Goal: Task Accomplishment & Management: Use online tool/utility

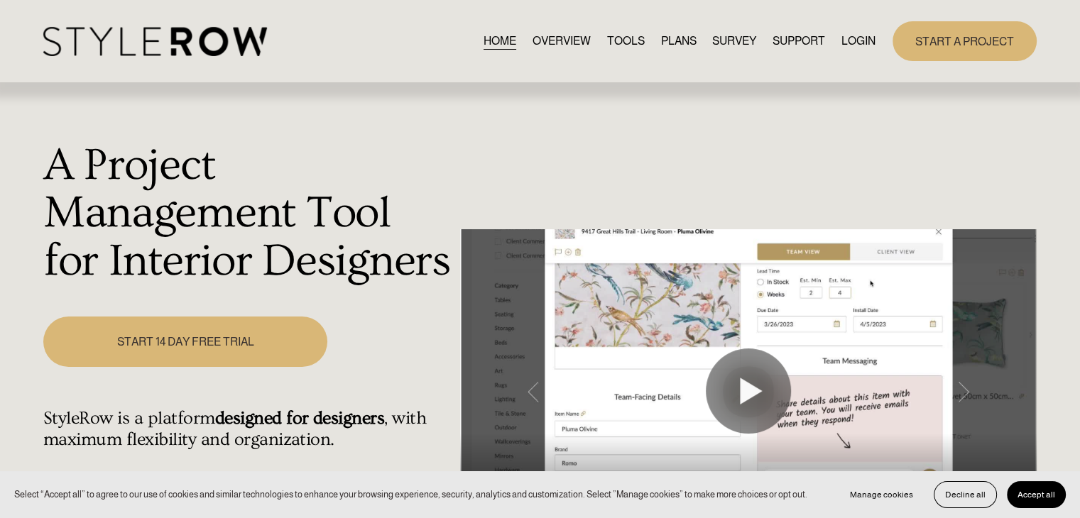
click at [847, 36] on link "LOGIN" at bounding box center [859, 40] width 34 height 19
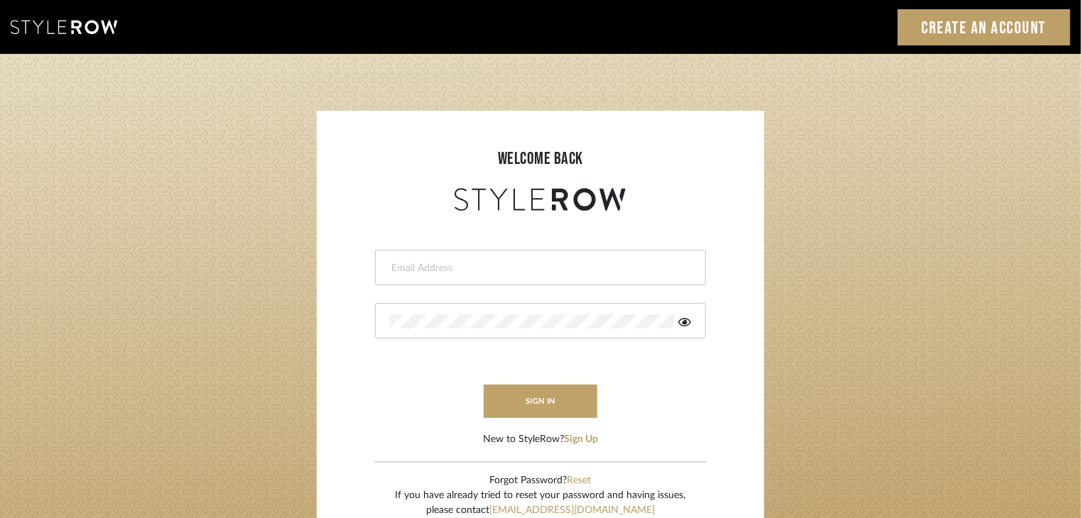
click at [592, 264] on input "email" at bounding box center [539, 268] width 298 height 14
type input "[EMAIL_ADDRESS][DOMAIN_NAME]"
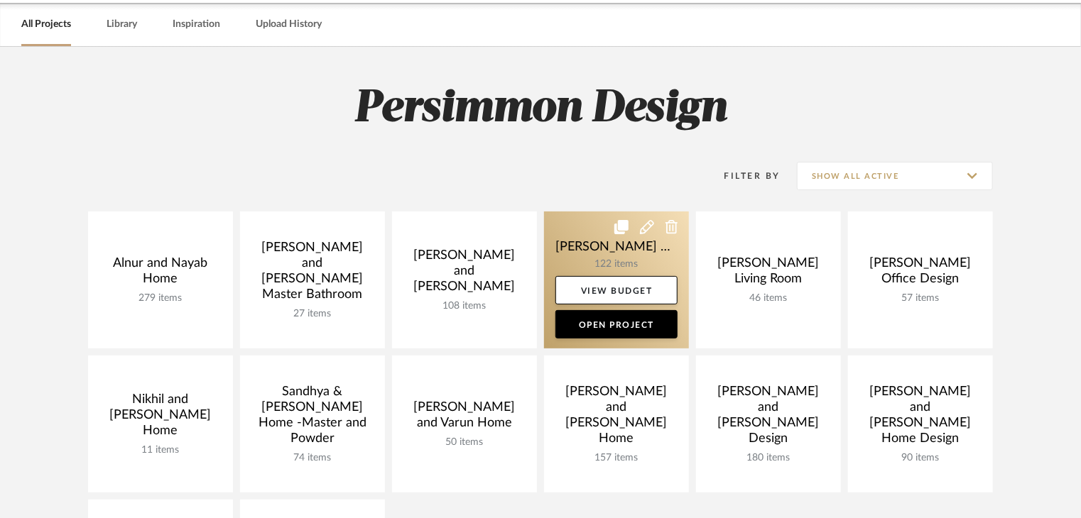
scroll to position [71, 0]
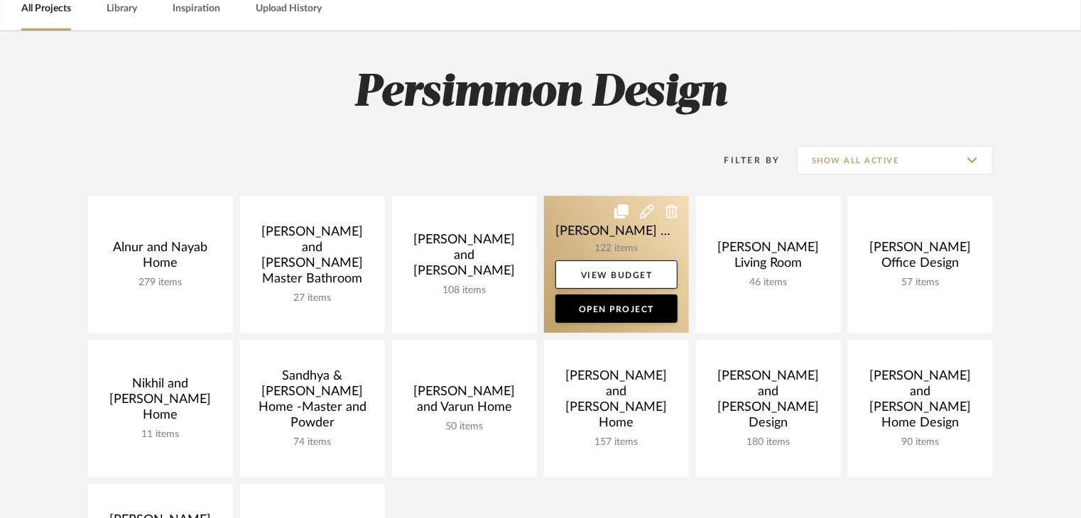
drag, startPoint x: 570, startPoint y: 367, endPoint x: 560, endPoint y: 273, distance: 94.3
click at [0, 0] on link at bounding box center [0, 0] width 0 height 0
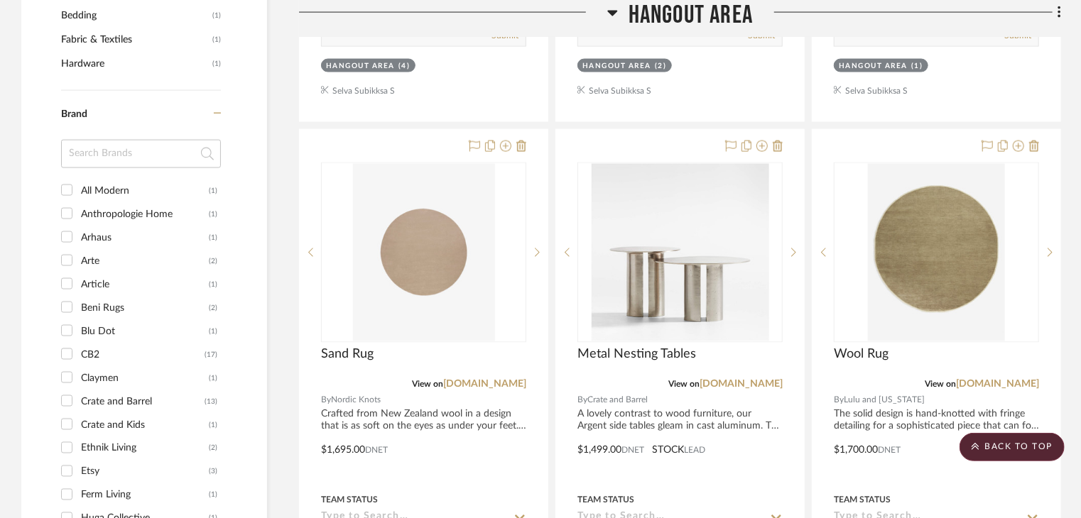
scroll to position [1207, 0]
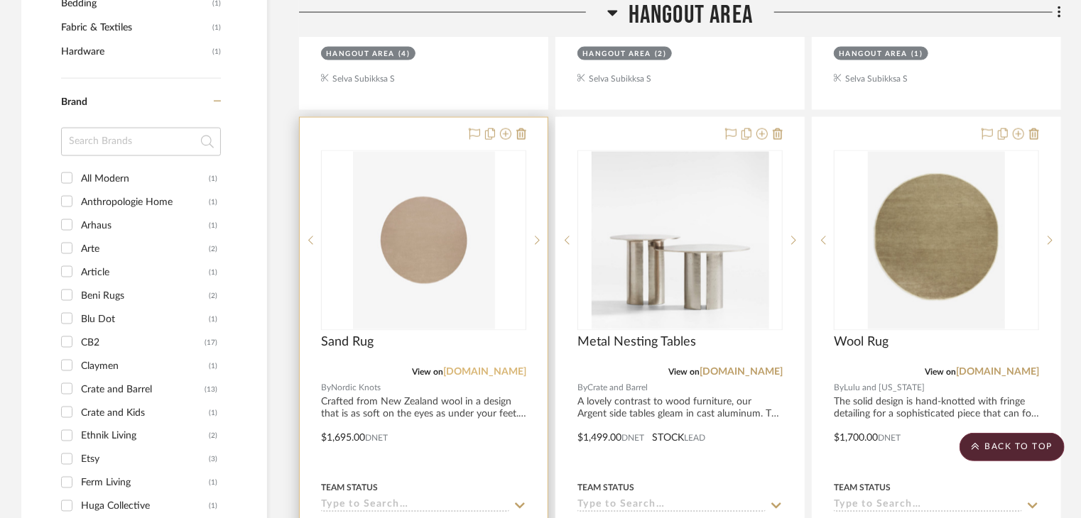
click at [503, 368] on link "nordicknots.com" at bounding box center [484, 373] width 83 height 10
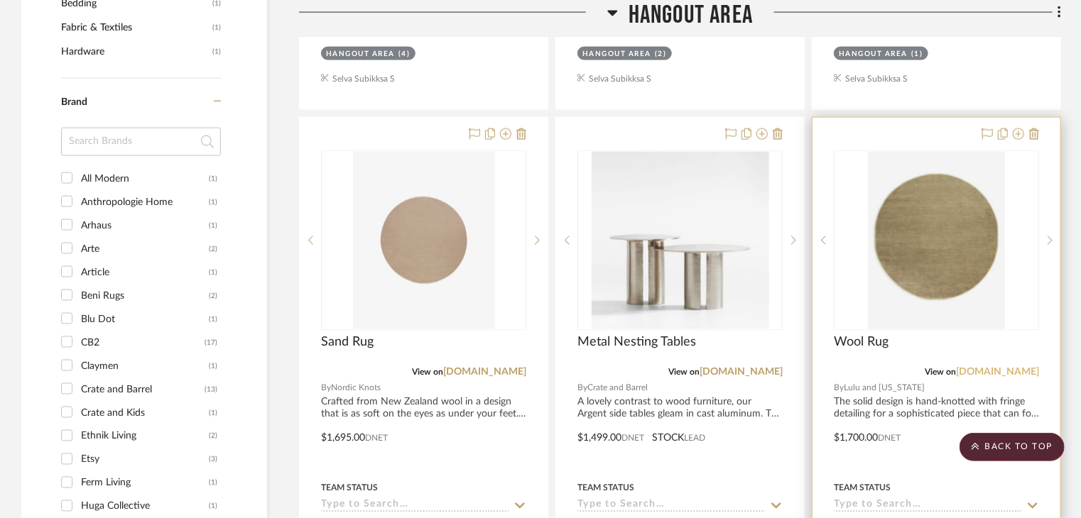
click at [976, 368] on link "luluandgeorgia.com" at bounding box center [997, 373] width 83 height 10
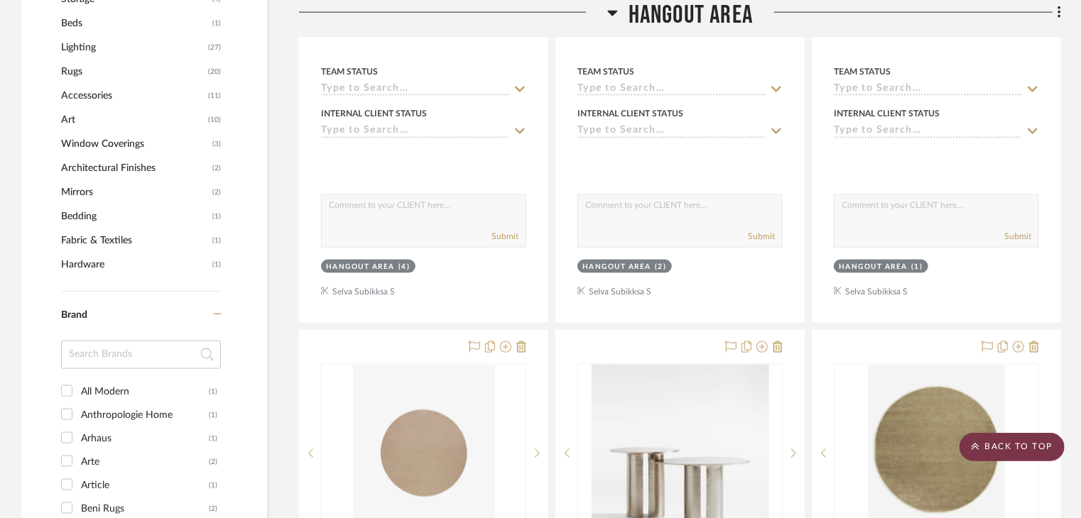
click at [1017, 447] on scroll-to-top-button "BACK TO TOP" at bounding box center [1011, 447] width 105 height 28
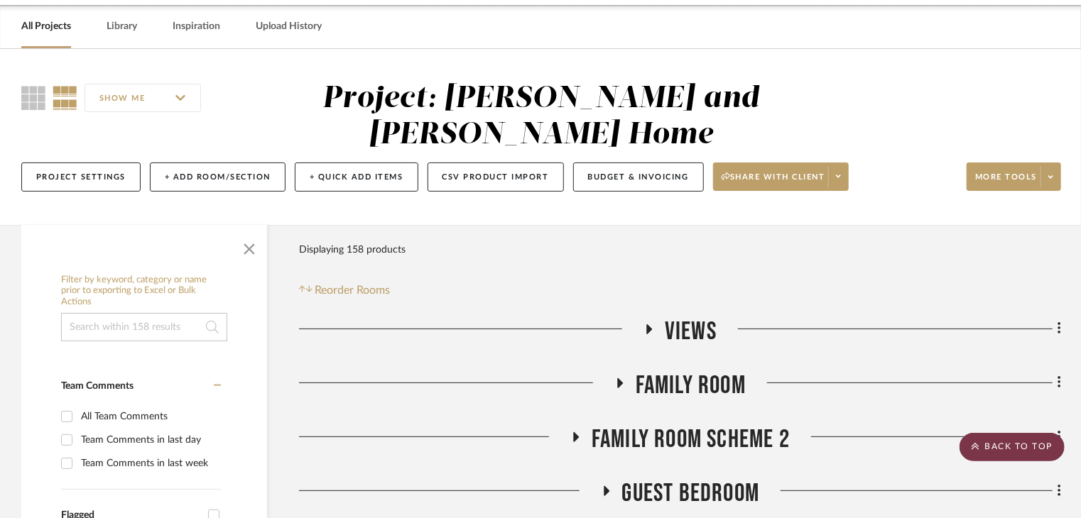
scroll to position [0, 0]
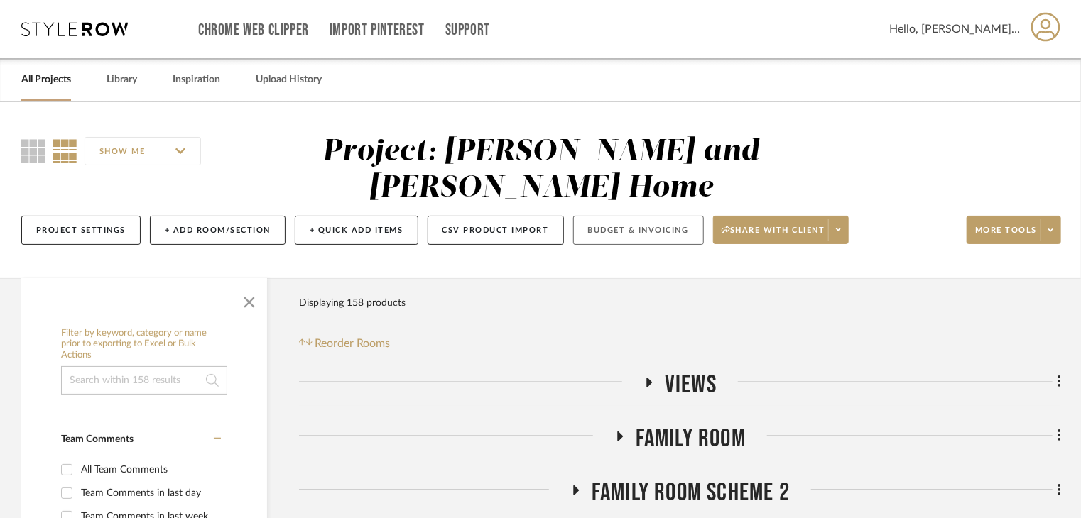
click at [597, 216] on button "Budget & Invoicing" at bounding box center [638, 230] width 131 height 29
click at [600, 216] on button "Budget & Invoicing" at bounding box center [638, 230] width 131 height 29
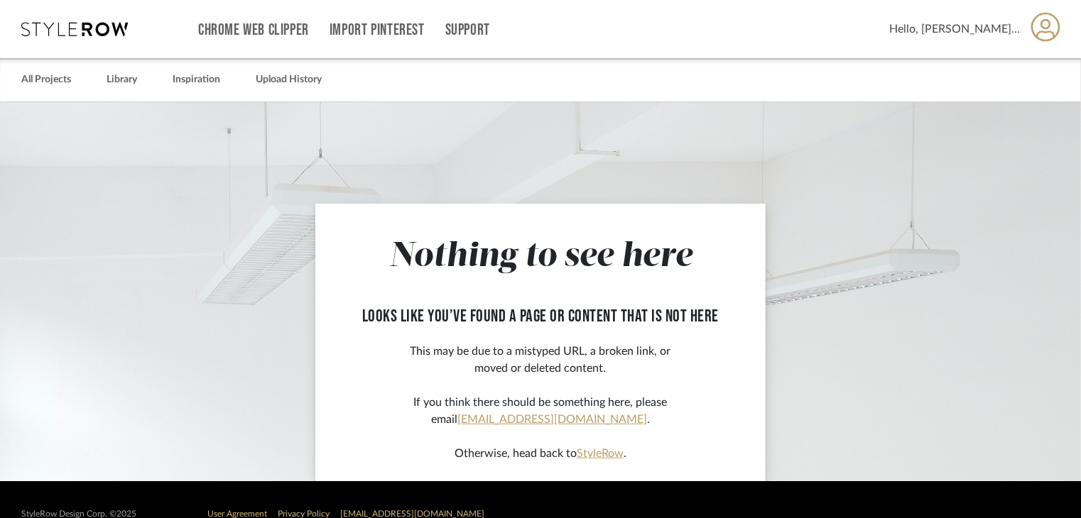
scroll to position [28, 0]
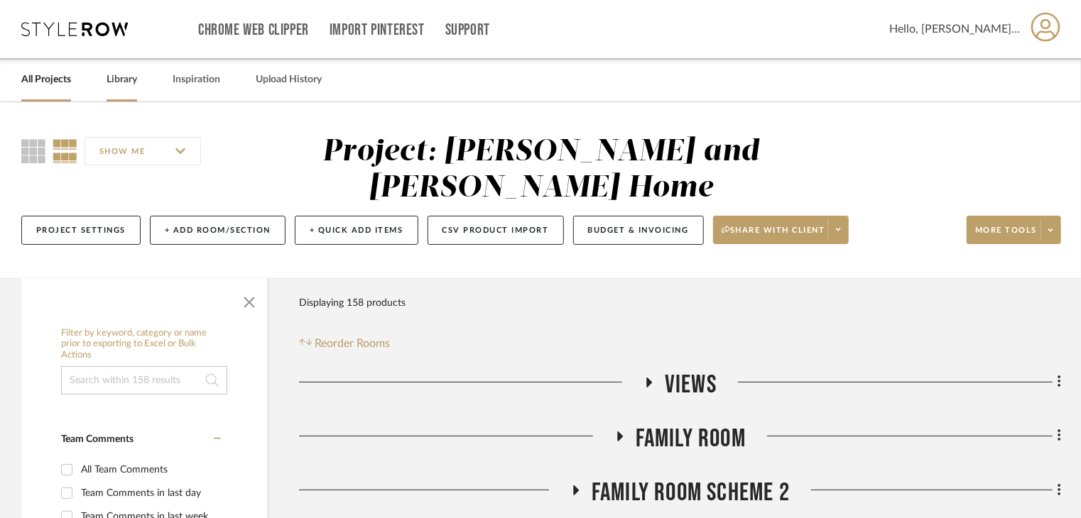
click at [119, 95] on div "Library" at bounding box center [122, 79] width 31 height 43
click at [122, 83] on link "Library" at bounding box center [122, 79] width 31 height 19
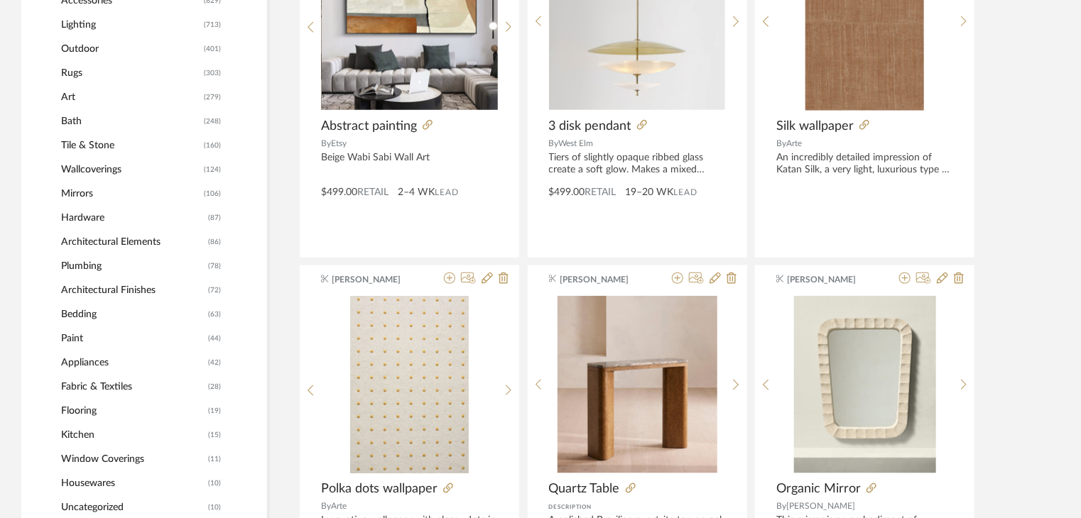
scroll to position [710, 0]
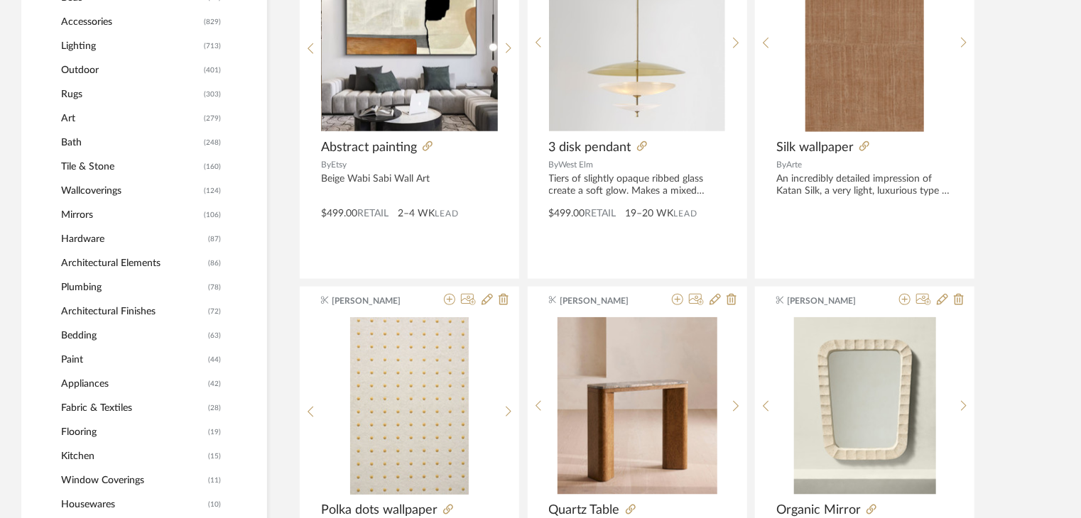
click at [77, 94] on span "Rugs" at bounding box center [130, 94] width 139 height 24
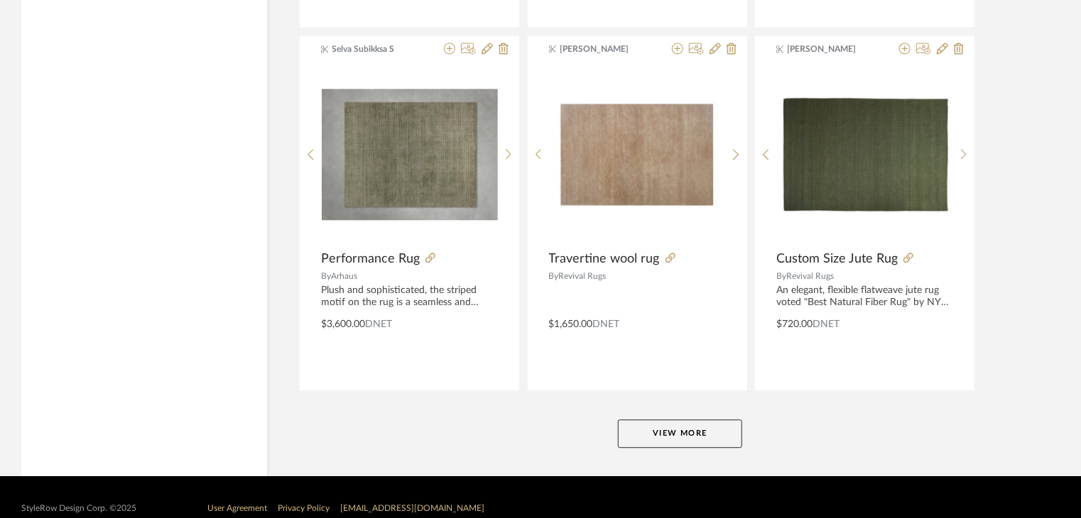
scroll to position [4315, 0]
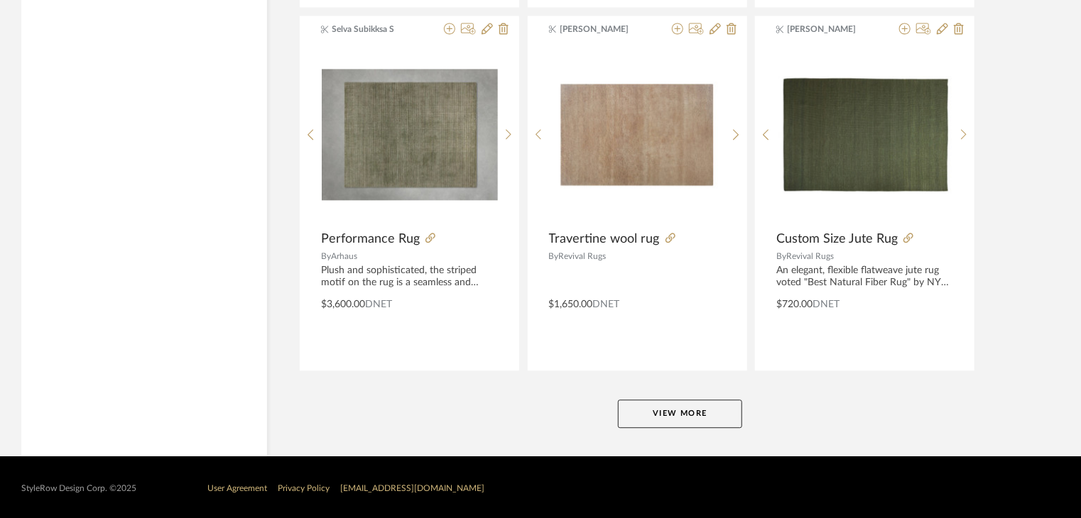
click at [719, 408] on button "View More" at bounding box center [680, 414] width 124 height 28
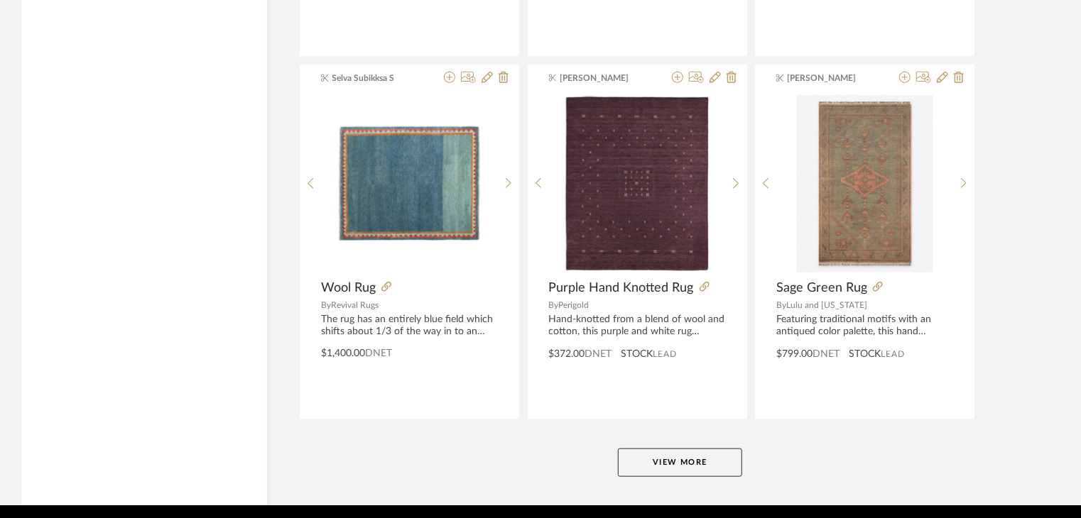
scroll to position [8670, 0]
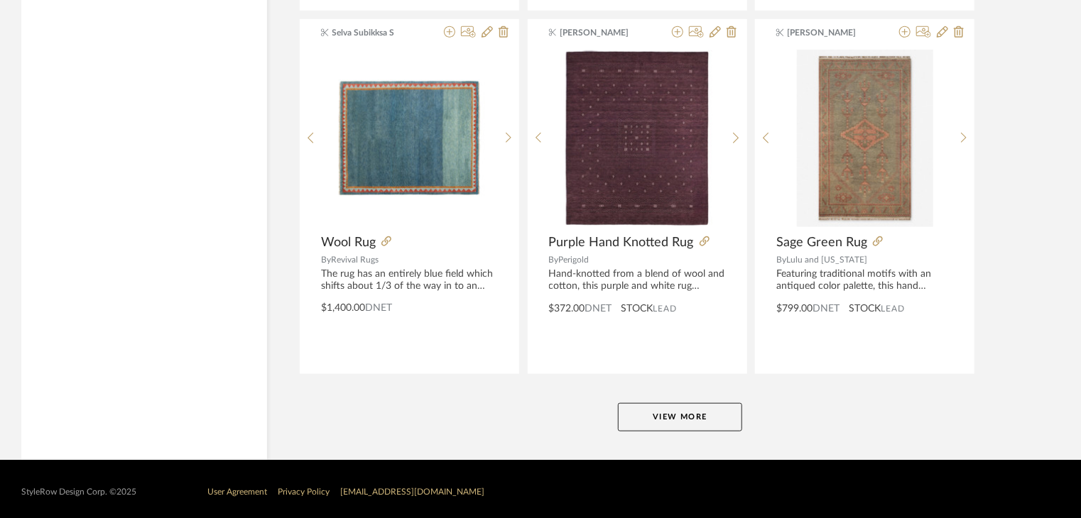
click at [727, 408] on button "View More" at bounding box center [680, 417] width 124 height 28
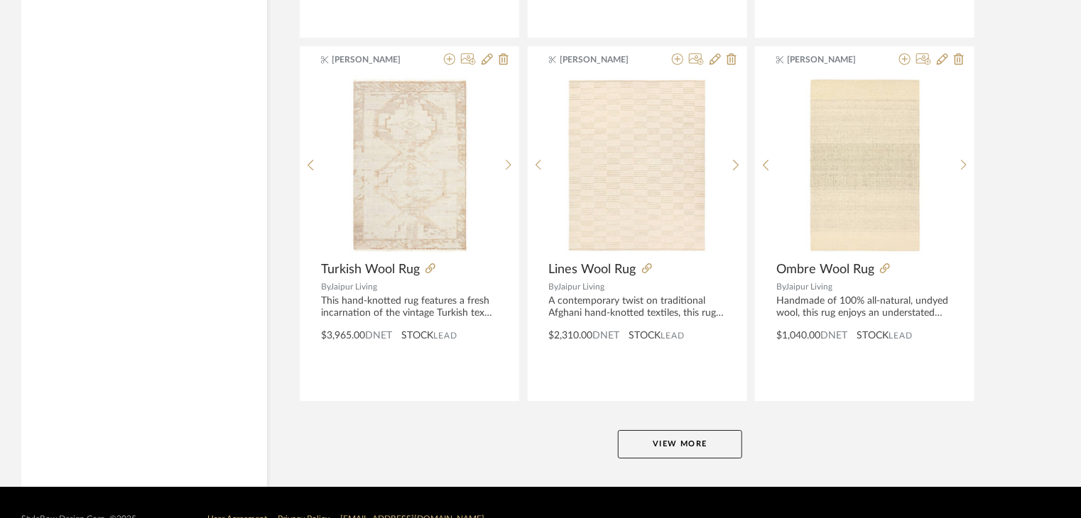
scroll to position [13027, 0]
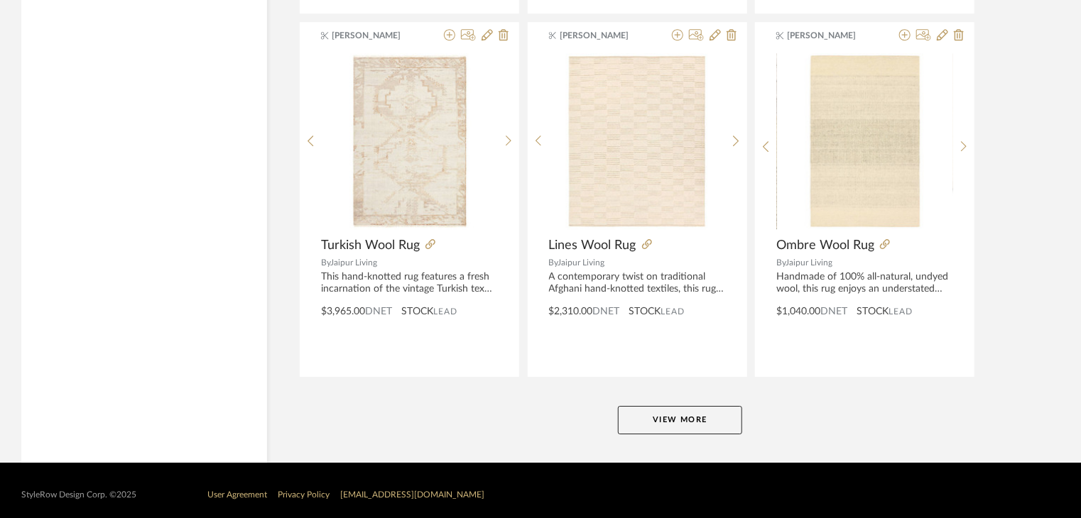
click at [733, 410] on button "View More" at bounding box center [680, 420] width 124 height 28
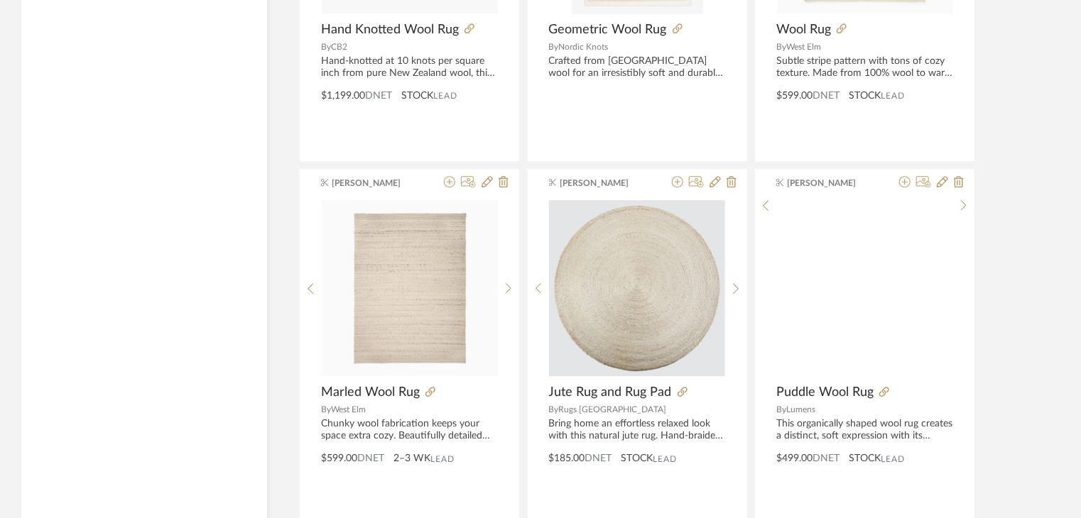
scroll to position [15512, 0]
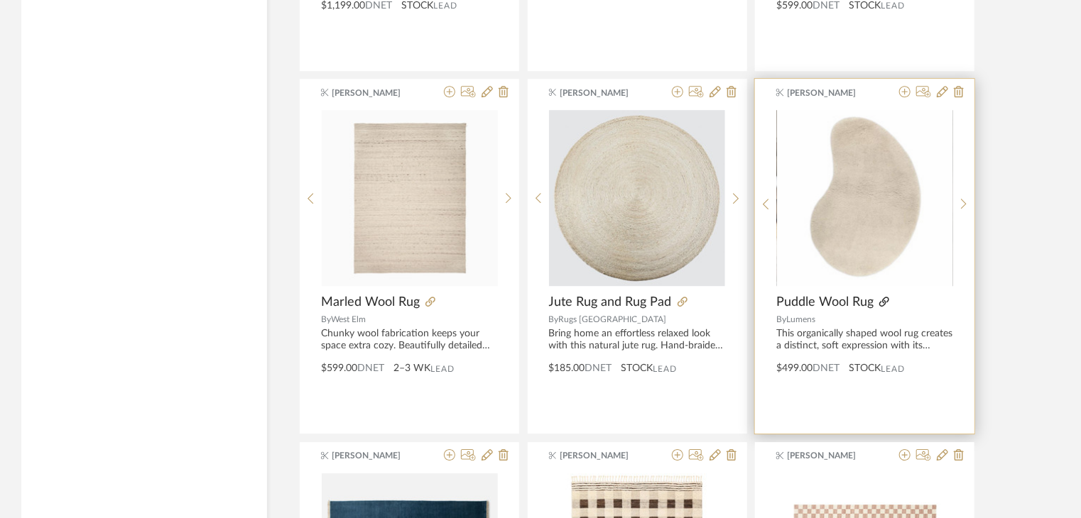
click at [887, 297] on icon at bounding box center [884, 302] width 10 height 10
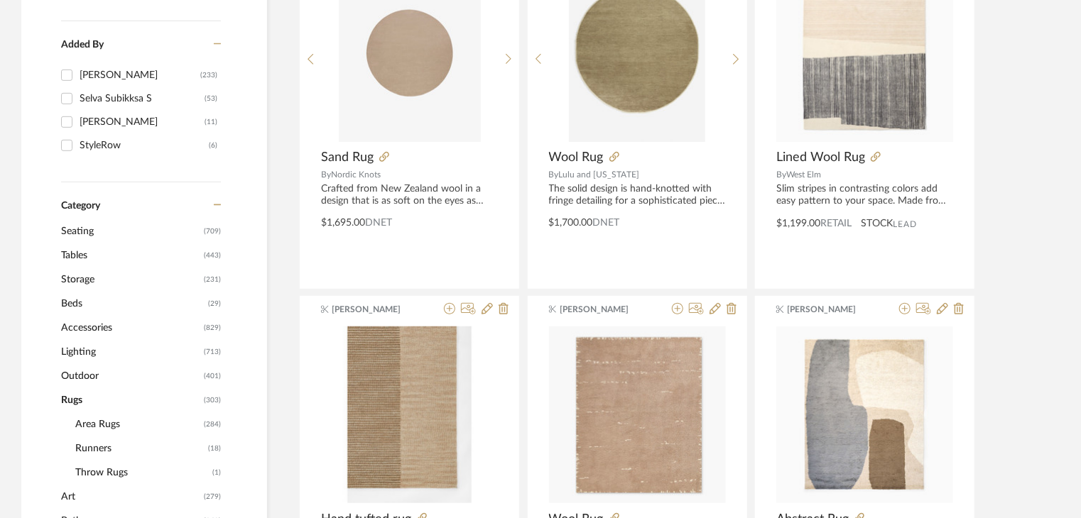
scroll to position [426, 0]
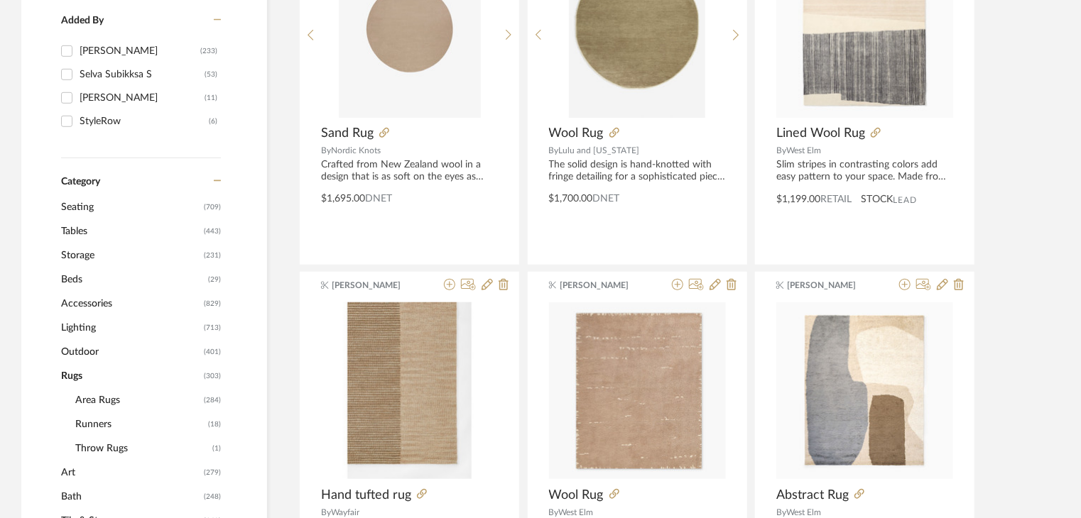
click at [90, 323] on span "Lighting" at bounding box center [130, 328] width 139 height 24
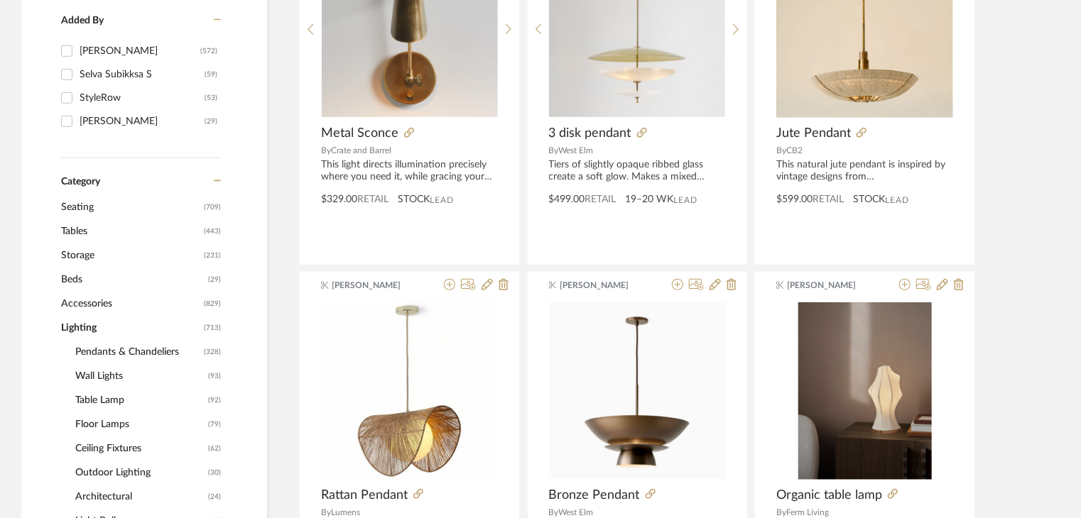
click at [109, 426] on span "Floor Lamps" at bounding box center [139, 425] width 129 height 24
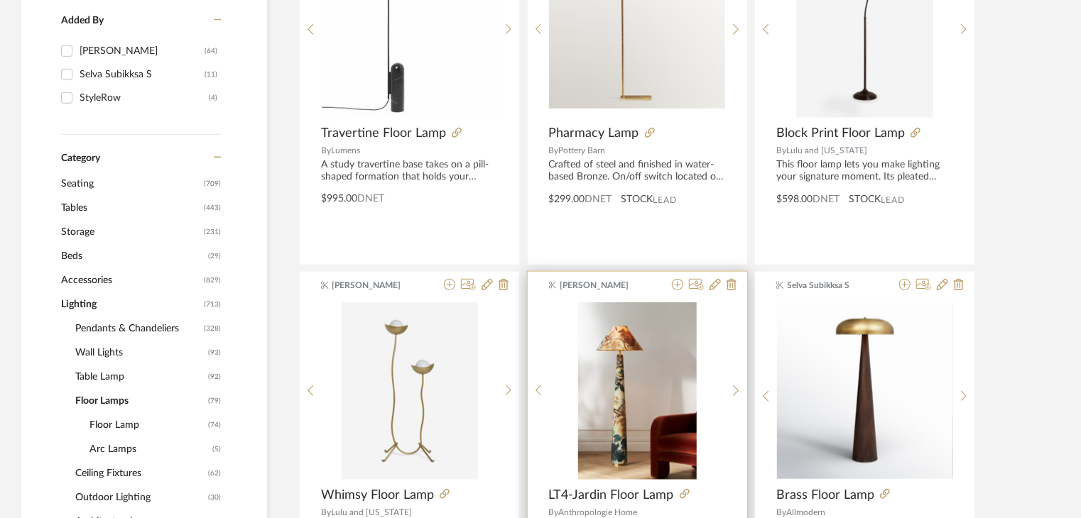
scroll to position [213, 0]
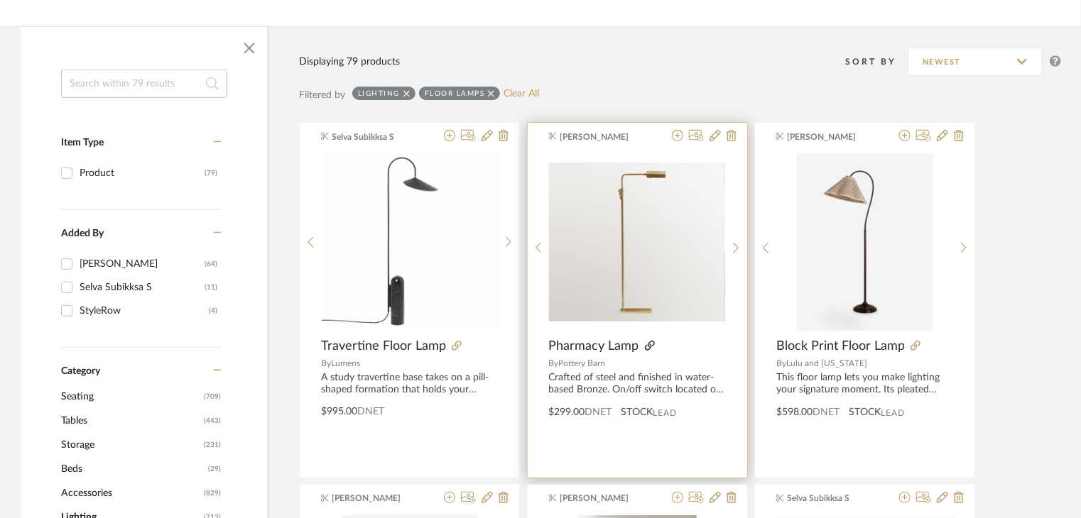
click at [648, 341] on icon at bounding box center [650, 346] width 10 height 10
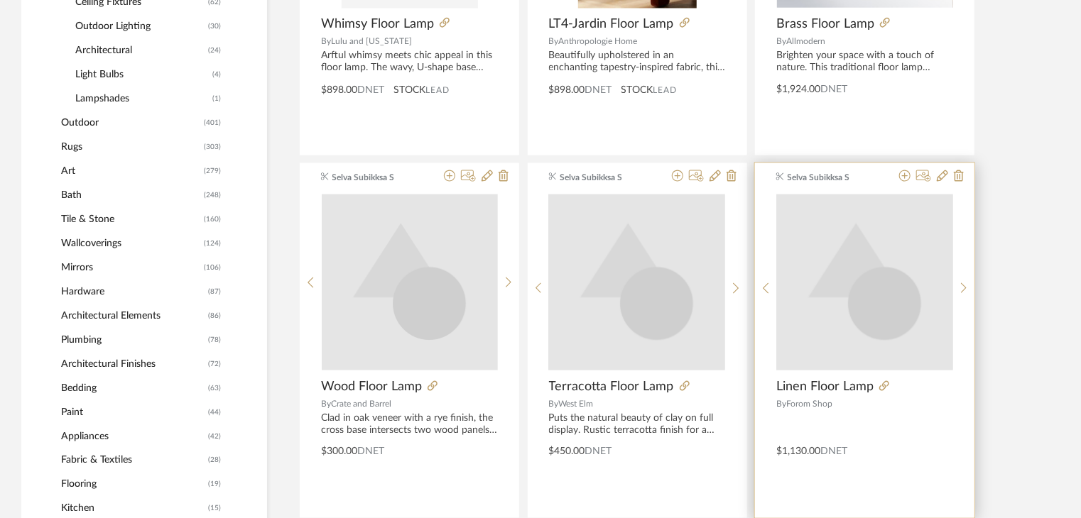
scroll to position [923, 0]
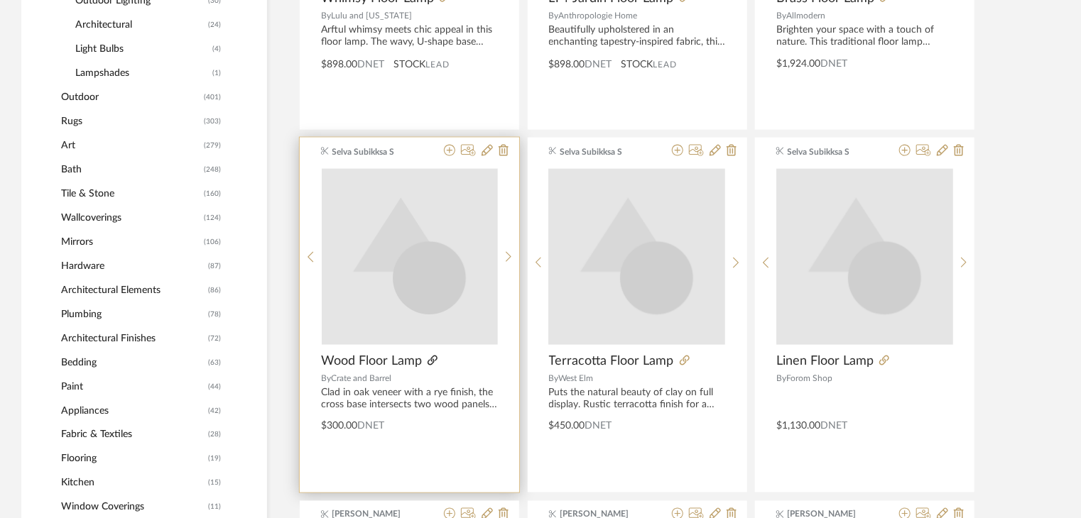
click at [429, 360] on icon at bounding box center [433, 361] width 10 height 10
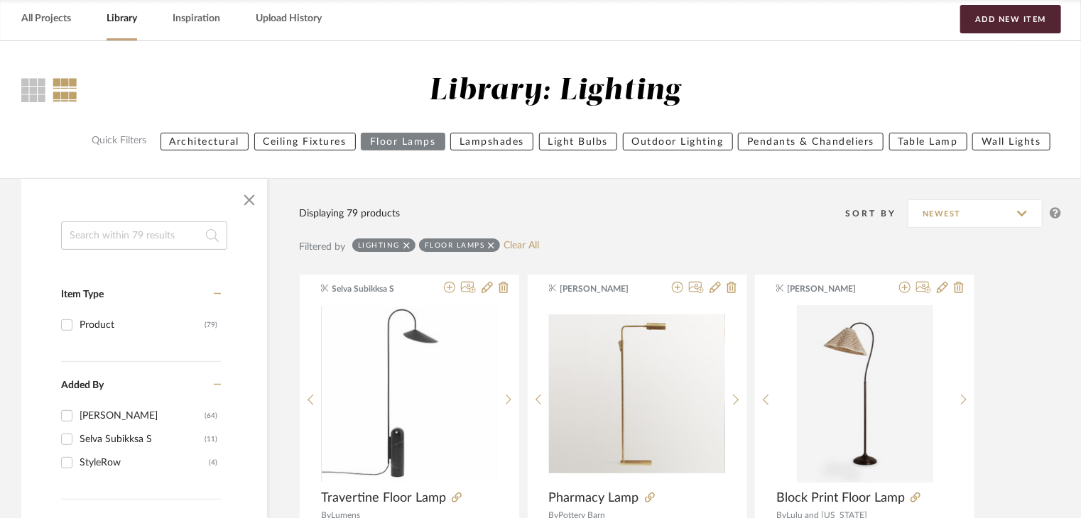
scroll to position [0, 0]
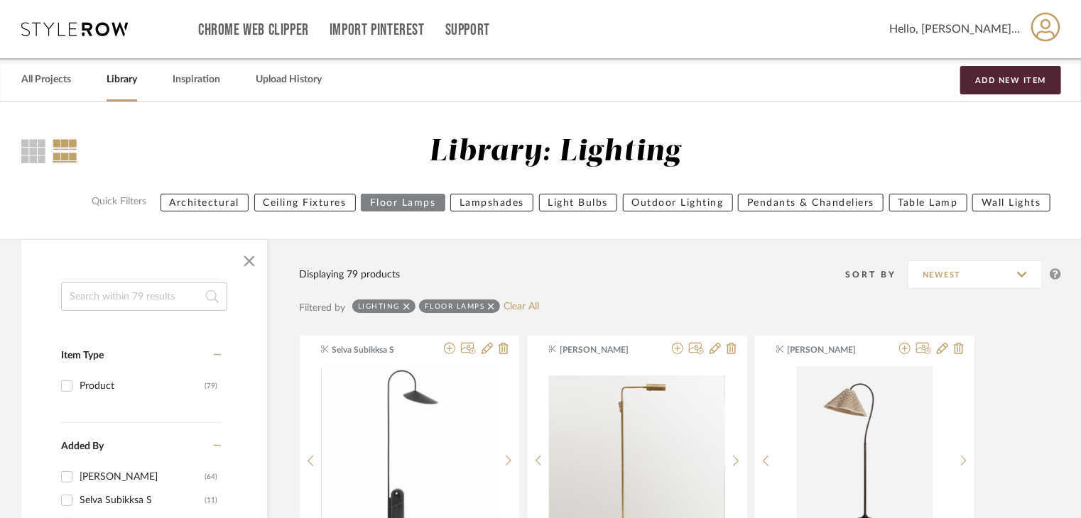
click at [113, 70] on link "Library" at bounding box center [122, 79] width 31 height 19
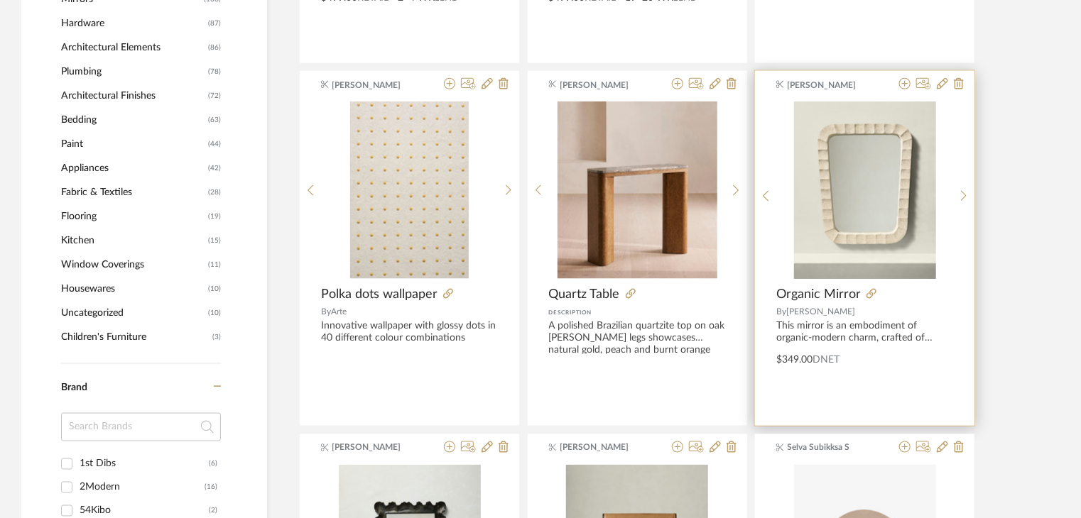
scroll to position [923, 0]
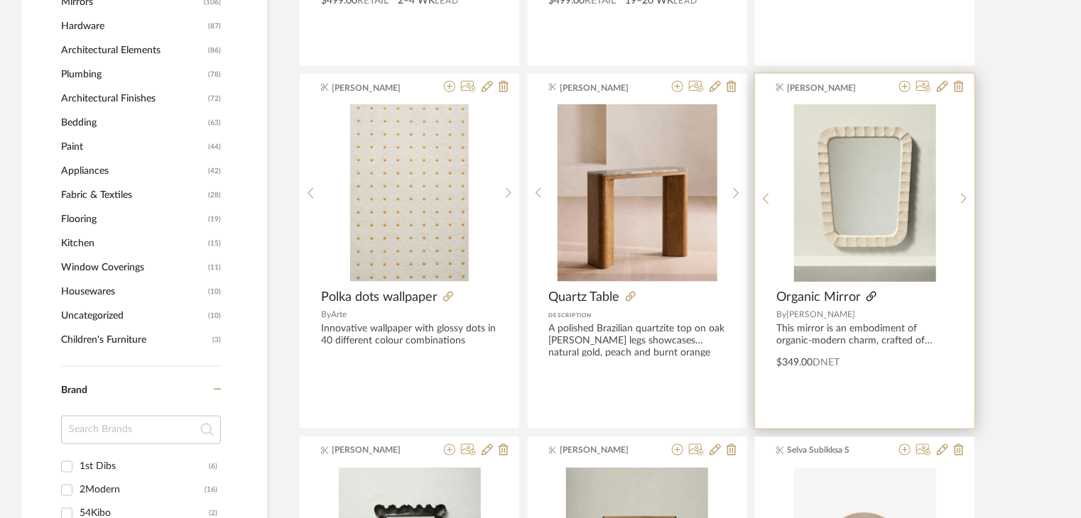
click at [867, 298] on icon at bounding box center [871, 297] width 10 height 10
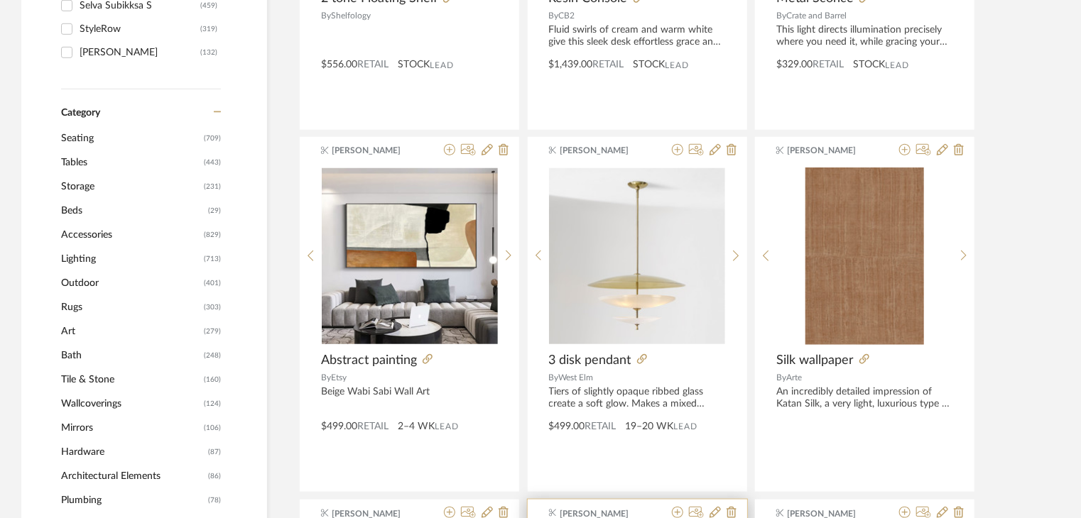
scroll to position [497, 0]
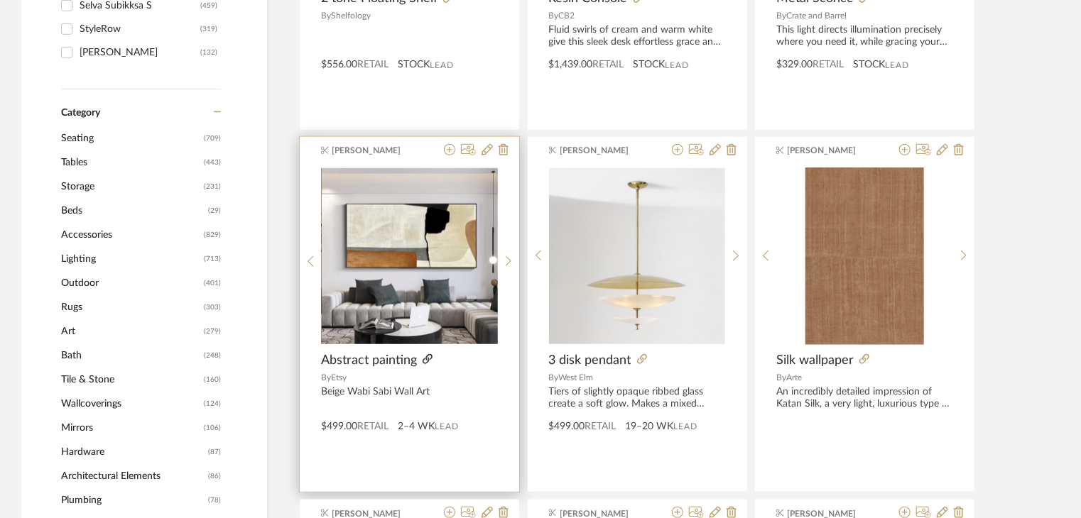
click at [425, 359] on icon at bounding box center [428, 359] width 10 height 10
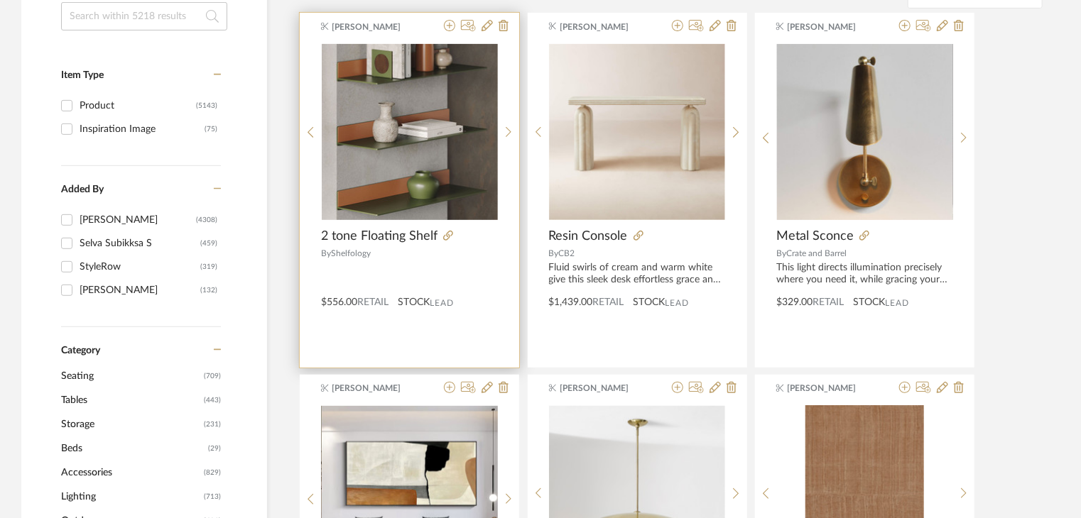
scroll to position [0, 0]
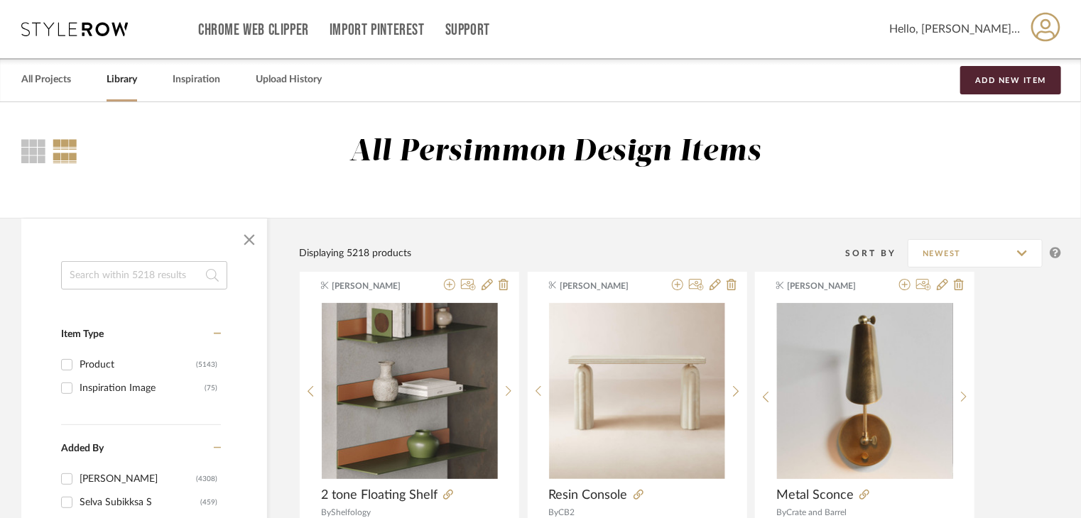
drag, startPoint x: 52, startPoint y: 74, endPoint x: 85, endPoint y: 28, distance: 56.4
click at [52, 74] on link "All Projects" at bounding box center [46, 79] width 50 height 19
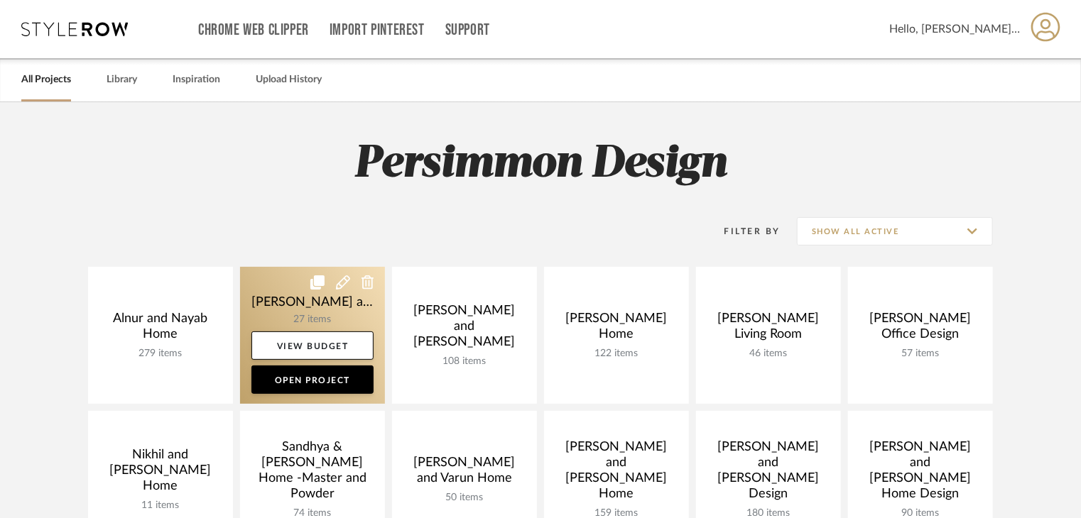
scroll to position [71, 0]
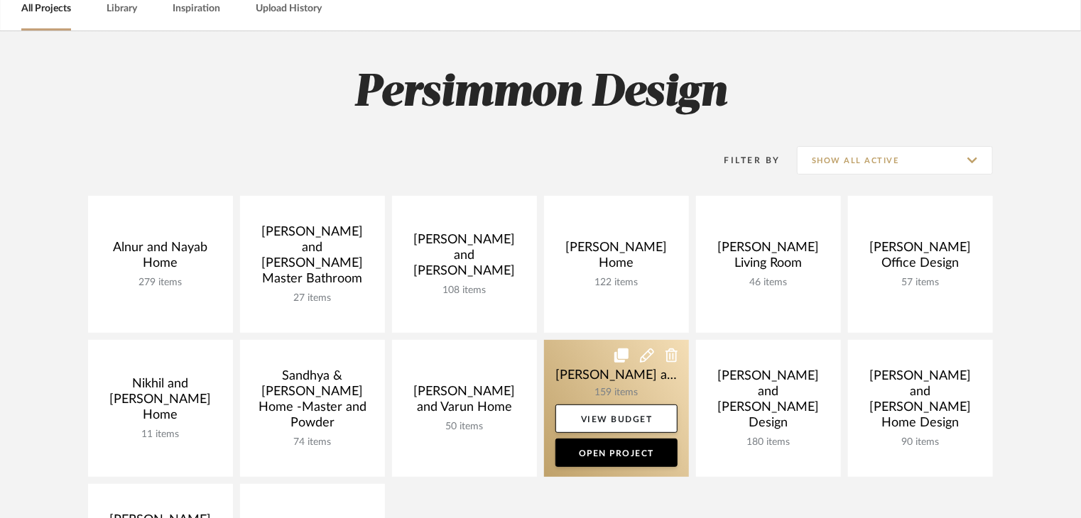
click at [598, 391] on link at bounding box center [616, 408] width 145 height 137
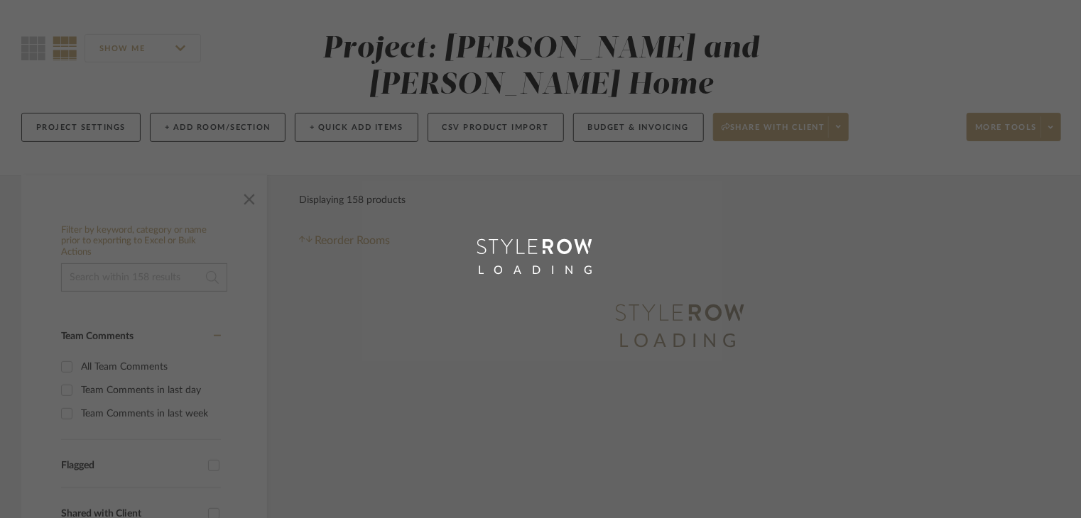
scroll to position [426, 0]
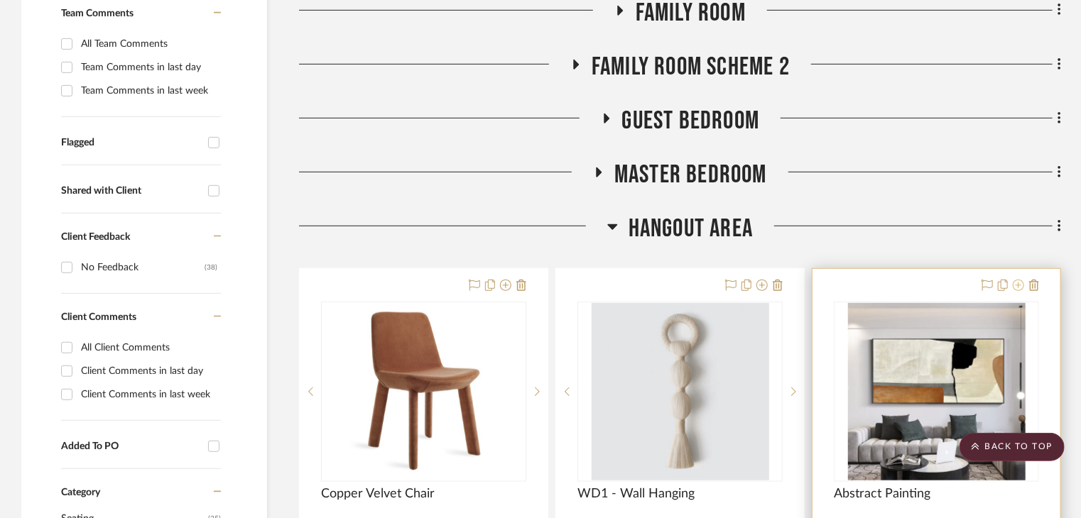
click at [1016, 280] on icon at bounding box center [1018, 285] width 11 height 11
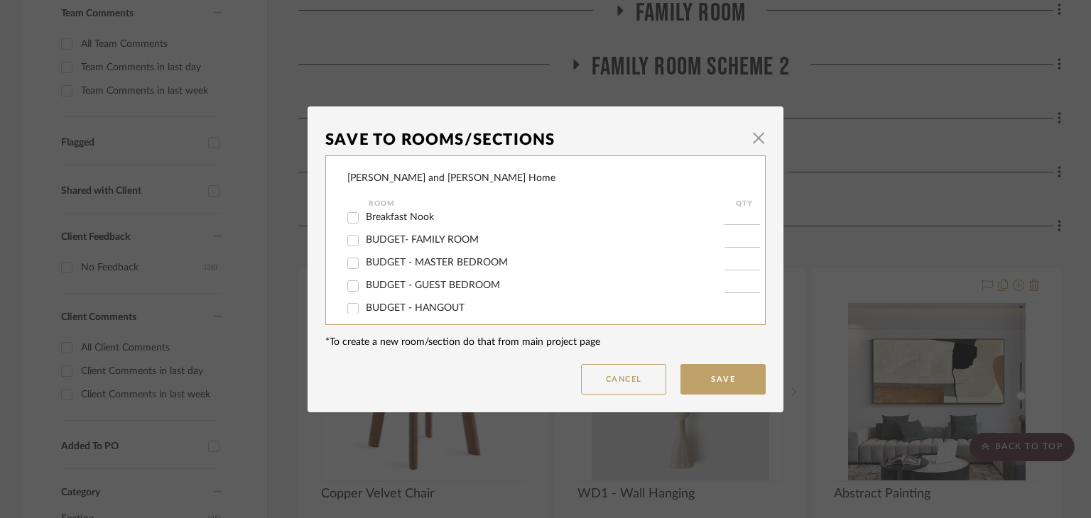
scroll to position [71, 0]
click at [338, 262] on div "Sharika and Ashish Home Room QTY Views Family Room Family Room Scheme 2 Guest B…" at bounding box center [545, 241] width 440 height 170
click at [344, 262] on input "Hangout Area" at bounding box center [353, 266] width 23 height 23
checkbox input "false"
click at [736, 381] on button "Save" at bounding box center [722, 379] width 85 height 31
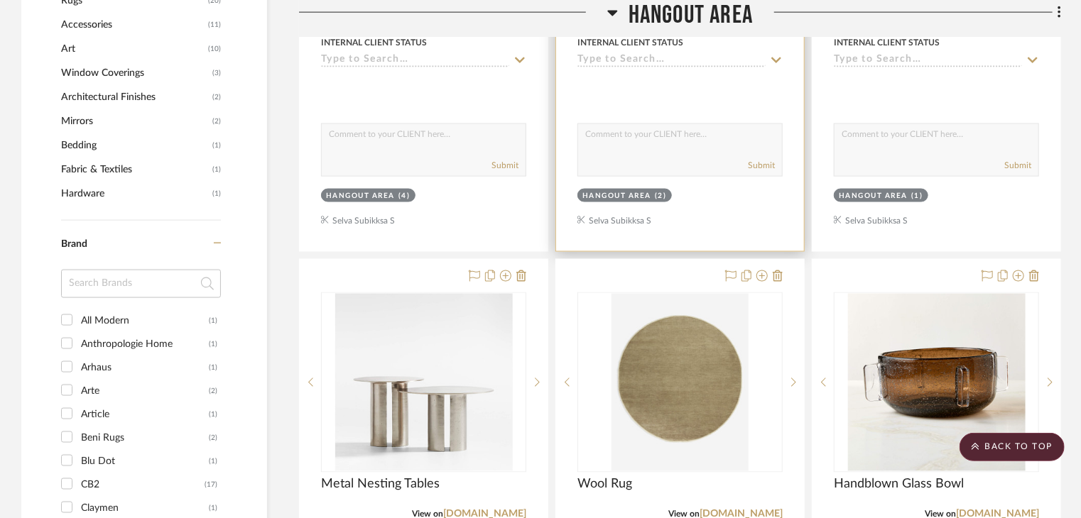
scroll to position [568, 0]
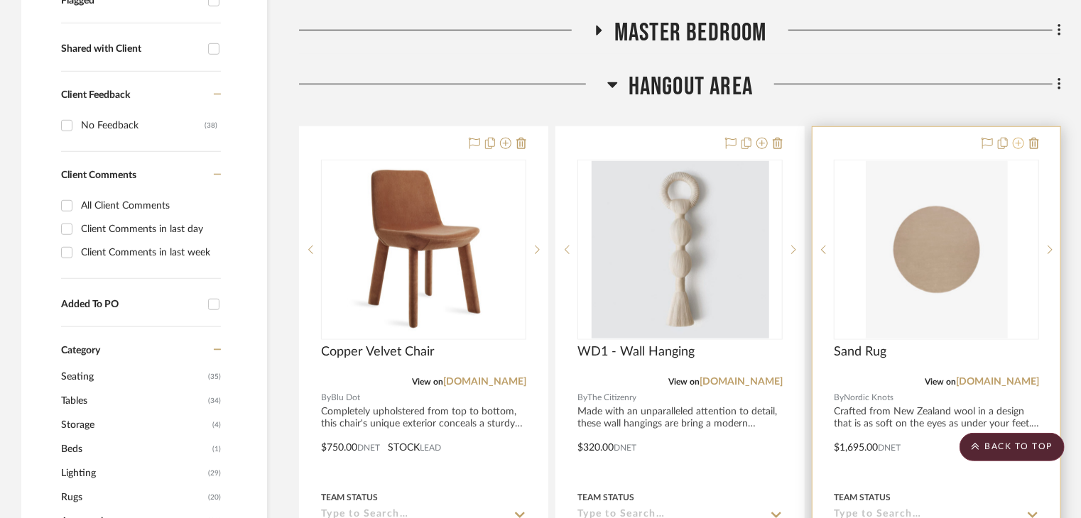
click at [1019, 138] on icon at bounding box center [1018, 143] width 11 height 11
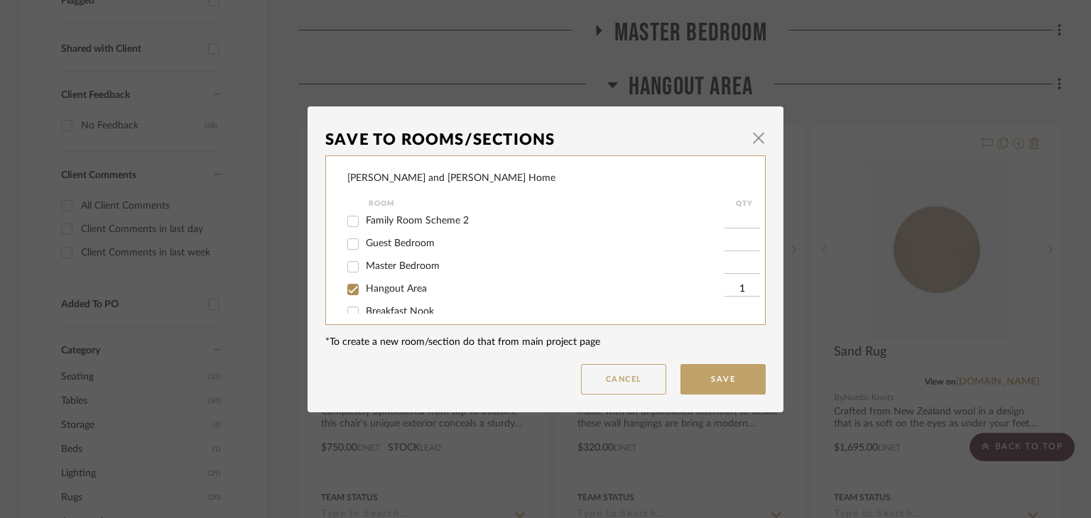
scroll to position [71, 0]
click at [342, 272] on input "Hangout Area" at bounding box center [353, 266] width 23 height 23
checkbox input "false"
click at [724, 364] on button "Save" at bounding box center [722, 379] width 85 height 31
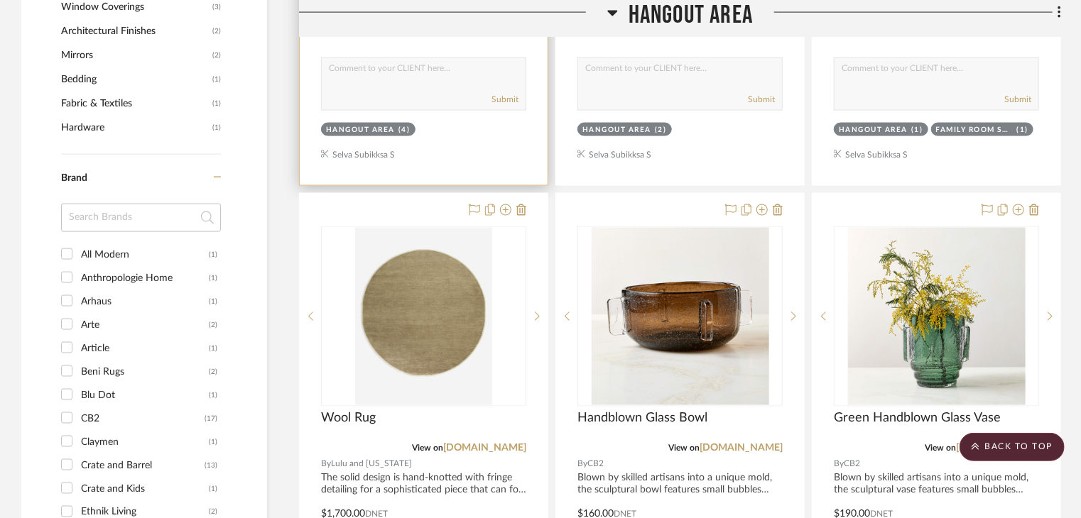
scroll to position [1136, 0]
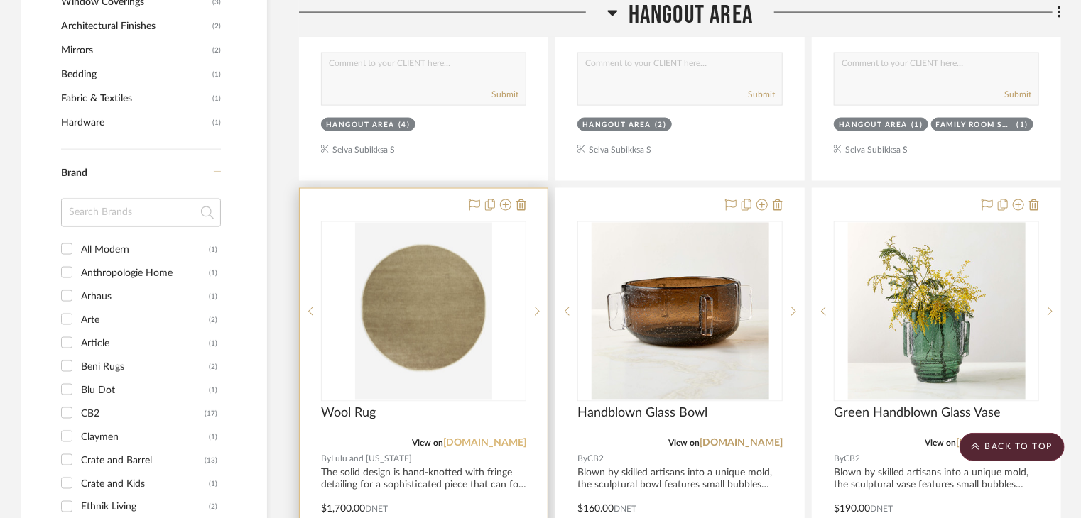
click at [500, 439] on link "luluandgeorgia.com" at bounding box center [484, 444] width 83 height 10
click at [445, 189] on div at bounding box center [424, 499] width 248 height 621
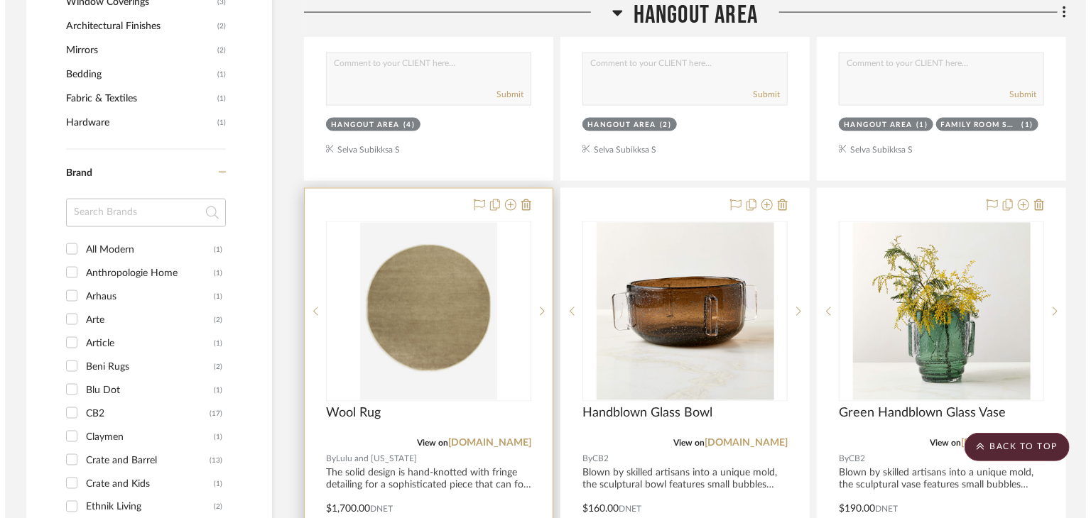
scroll to position [0, 0]
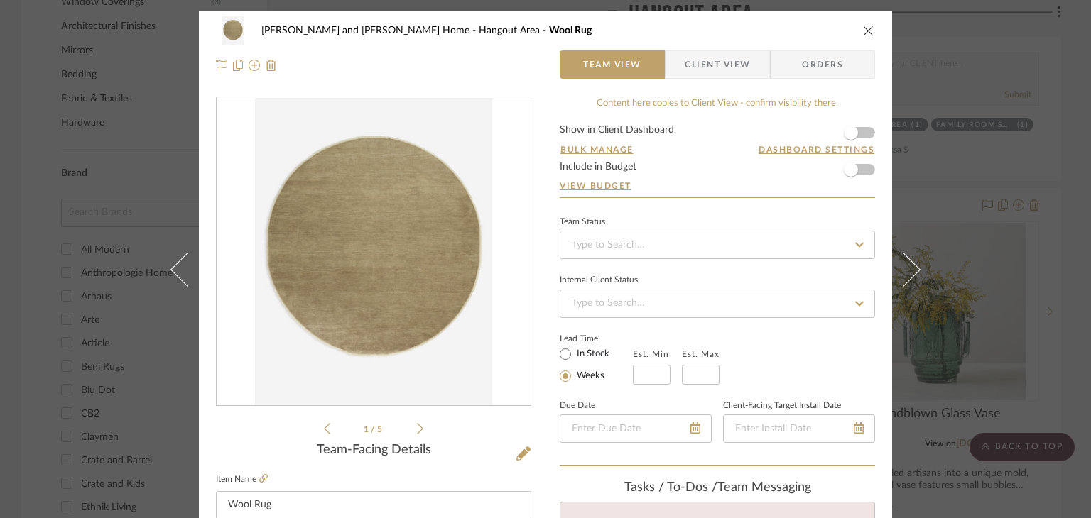
click at [417, 430] on icon at bounding box center [420, 428] width 6 height 11
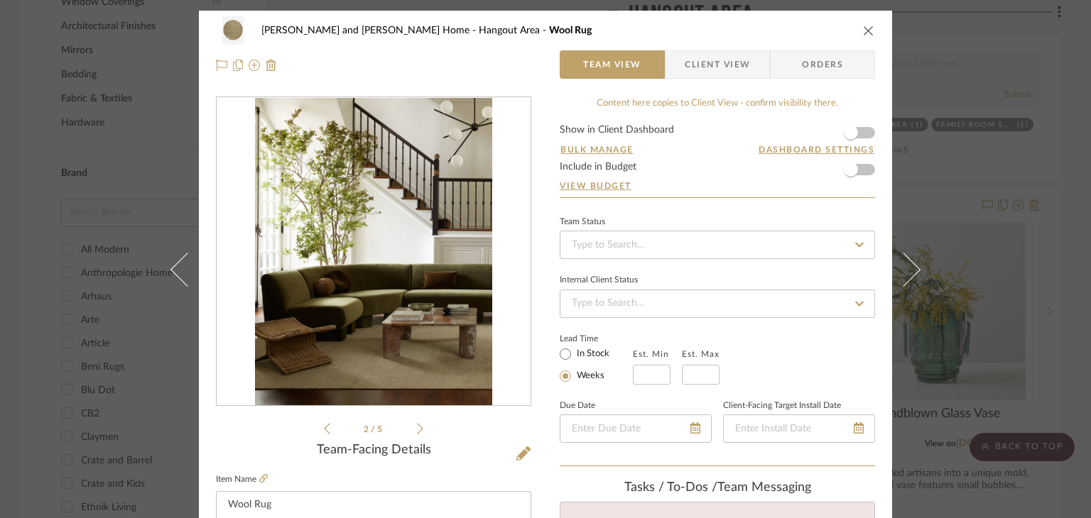
click at [324, 430] on icon at bounding box center [327, 429] width 6 height 13
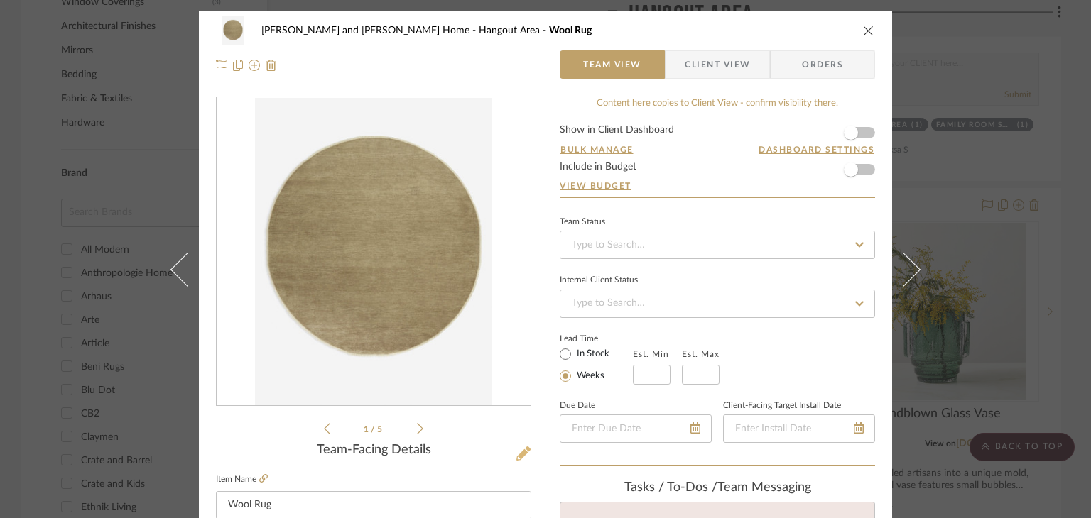
click at [520, 443] on button at bounding box center [524, 454] width 16 height 23
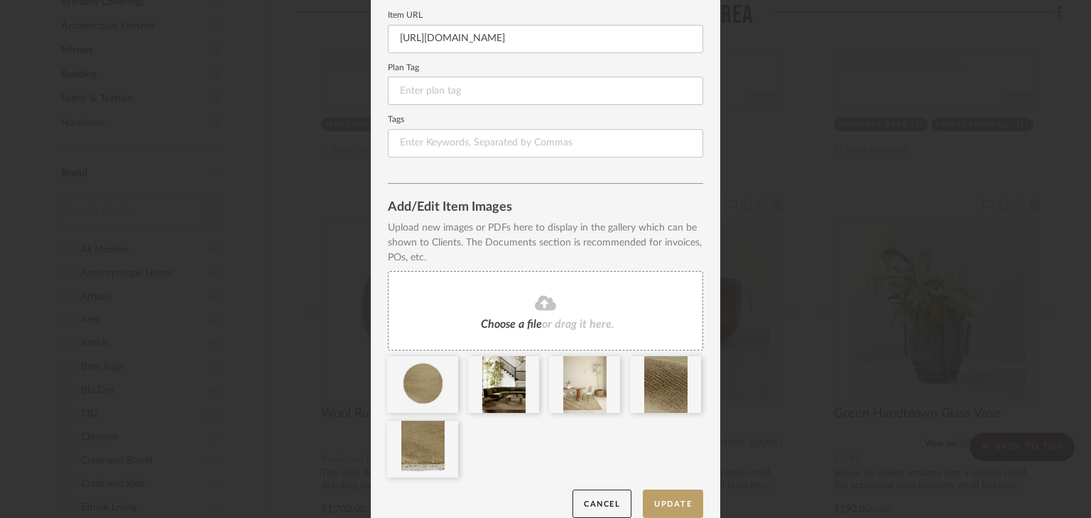
scroll to position [223, 0]
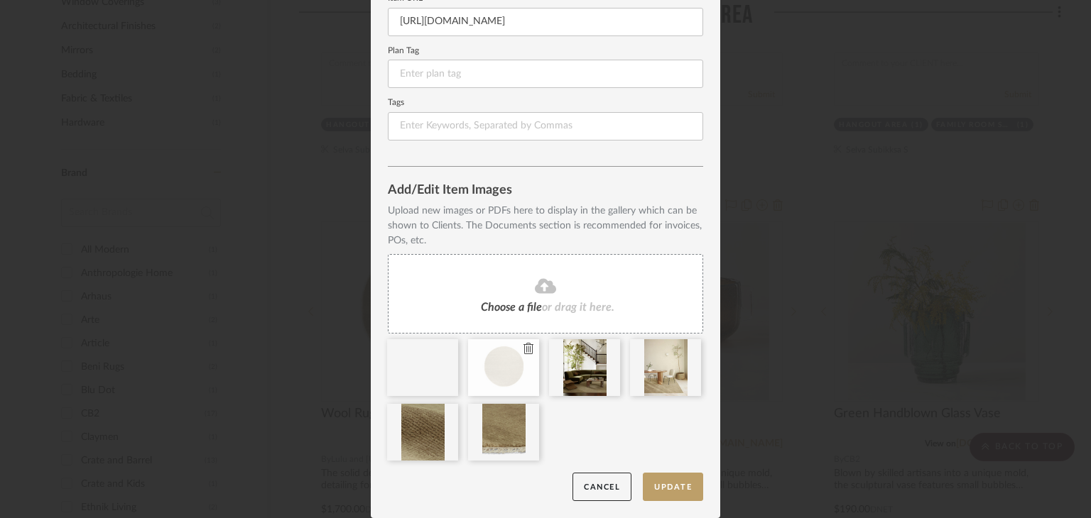
click at [523, 350] on icon at bounding box center [528, 348] width 10 height 11
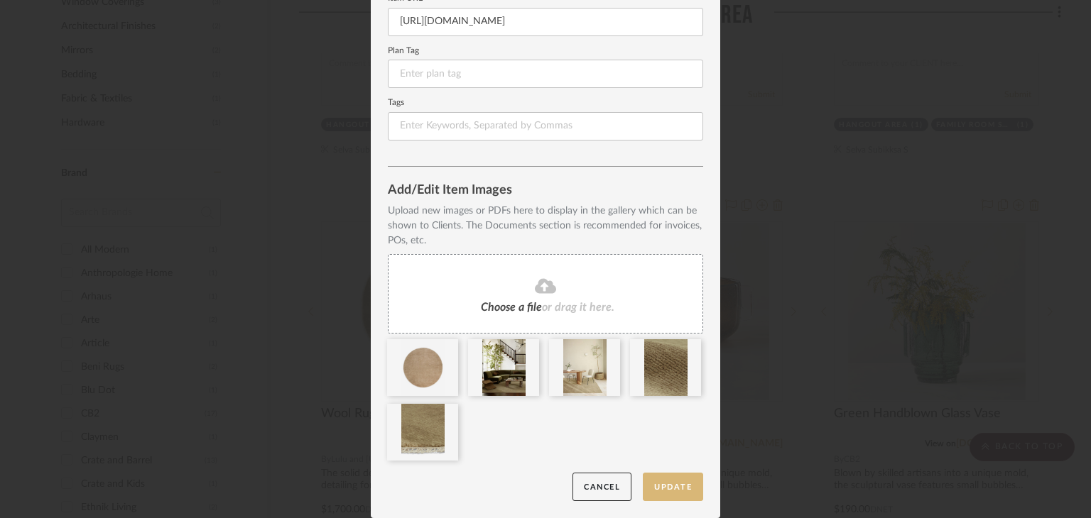
click at [692, 490] on button "Update" at bounding box center [673, 487] width 60 height 29
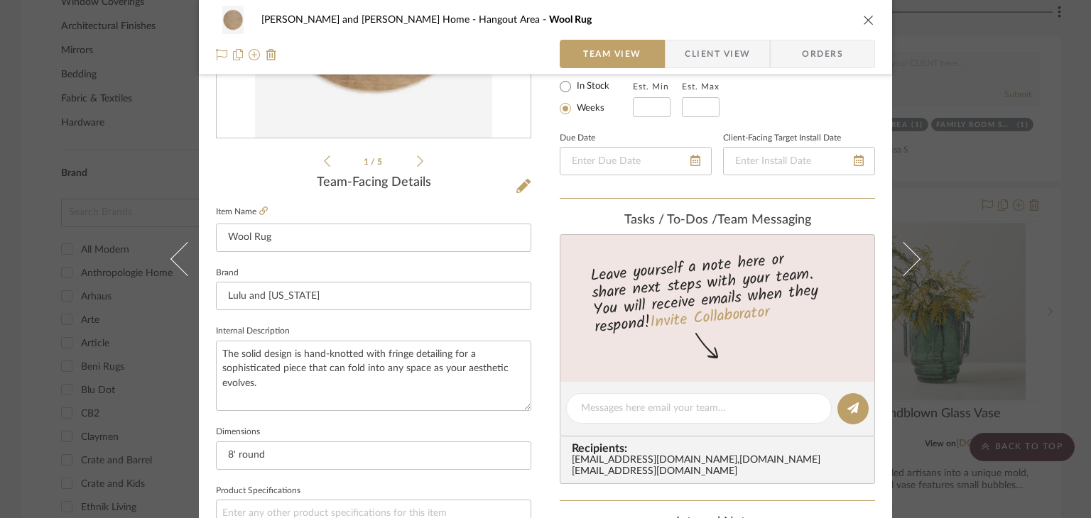
scroll to position [355, 0]
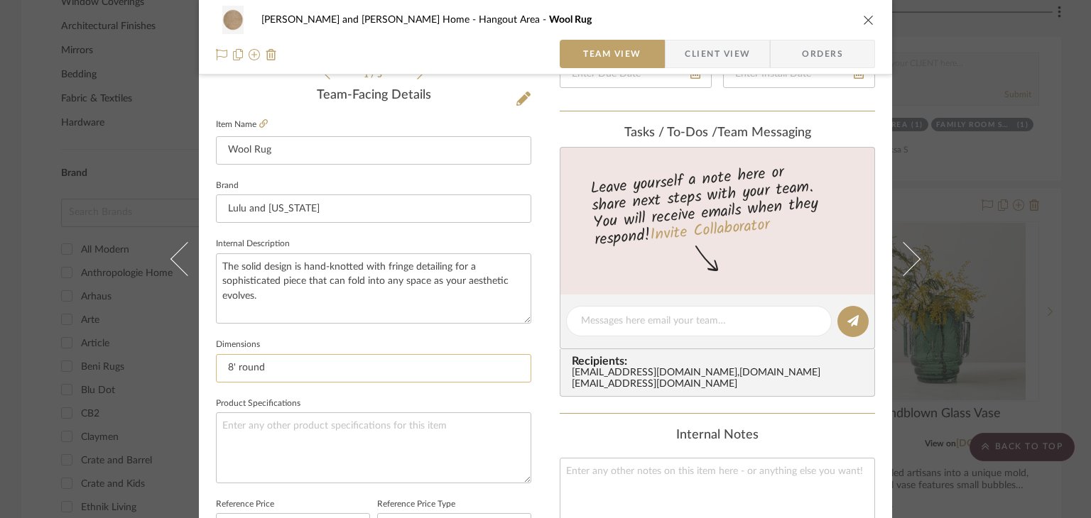
click at [225, 367] on input "8' round" at bounding box center [373, 368] width 315 height 28
click at [226, 374] on input "8' round" at bounding box center [373, 368] width 315 height 28
click at [291, 366] on input "6' round" at bounding box center [373, 368] width 315 height 28
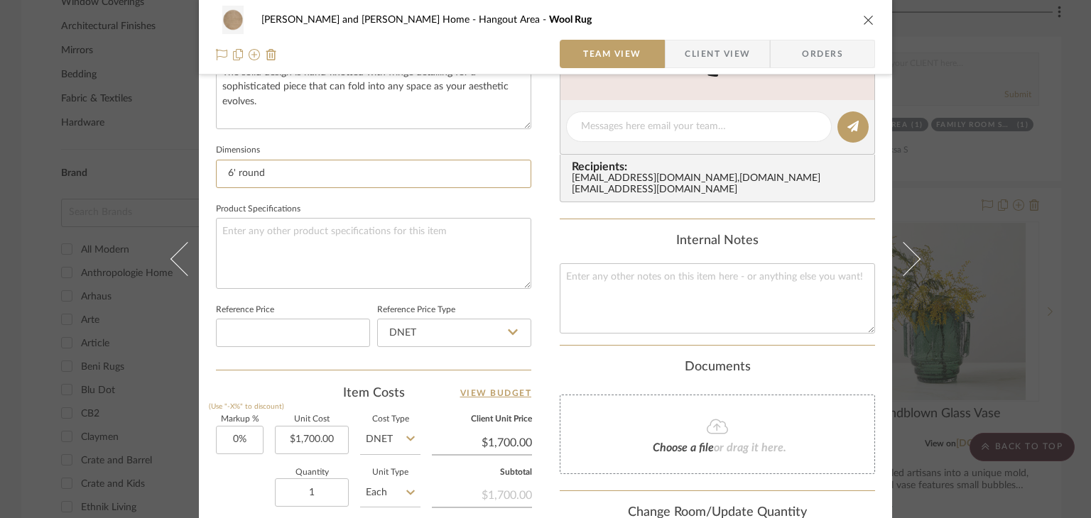
scroll to position [639, 0]
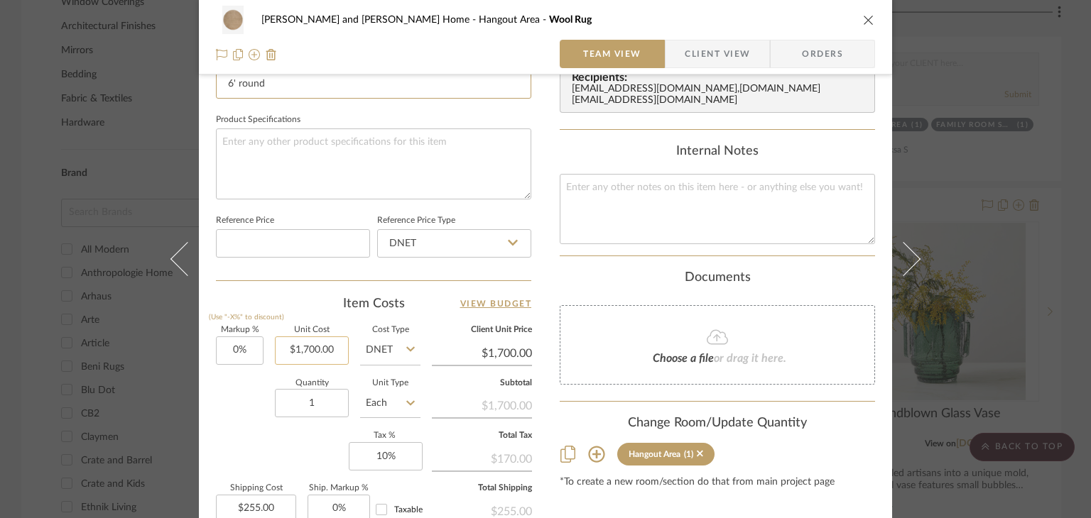
type input "6' round"
type input "1700.00"
click at [330, 347] on input "1700.00" at bounding box center [312, 351] width 74 height 28
type input "$950.00"
click at [293, 295] on div "Item Costs View Budget" at bounding box center [373, 303] width 315 height 17
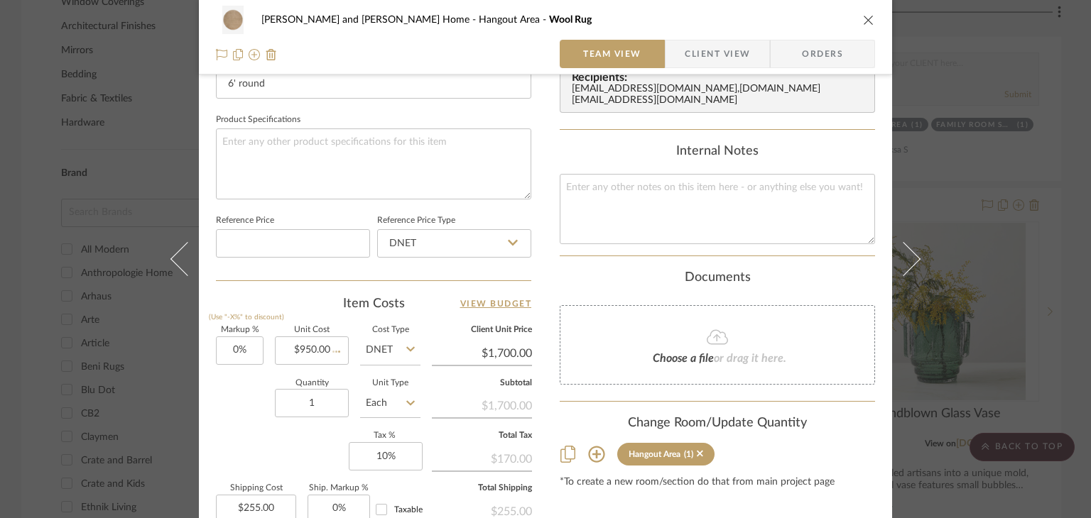
type input "$950.00"
type input "$142.50"
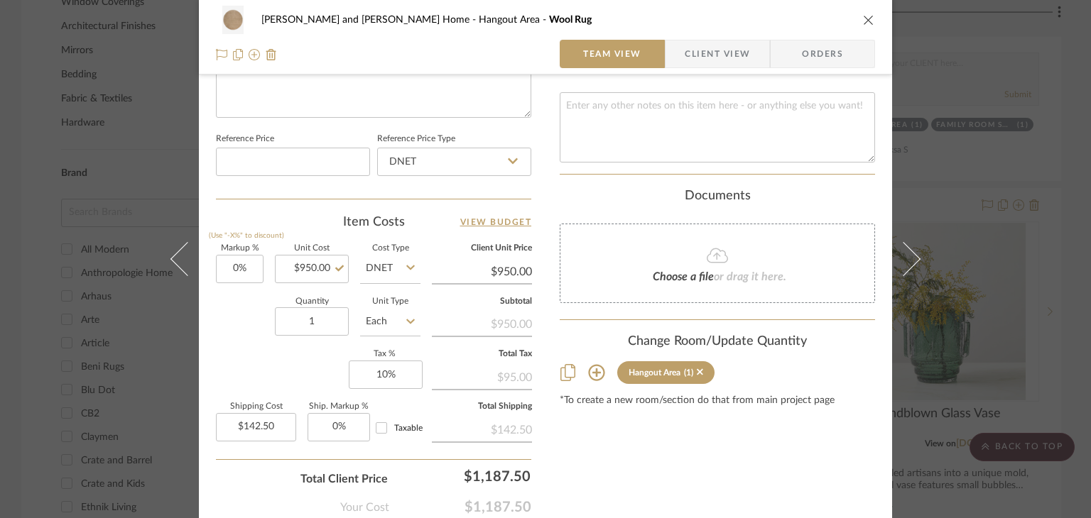
scroll to position [802, 0]
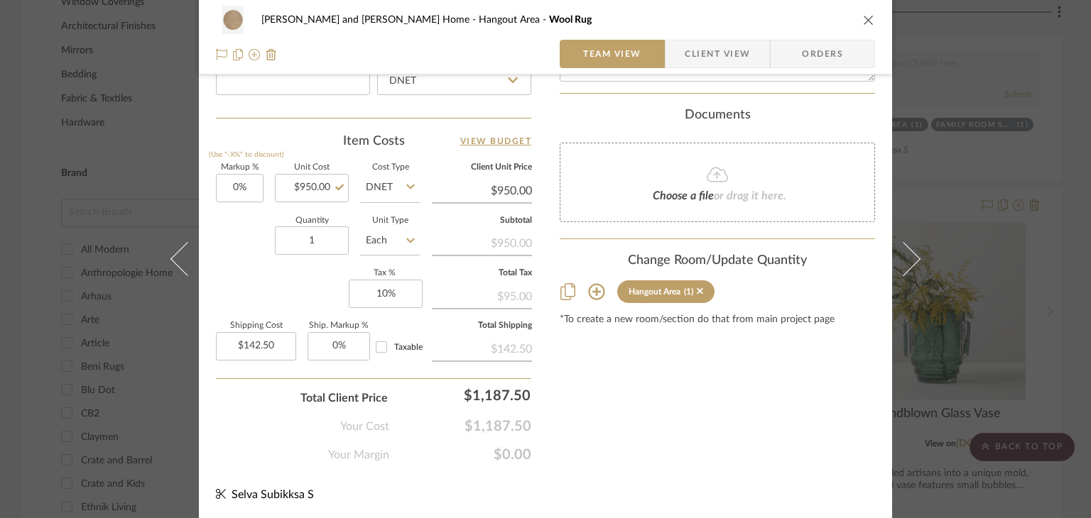
click at [863, 18] on icon "close" at bounding box center [868, 19] width 11 height 11
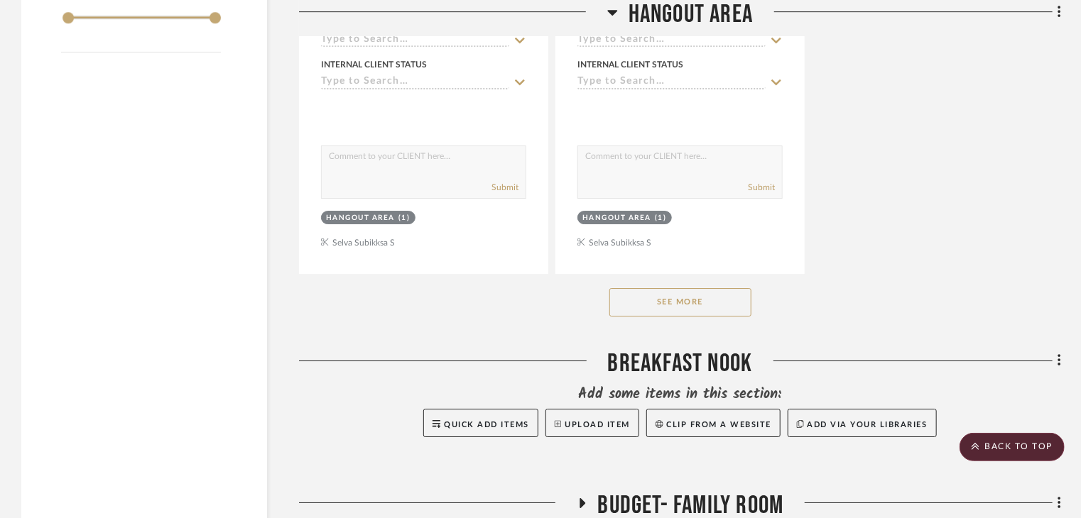
scroll to position [2415, 0]
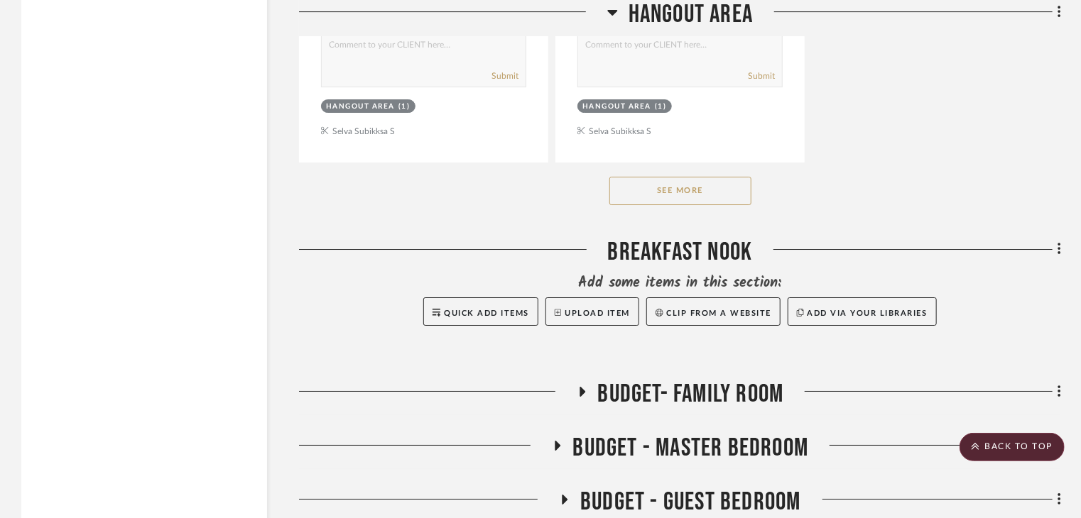
click at [702, 177] on button "See More" at bounding box center [680, 191] width 142 height 28
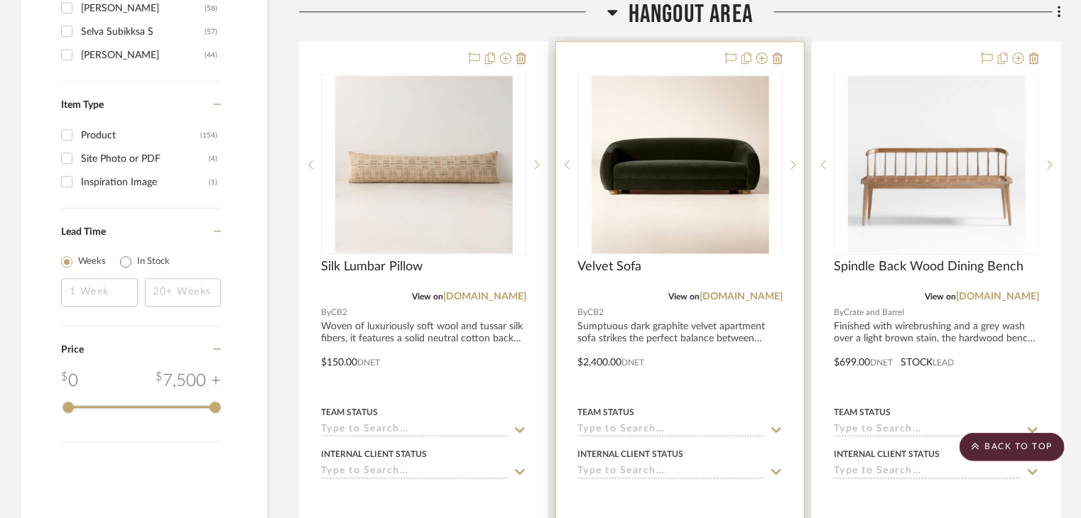
scroll to position [1775, 0]
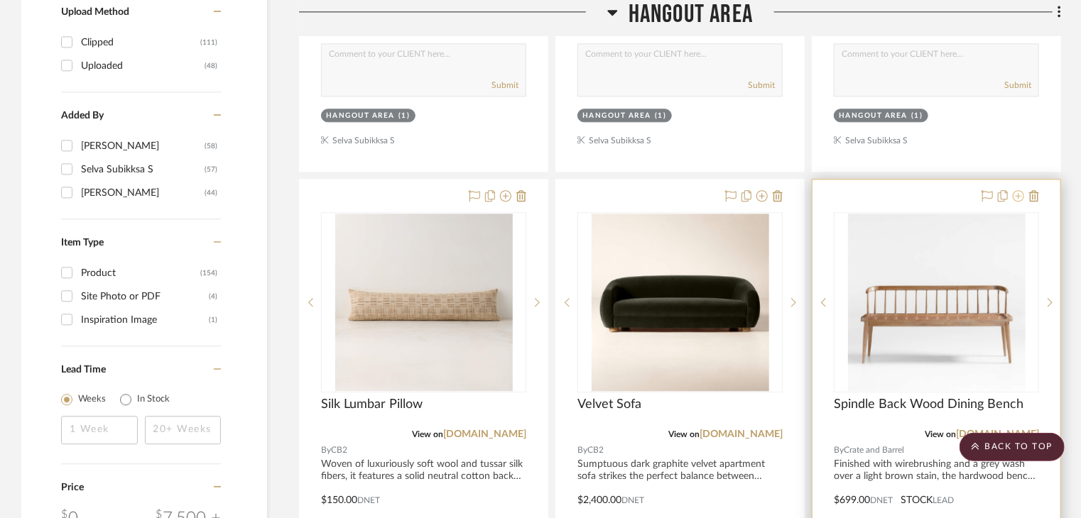
click at [1020, 190] on icon at bounding box center [1018, 195] width 11 height 11
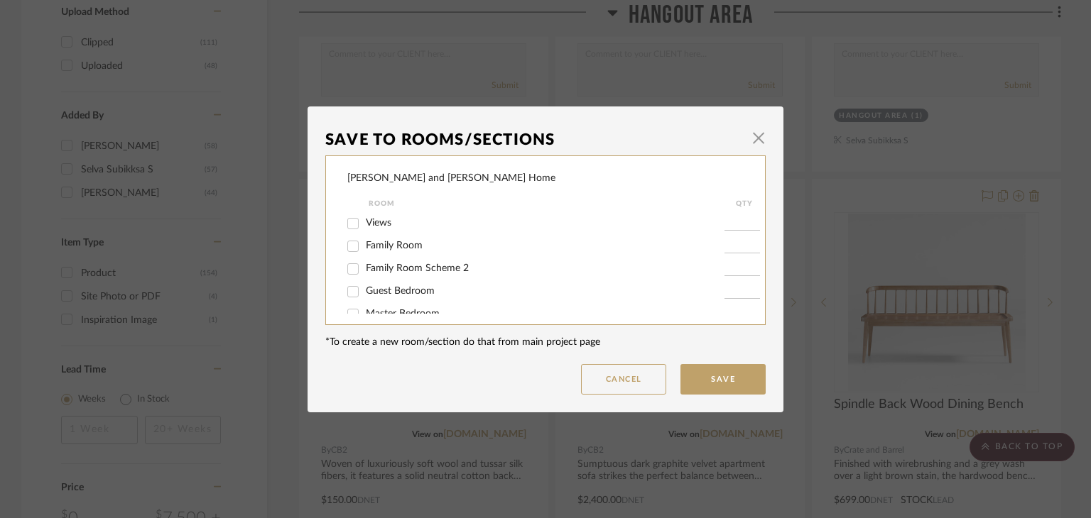
scroll to position [71, 0]
click at [352, 273] on input "Hangout Area" at bounding box center [353, 266] width 23 height 23
checkbox input "false"
click at [747, 370] on button "Save" at bounding box center [722, 379] width 85 height 31
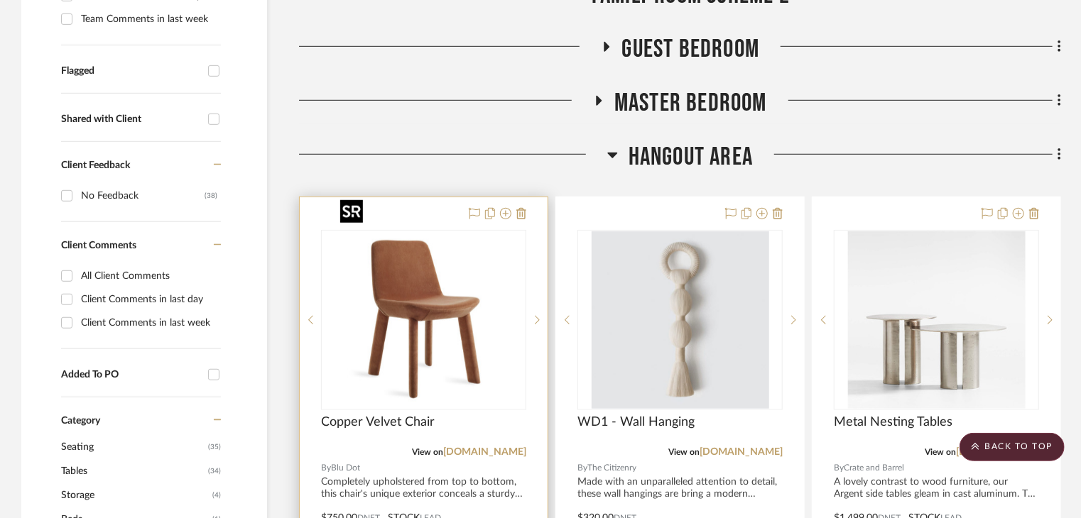
scroll to position [568, 0]
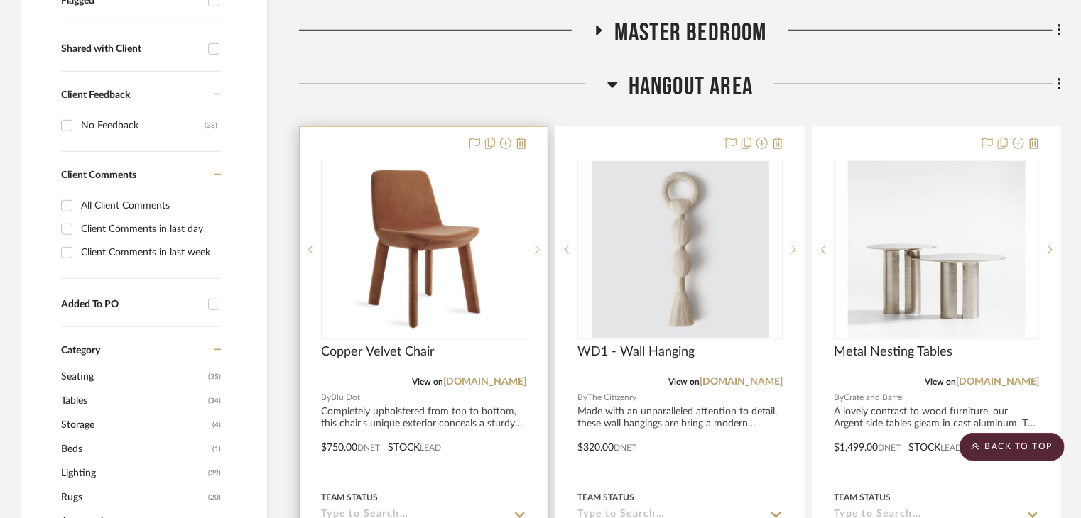
click at [533, 245] on sr-next-btn at bounding box center [536, 250] width 21 height 10
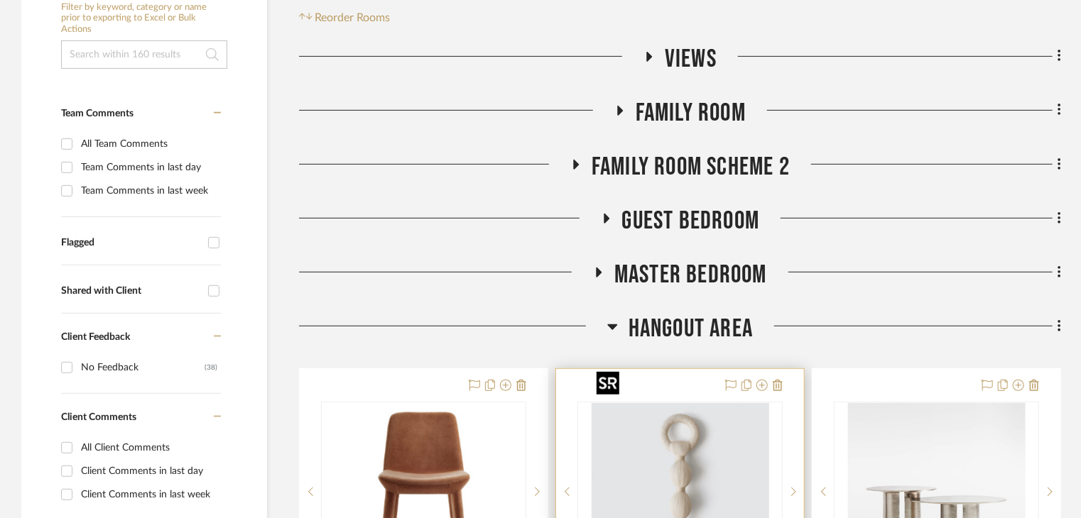
scroll to position [355, 0]
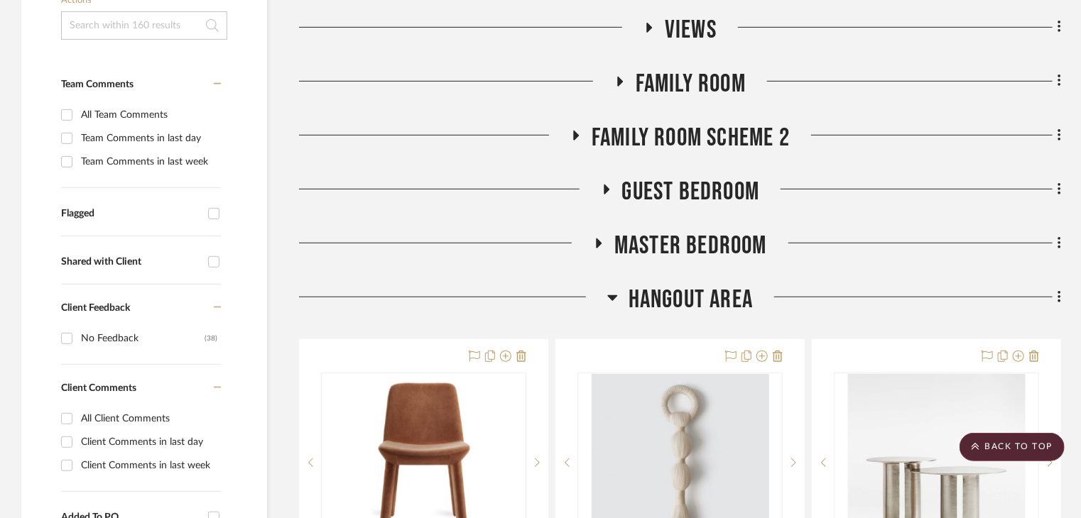
click at [659, 177] on span "Guest Bedroom" at bounding box center [691, 192] width 138 height 31
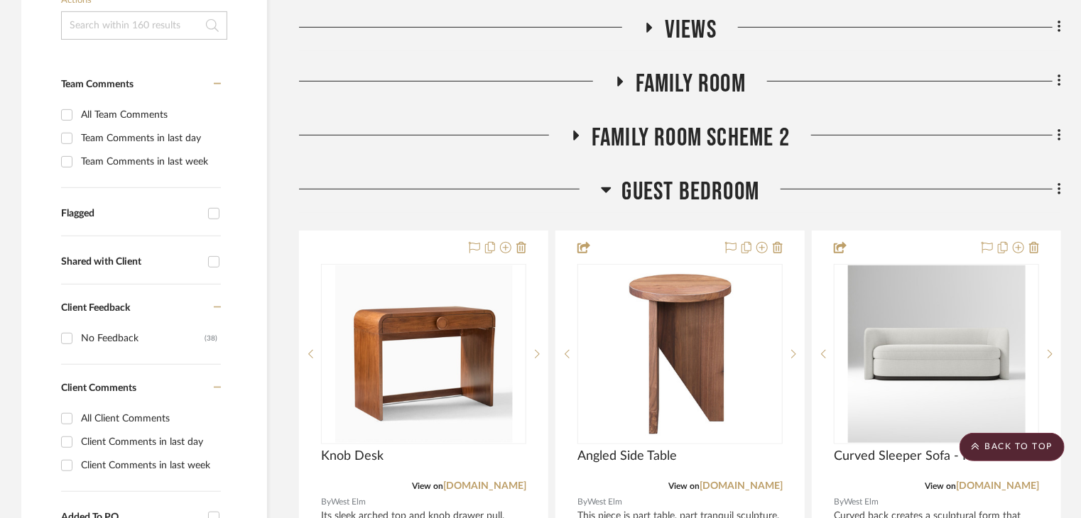
click at [659, 177] on span "Guest Bedroom" at bounding box center [691, 192] width 138 height 31
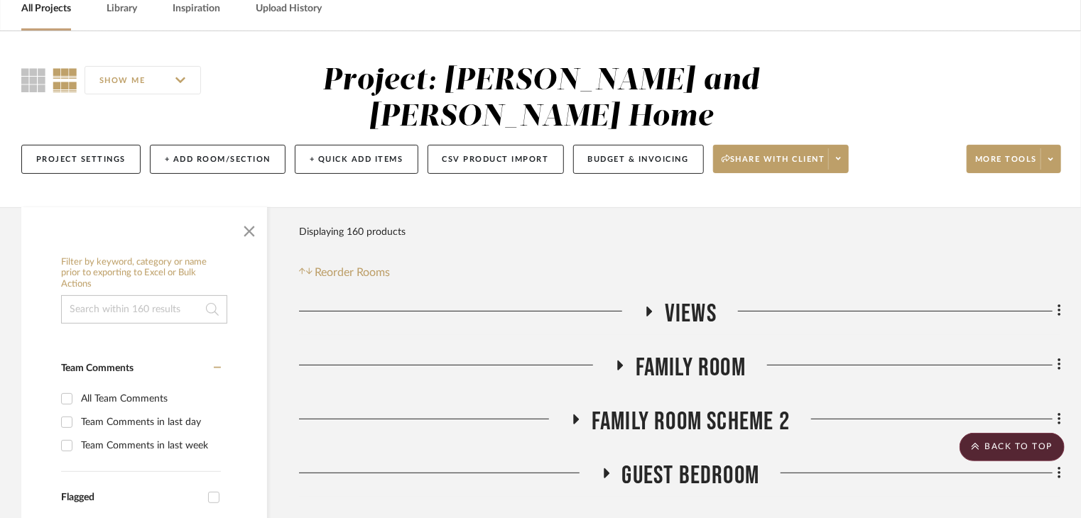
scroll to position [0, 0]
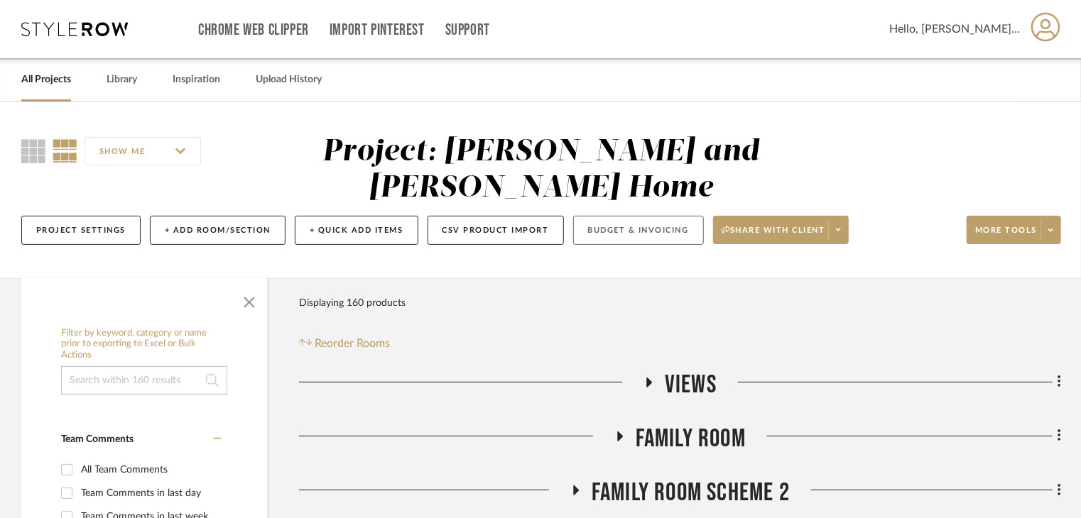
click at [614, 216] on button "Budget & Invoicing" at bounding box center [638, 230] width 131 height 29
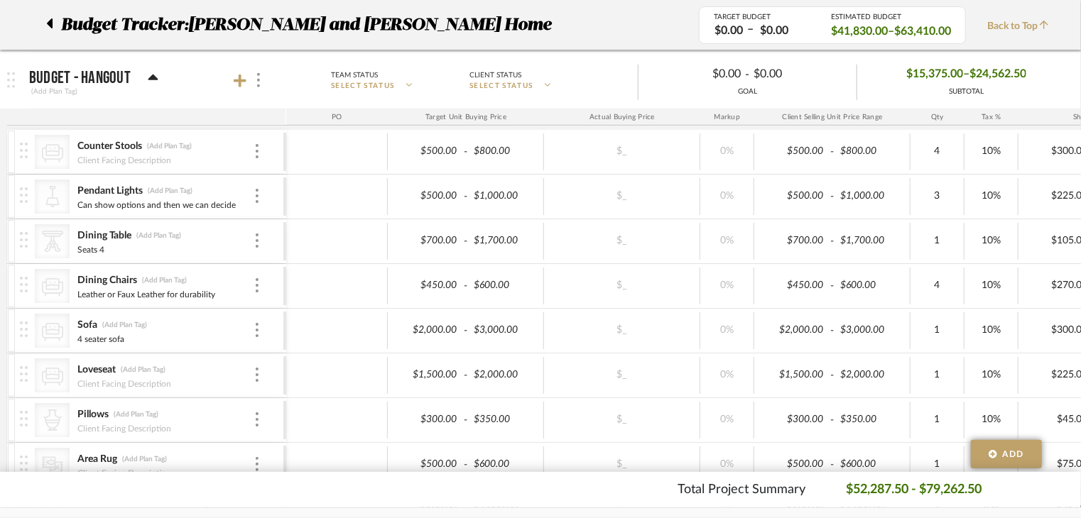
scroll to position [781, 0]
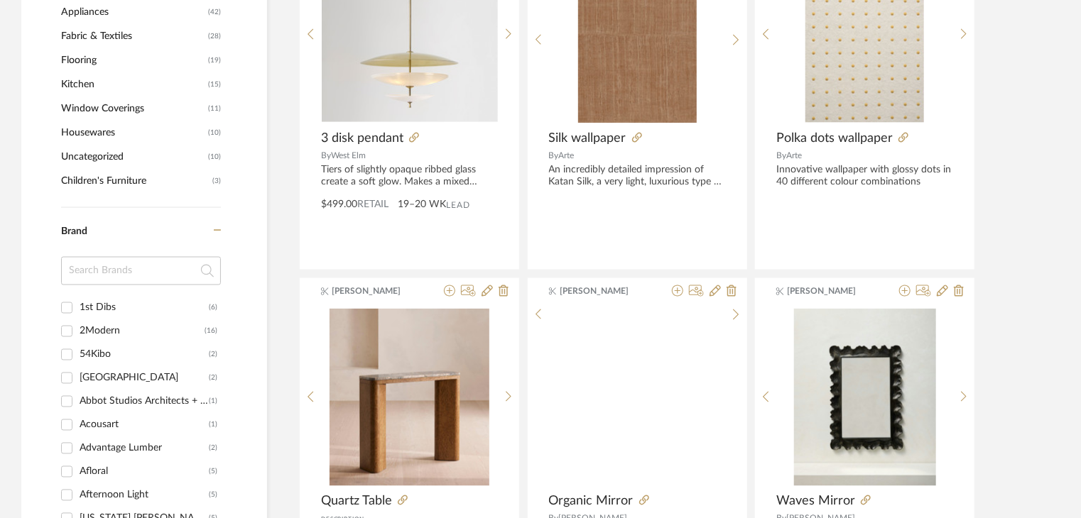
scroll to position [1278, 0]
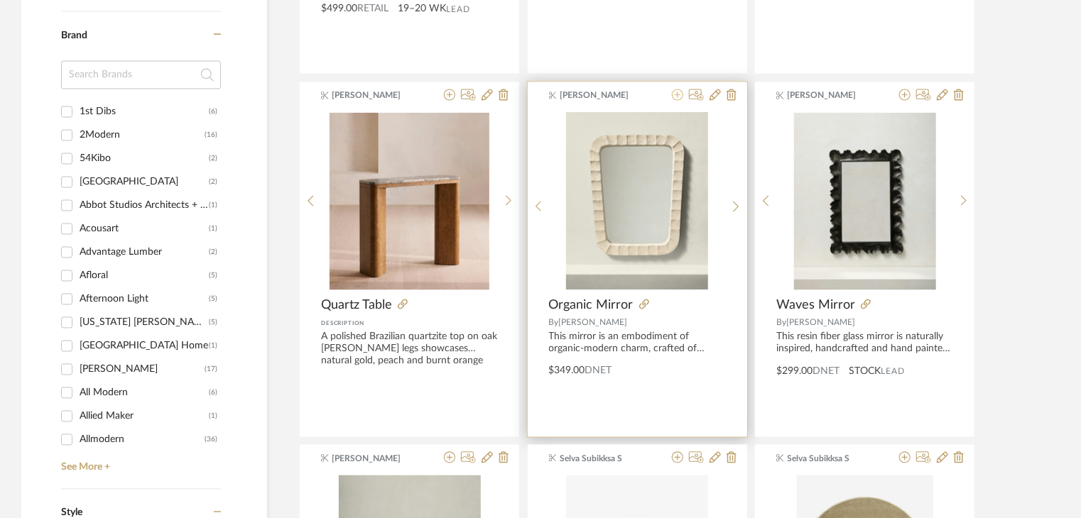
click at [682, 92] on icon at bounding box center [677, 94] width 11 height 11
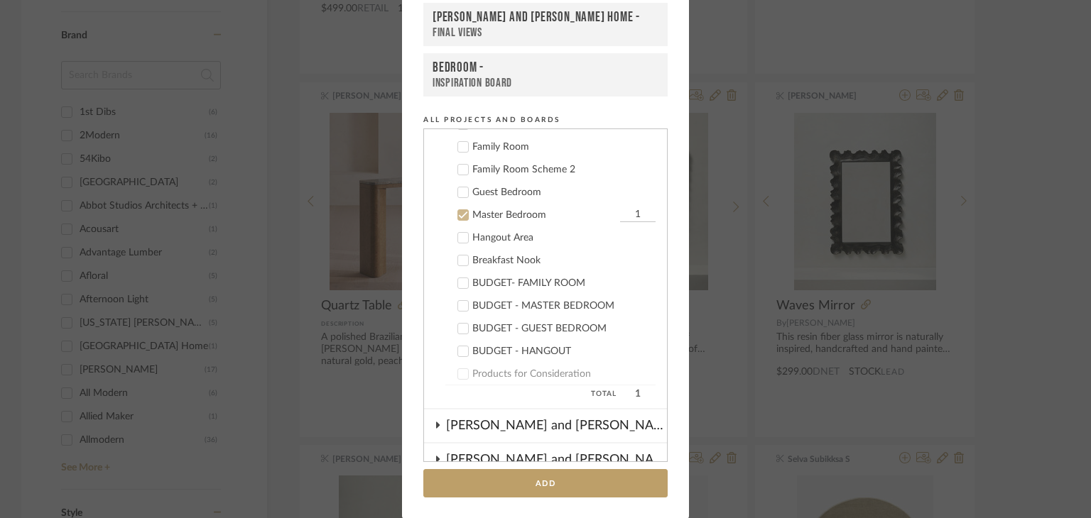
scroll to position [310, 0]
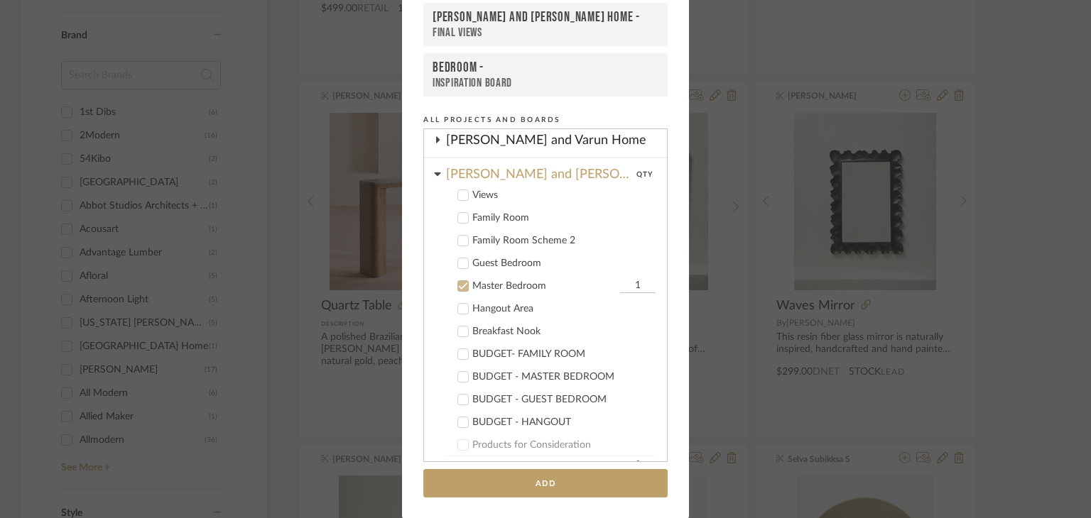
click at [458, 282] on icon at bounding box center [463, 286] width 10 height 10
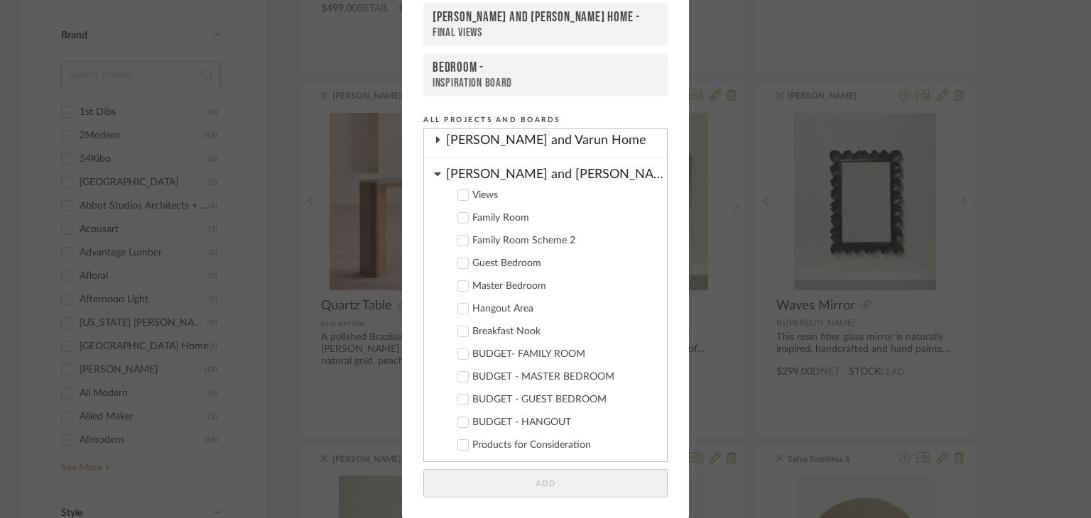
click at [459, 306] on icon at bounding box center [463, 309] width 9 height 7
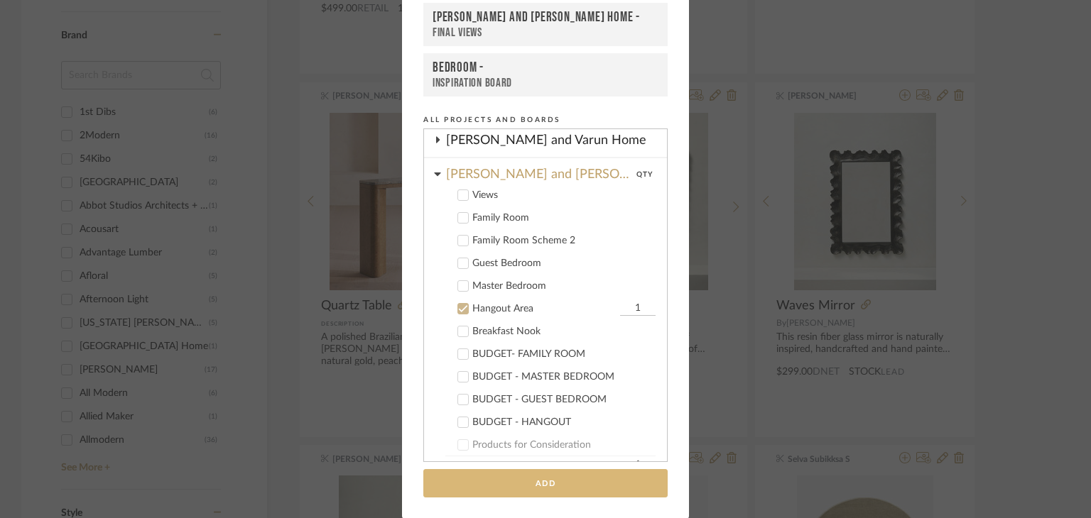
click at [510, 482] on button "Add" at bounding box center [545, 483] width 244 height 29
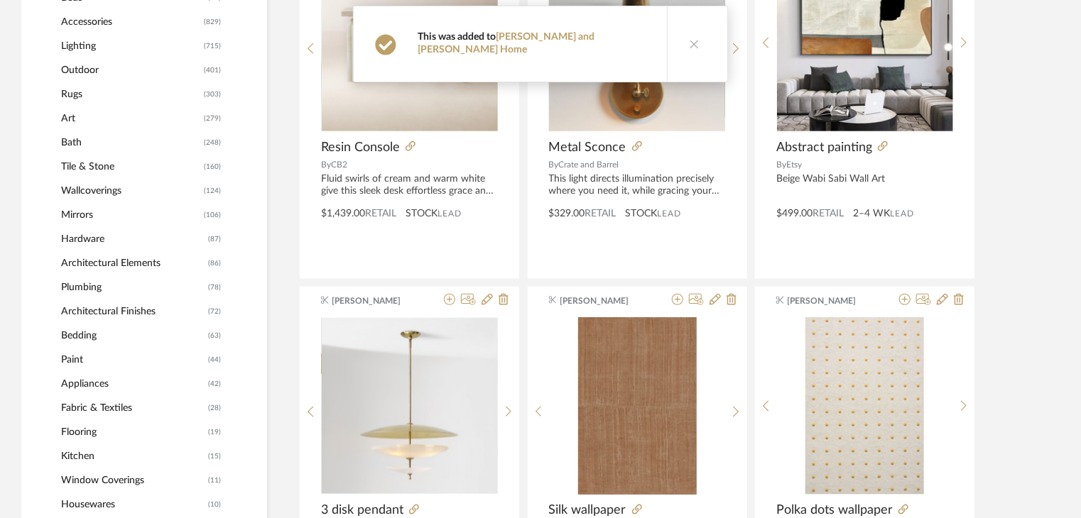
scroll to position [639, 0]
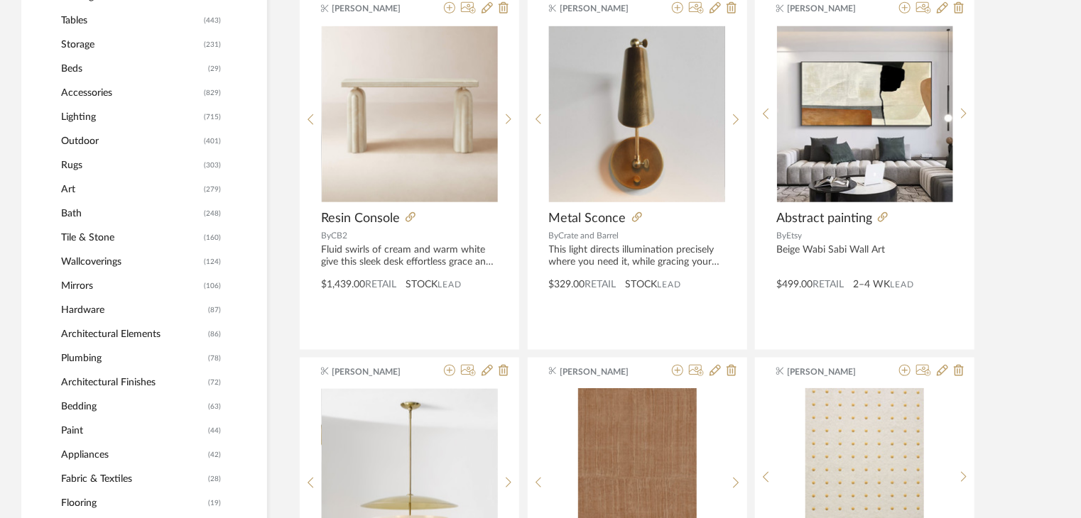
click at [80, 109] on span "Lighting" at bounding box center [130, 117] width 139 height 24
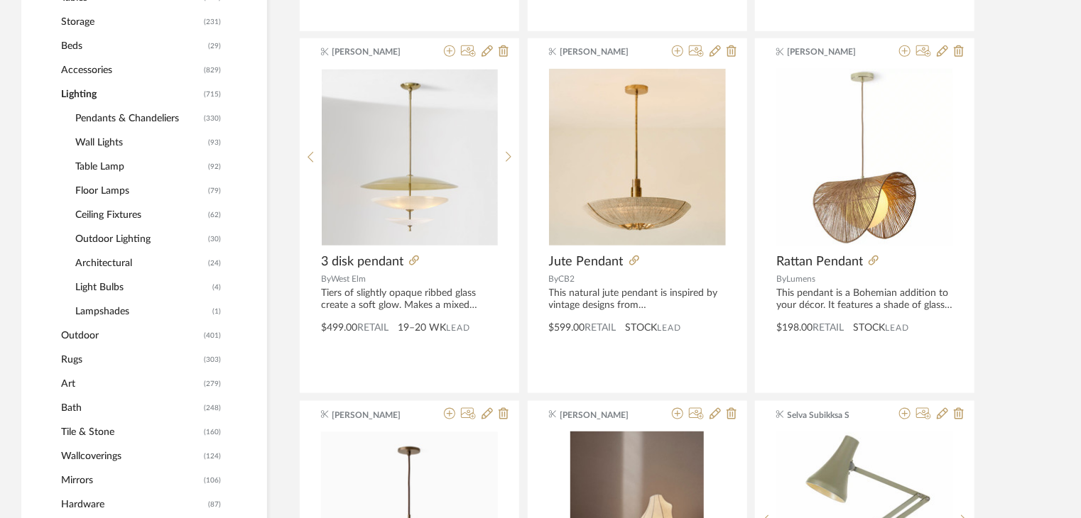
scroll to position [636, 0]
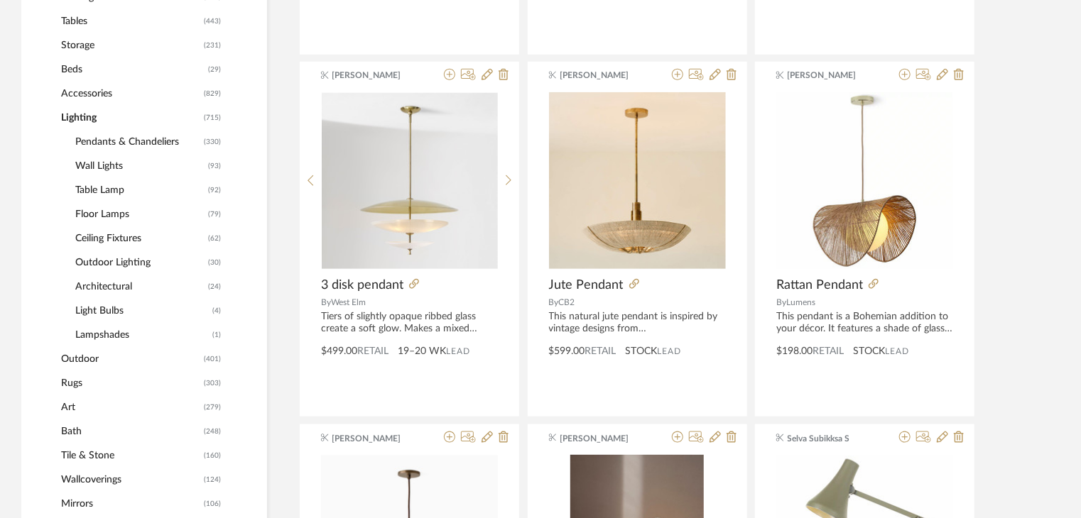
click at [159, 143] on span "Pendants & Chandeliers" at bounding box center [137, 142] width 125 height 24
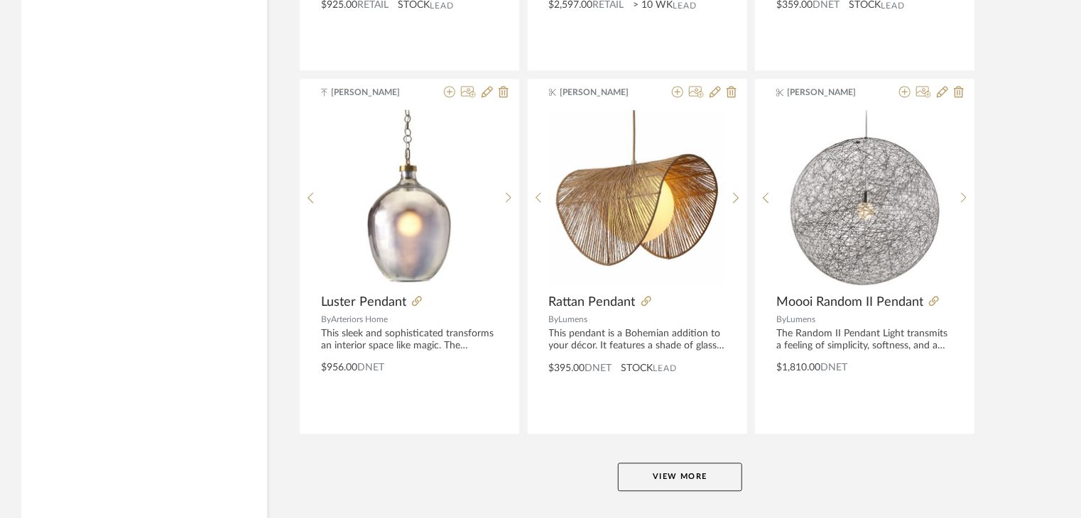
scroll to position [4258, 0]
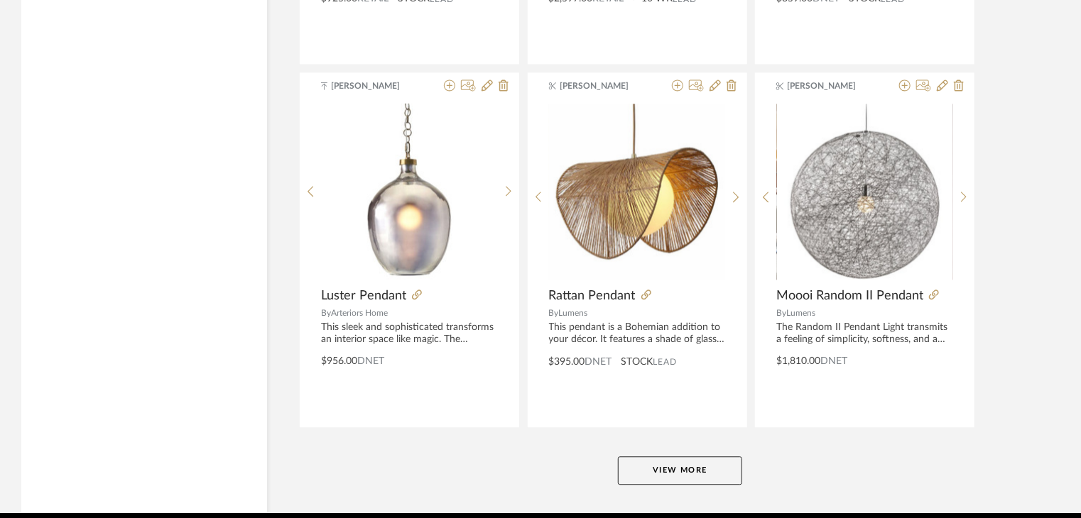
click at [725, 462] on button "View More" at bounding box center [680, 471] width 124 height 28
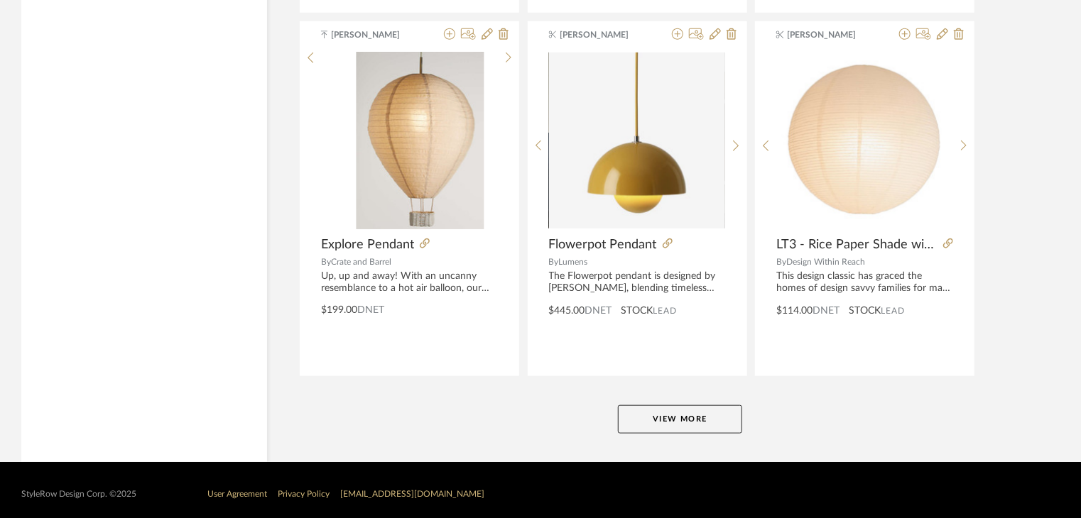
scroll to position [8670, 0]
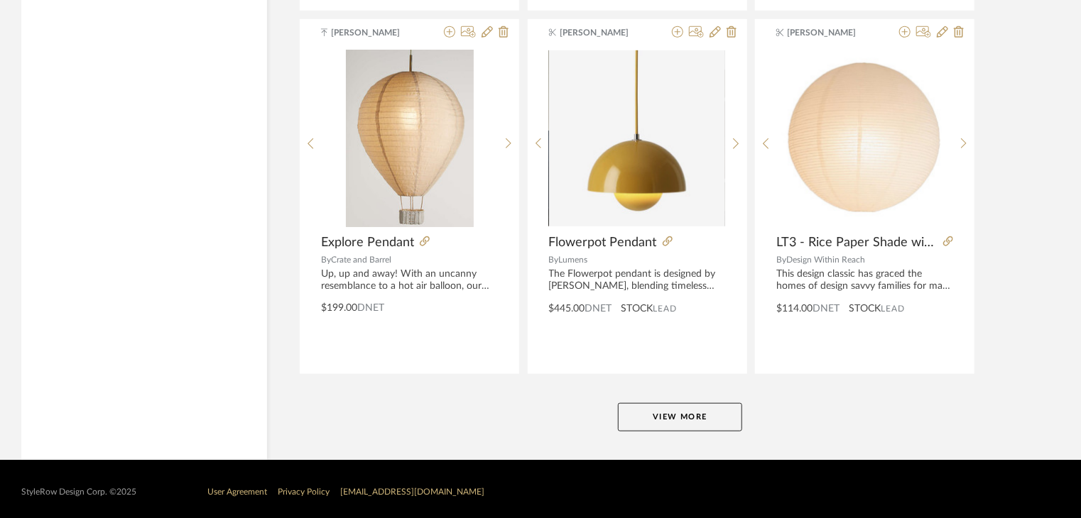
click at [653, 417] on button "View More" at bounding box center [680, 417] width 124 height 28
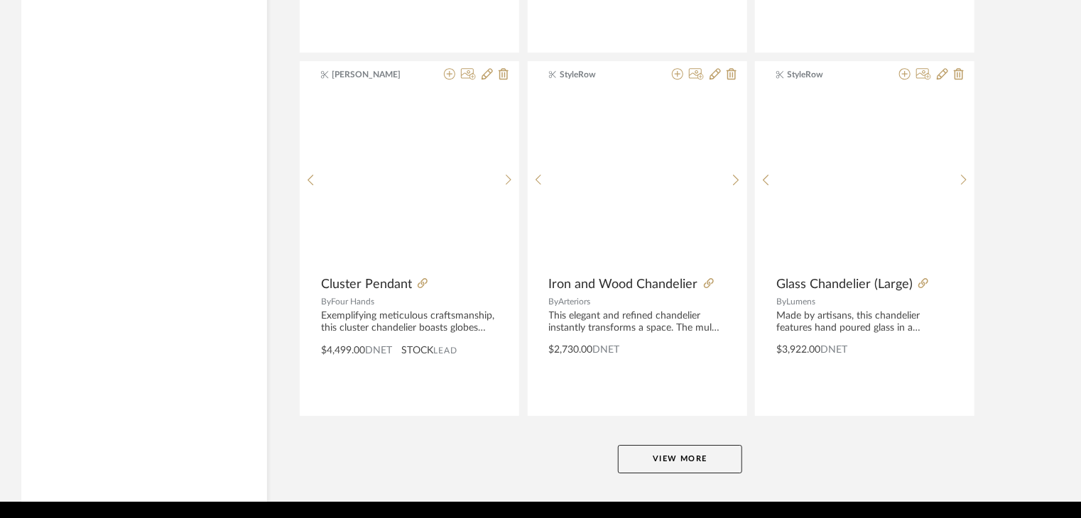
scroll to position [13027, 0]
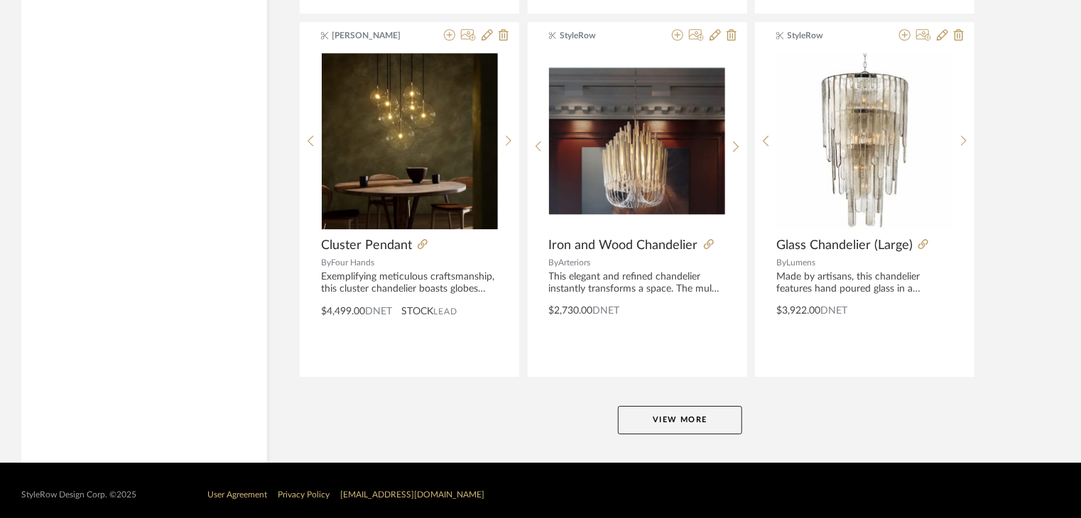
click at [653, 407] on button "View More" at bounding box center [680, 420] width 124 height 28
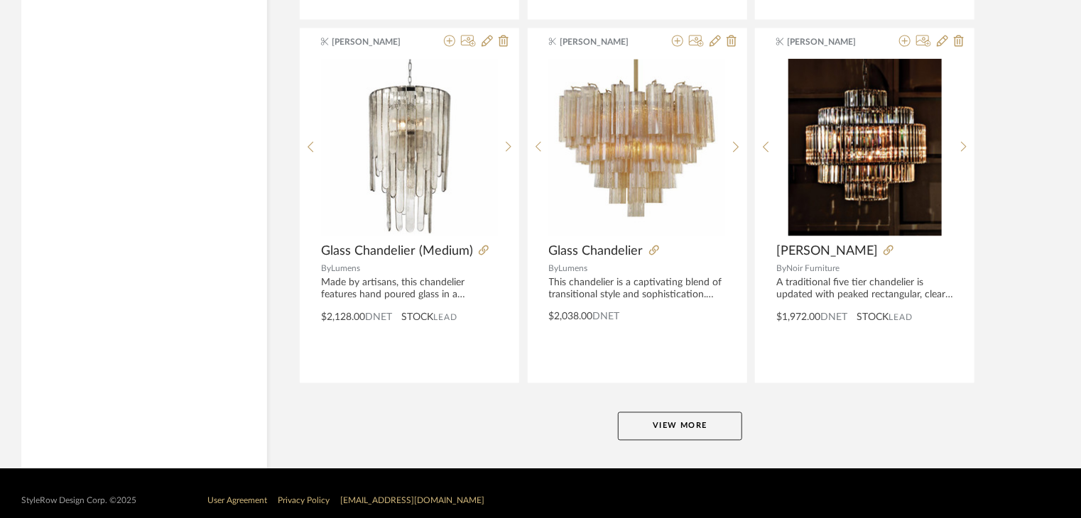
scroll to position [17382, 0]
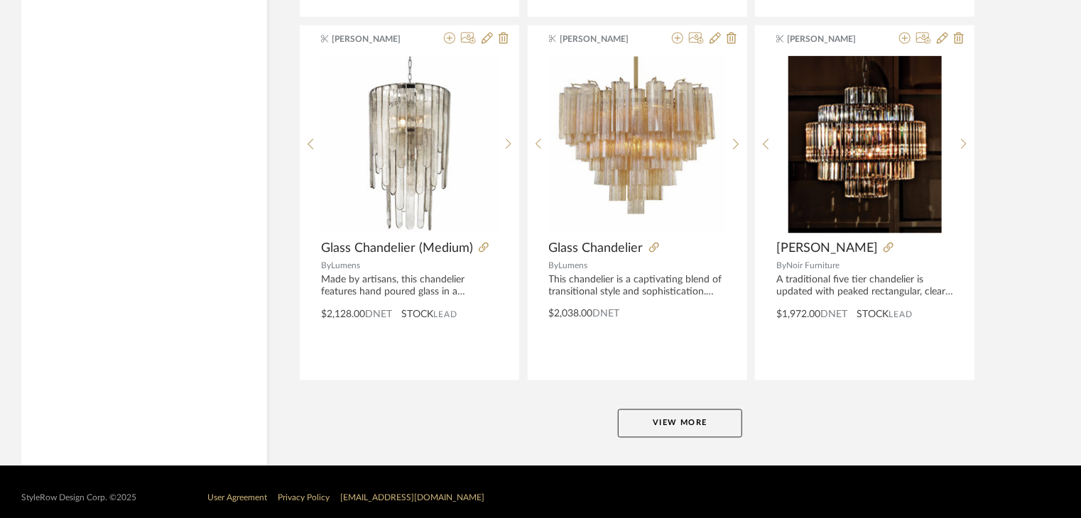
click at [625, 410] on button "View More" at bounding box center [680, 424] width 124 height 28
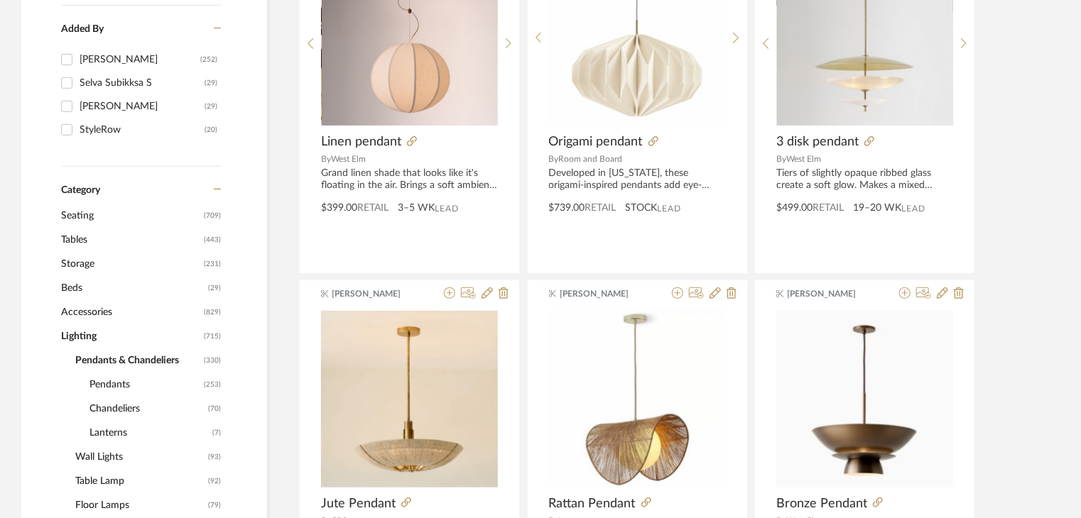
scroll to position [426, 0]
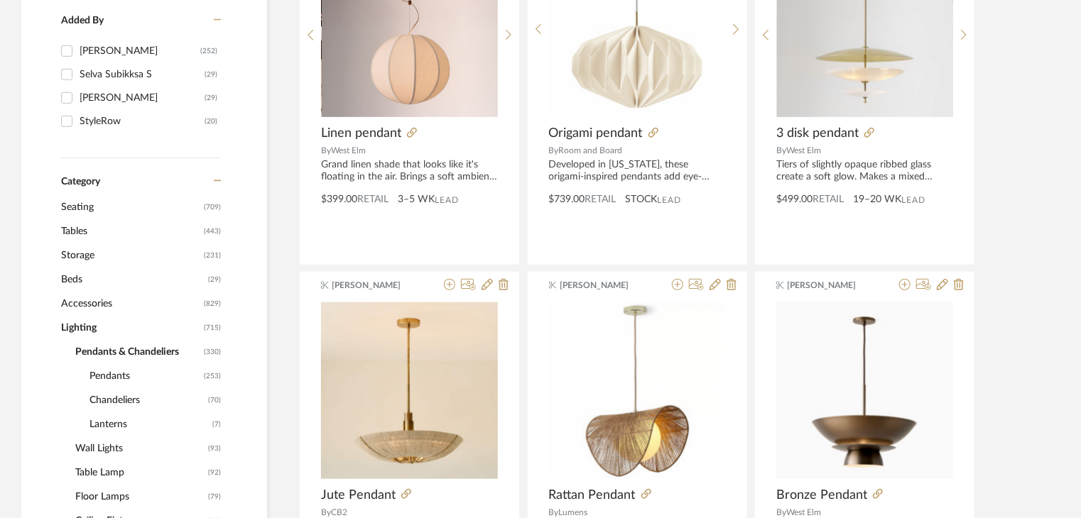
click at [84, 208] on span "Seating" at bounding box center [130, 207] width 139 height 24
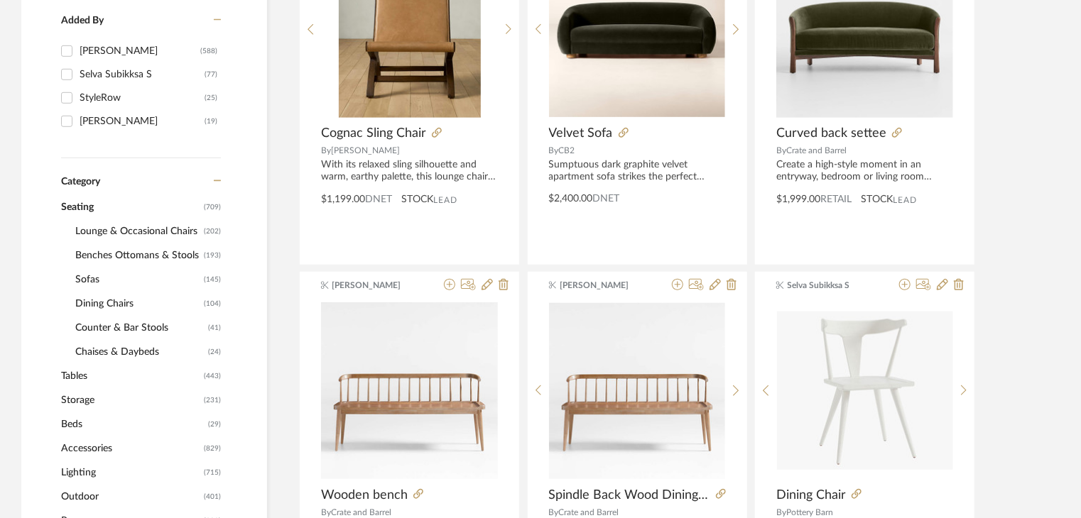
click at [126, 329] on span "Counter & Bar Stools" at bounding box center [139, 328] width 129 height 24
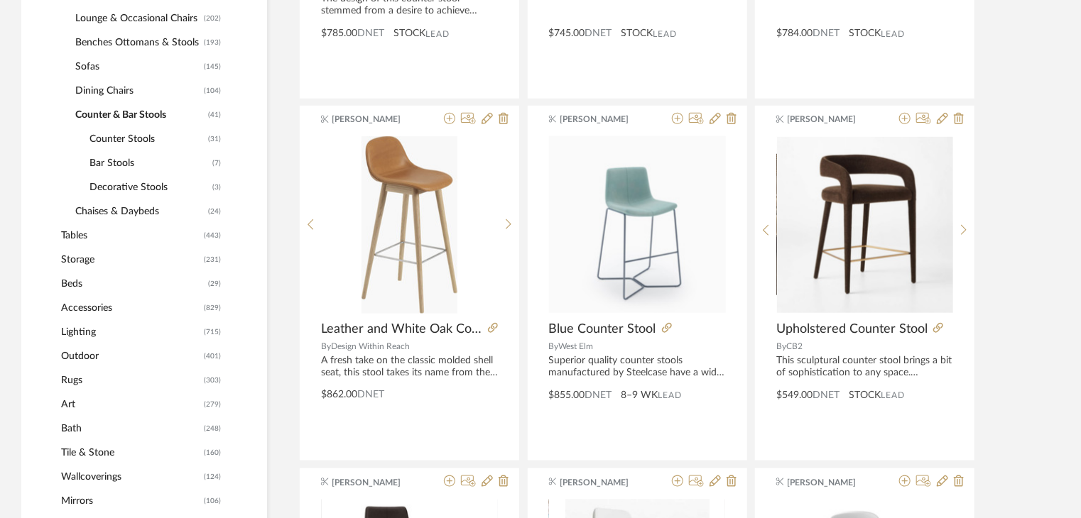
scroll to position [639, 0]
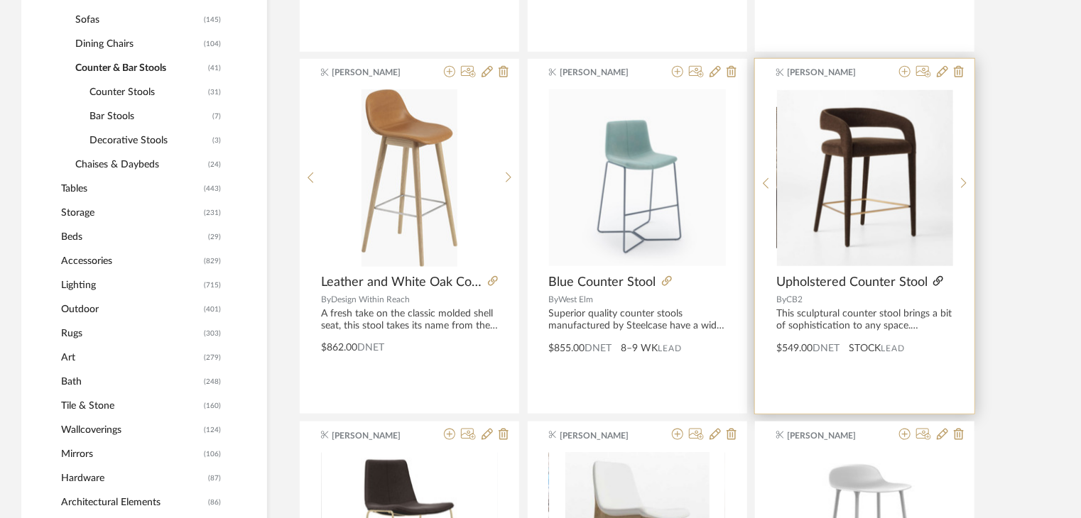
click at [937, 281] on icon at bounding box center [938, 281] width 10 height 10
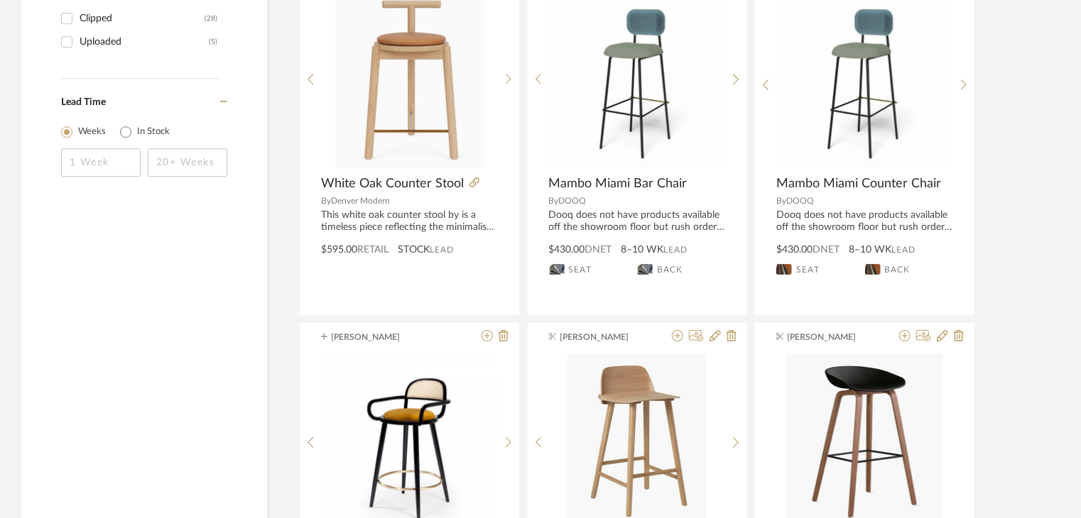
scroll to position [2059, 0]
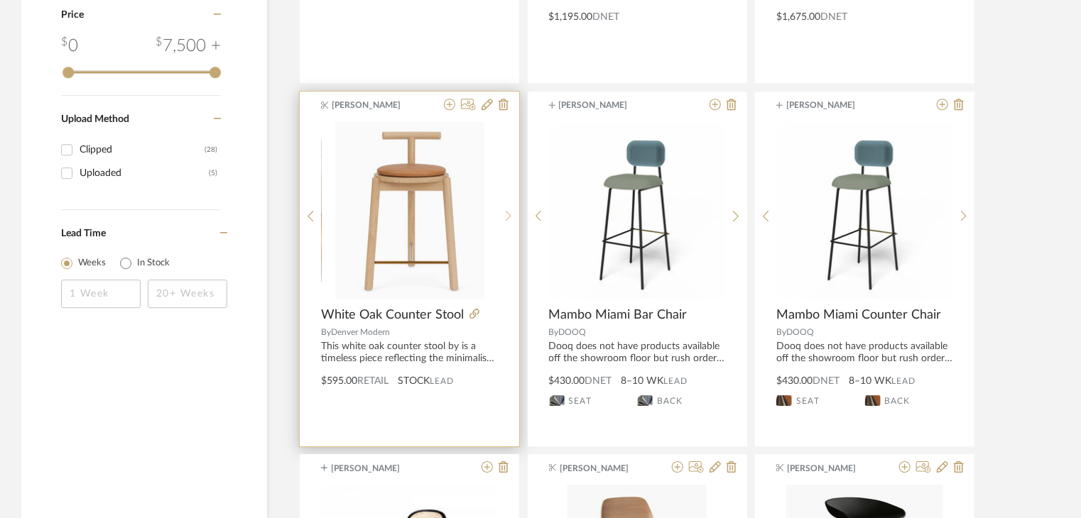
click at [506, 210] on icon at bounding box center [509, 216] width 6 height 12
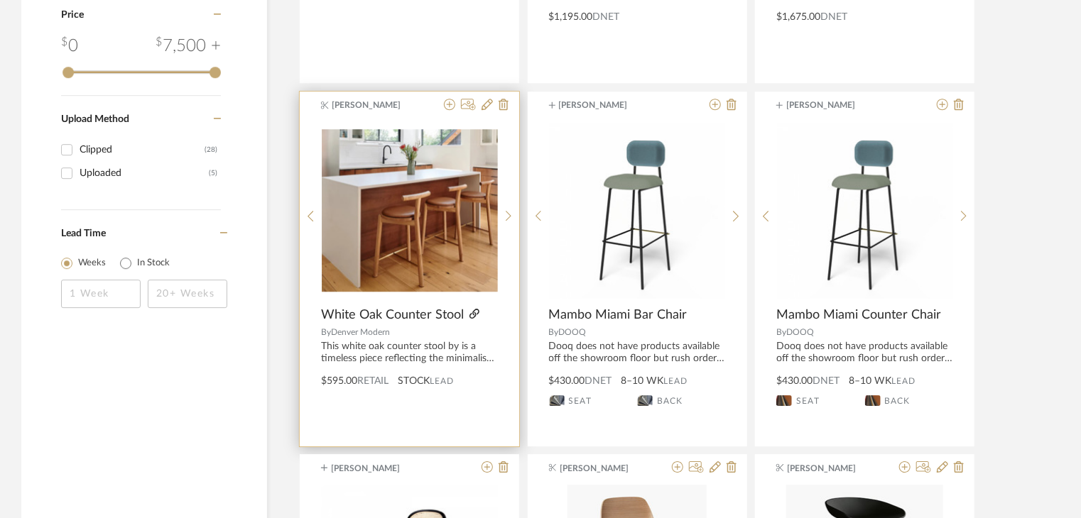
click at [476, 309] on icon at bounding box center [474, 314] width 10 height 10
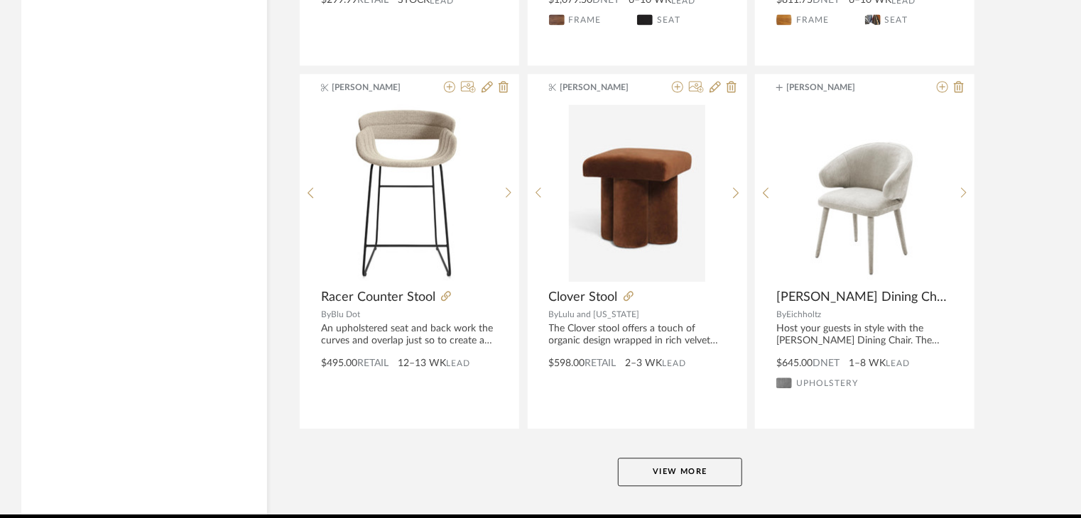
scroll to position [4261, 0]
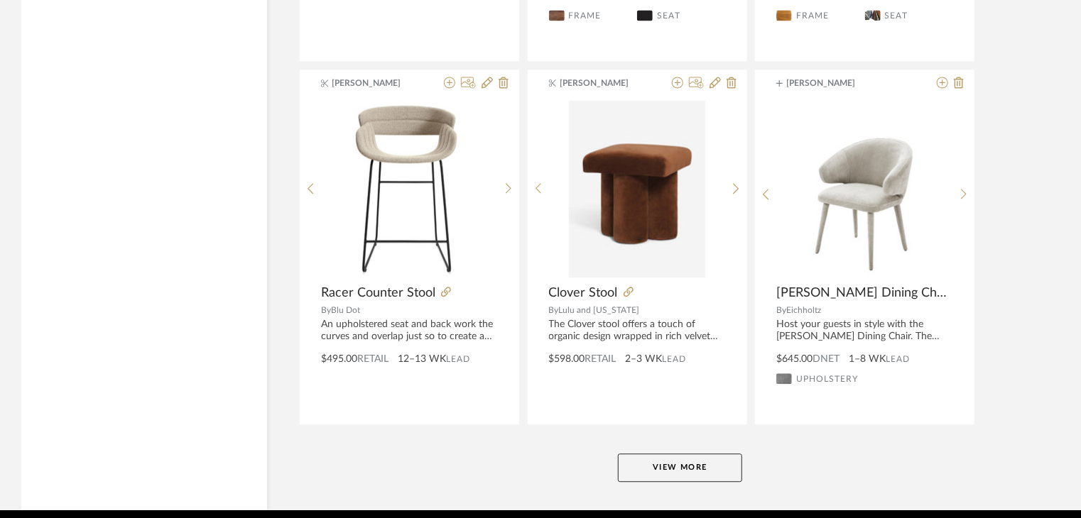
click at [696, 472] on button "View More" at bounding box center [680, 468] width 124 height 28
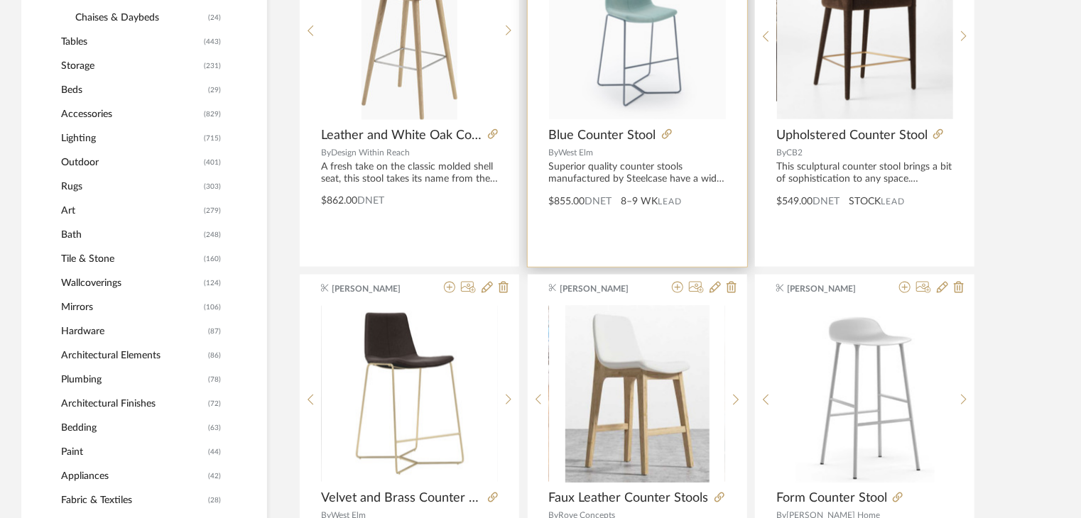
scroll to position [1020, 0]
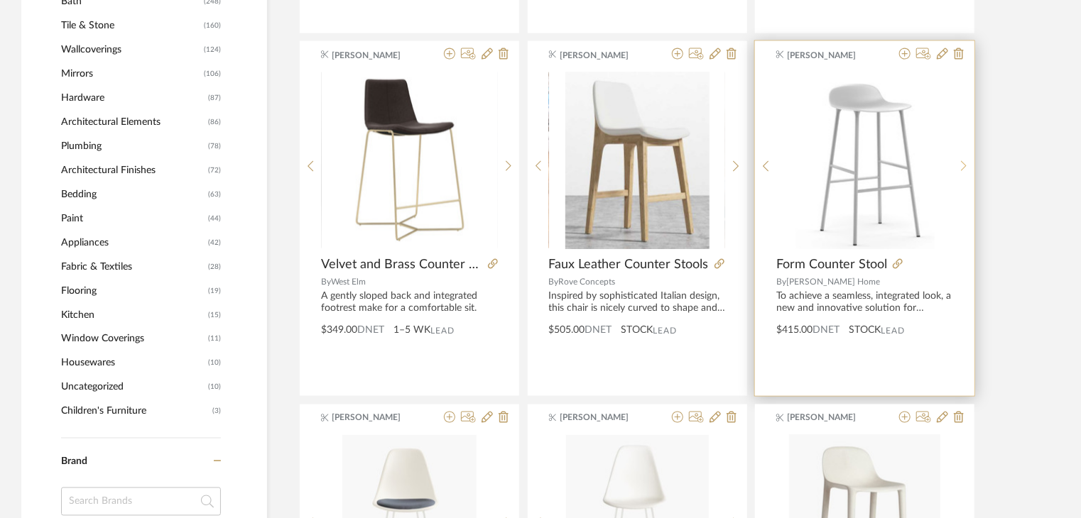
click at [962, 161] on icon at bounding box center [964, 166] width 6 height 12
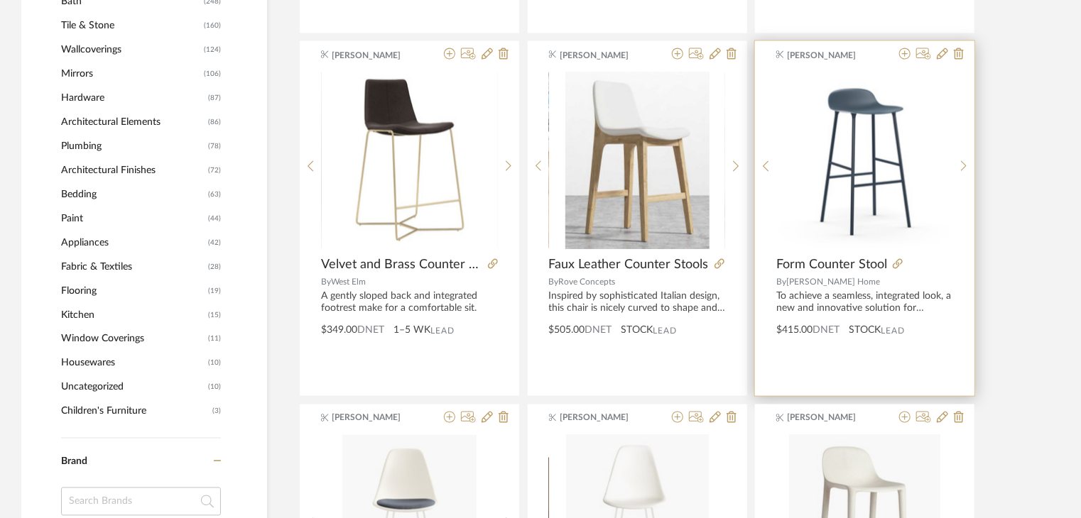
scroll to position [1233, 0]
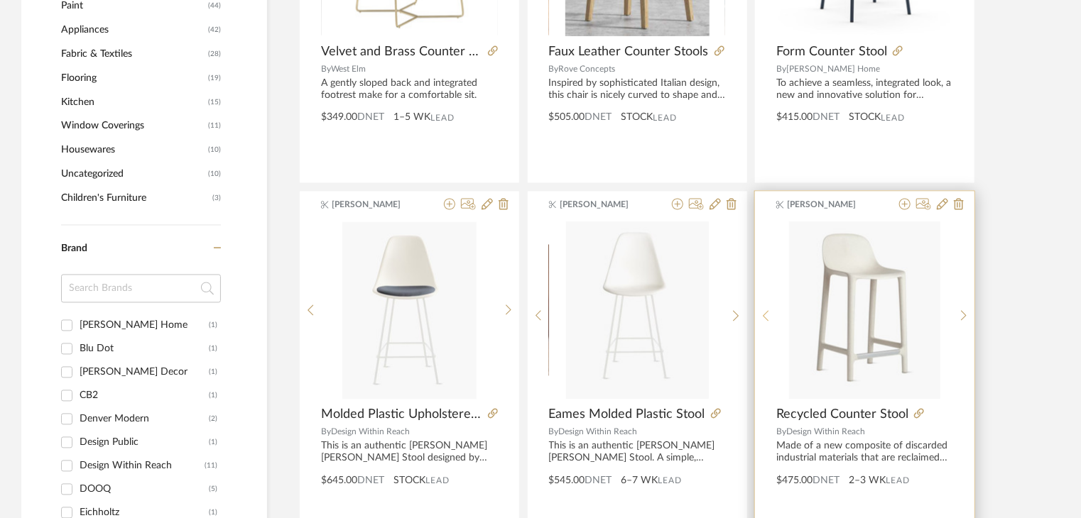
scroll to position [1304, 0]
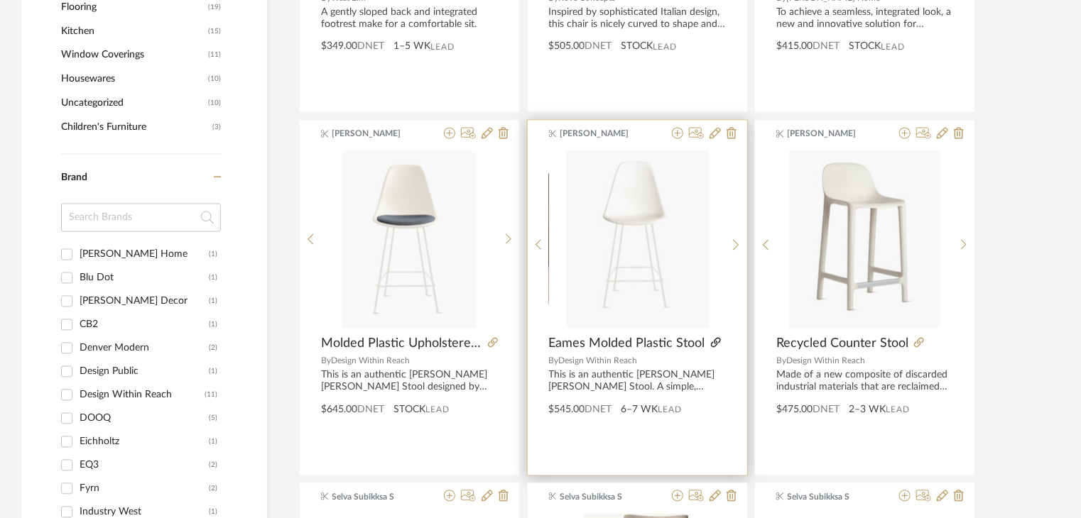
click at [714, 342] on icon at bounding box center [716, 343] width 10 height 10
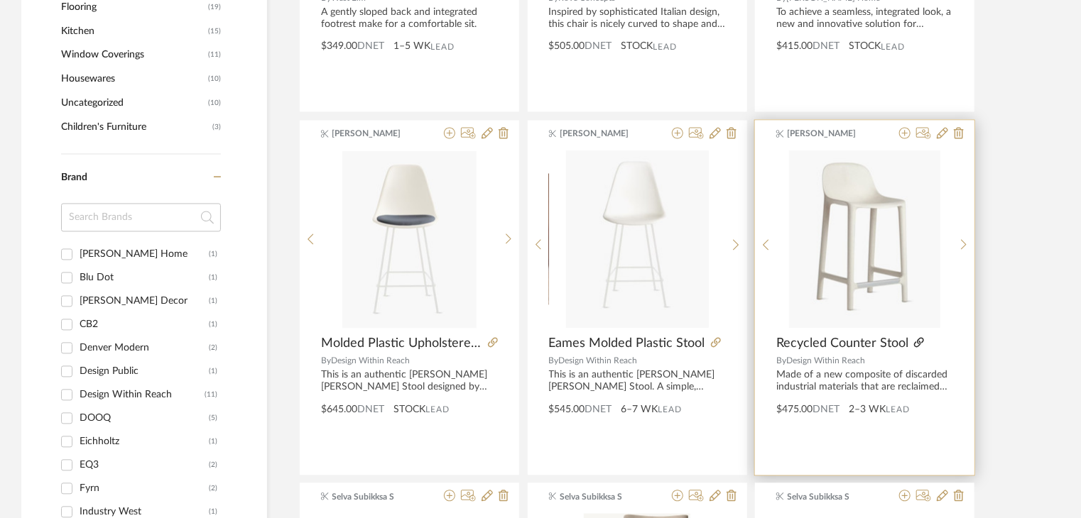
click at [917, 340] on icon at bounding box center [919, 343] width 10 height 10
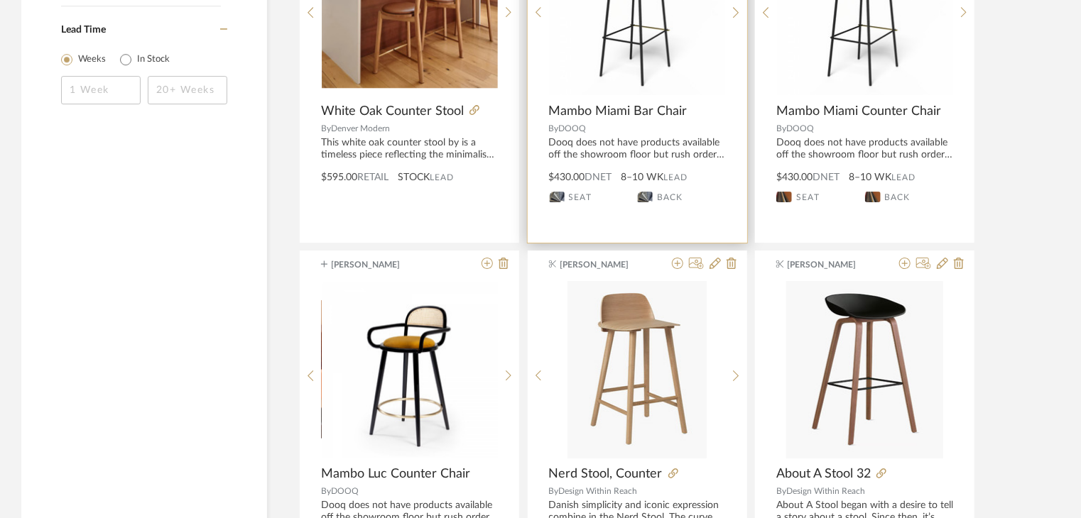
scroll to position [2369, 0]
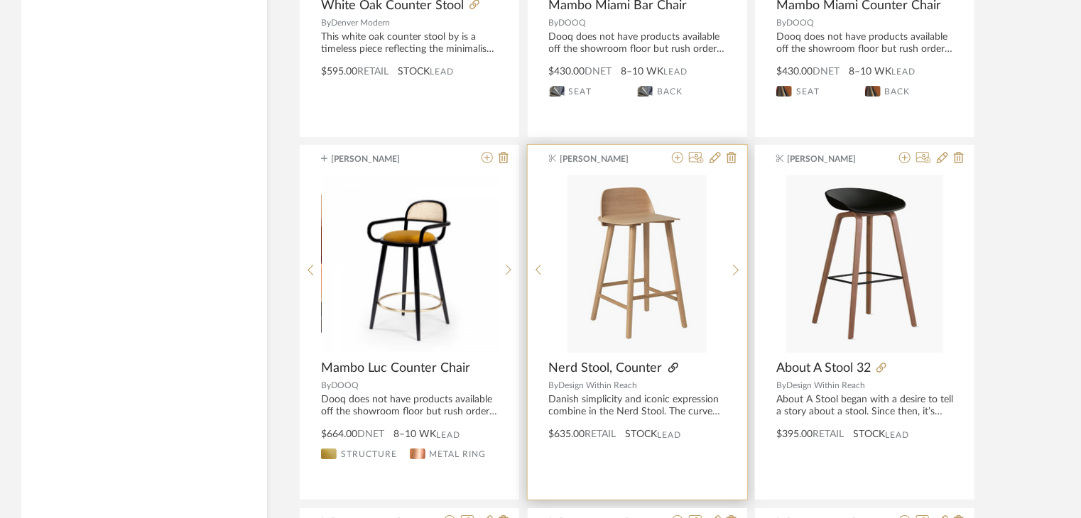
click at [673, 364] on icon at bounding box center [673, 368] width 10 height 10
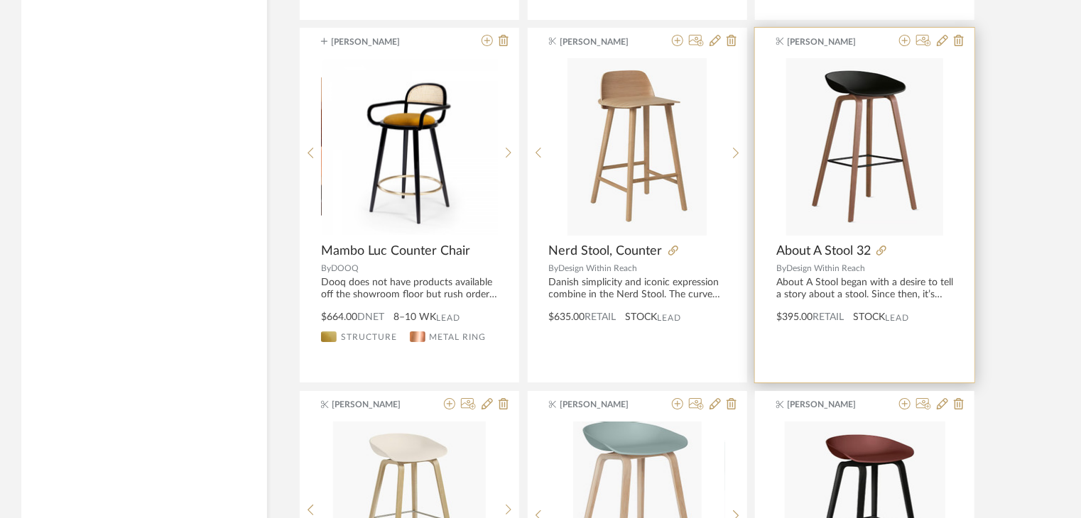
scroll to position [2724, 0]
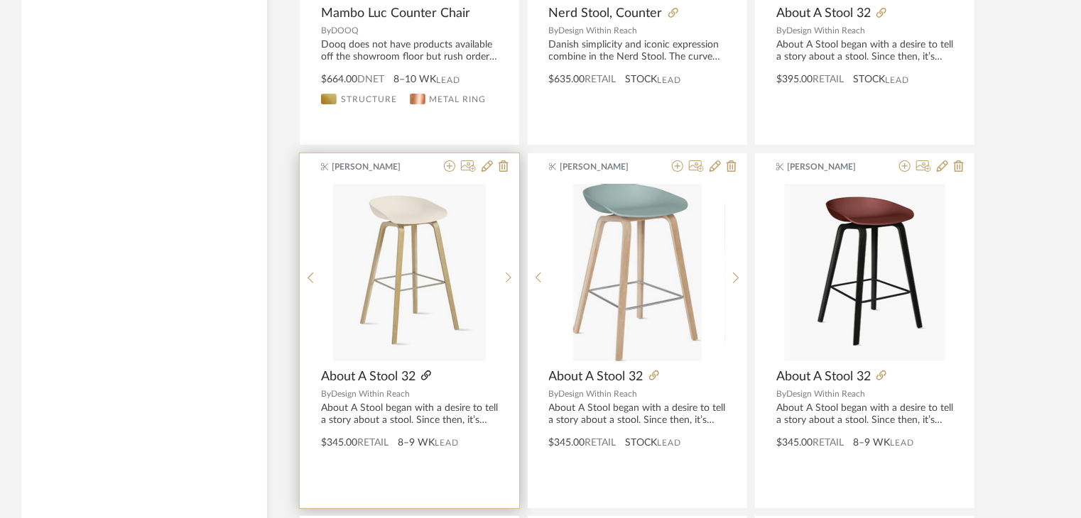
click at [425, 373] on icon at bounding box center [426, 376] width 10 height 10
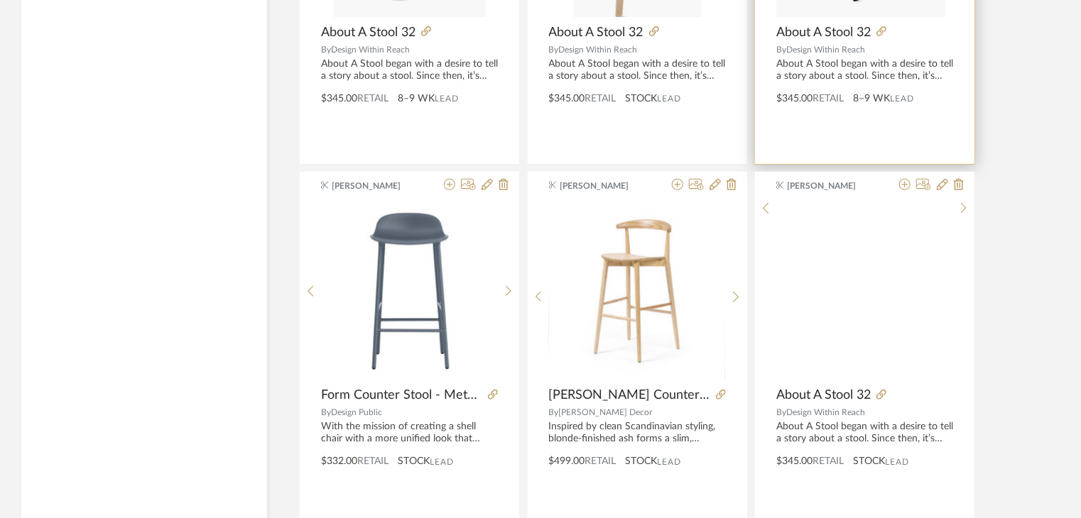
scroll to position [3079, 0]
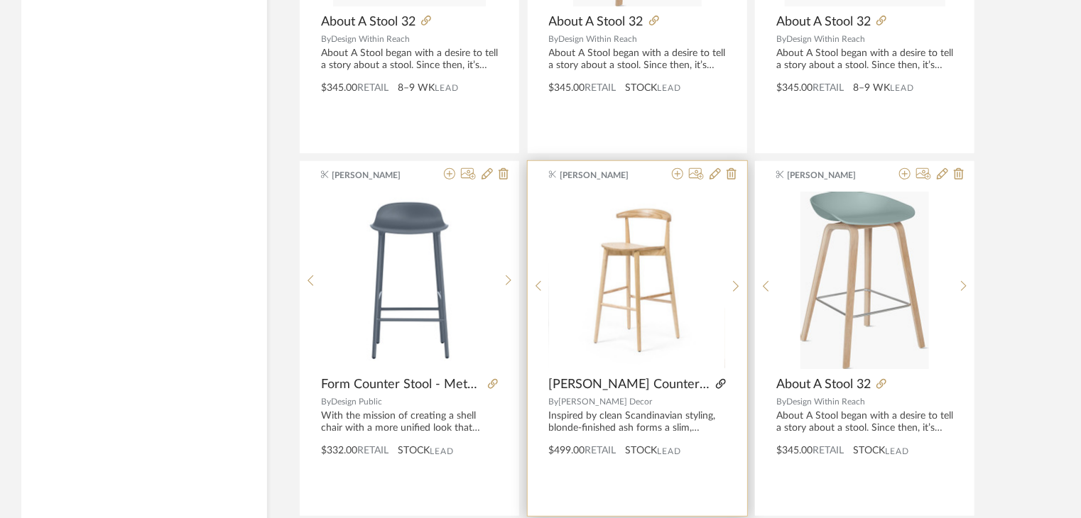
click at [716, 381] on icon at bounding box center [721, 384] width 10 height 10
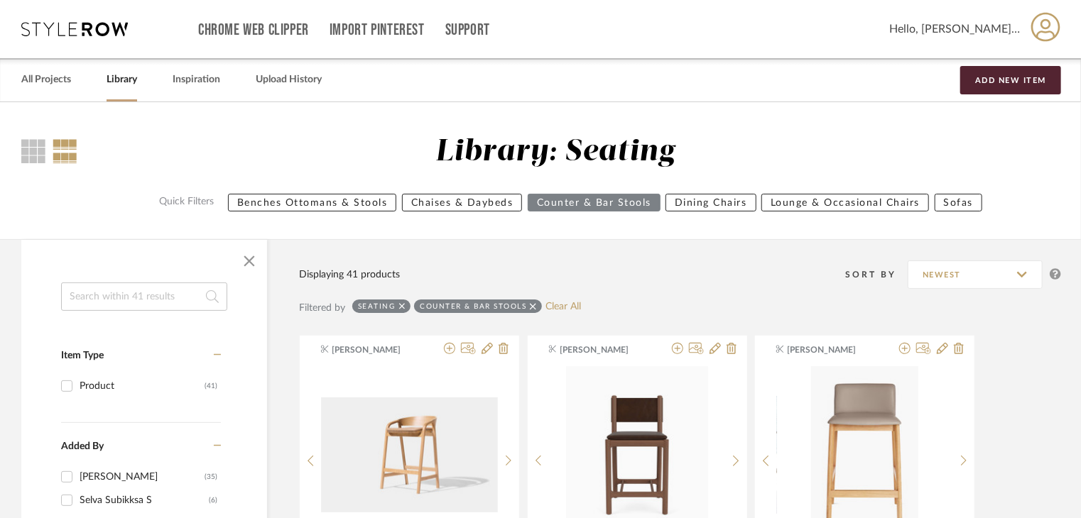
scroll to position [284, 0]
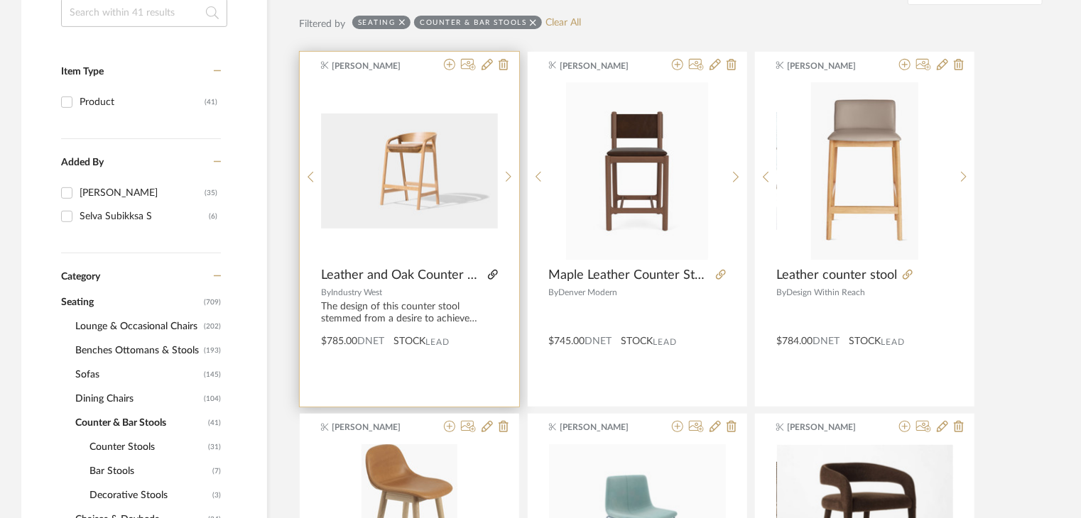
click at [493, 272] on icon at bounding box center [493, 275] width 10 height 10
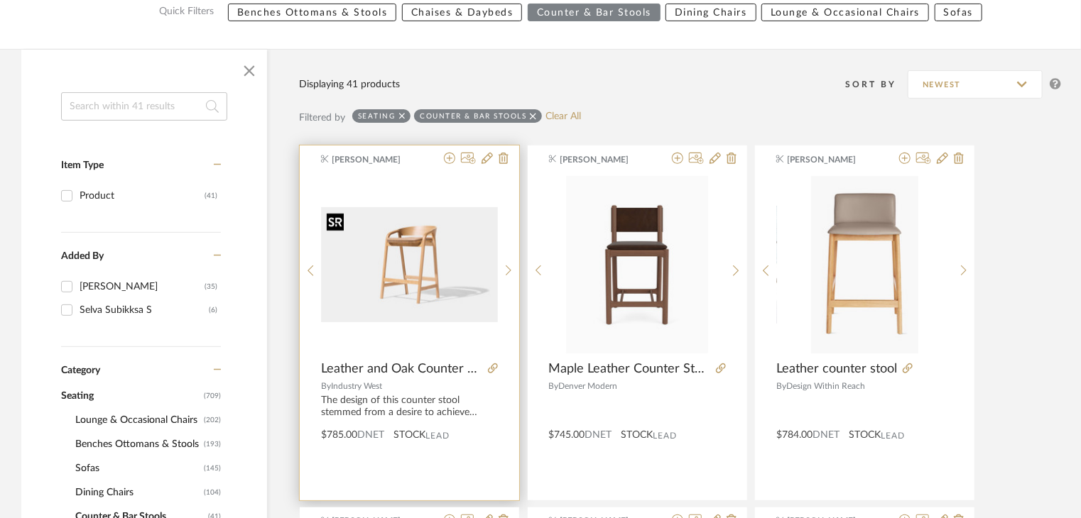
scroll to position [213, 0]
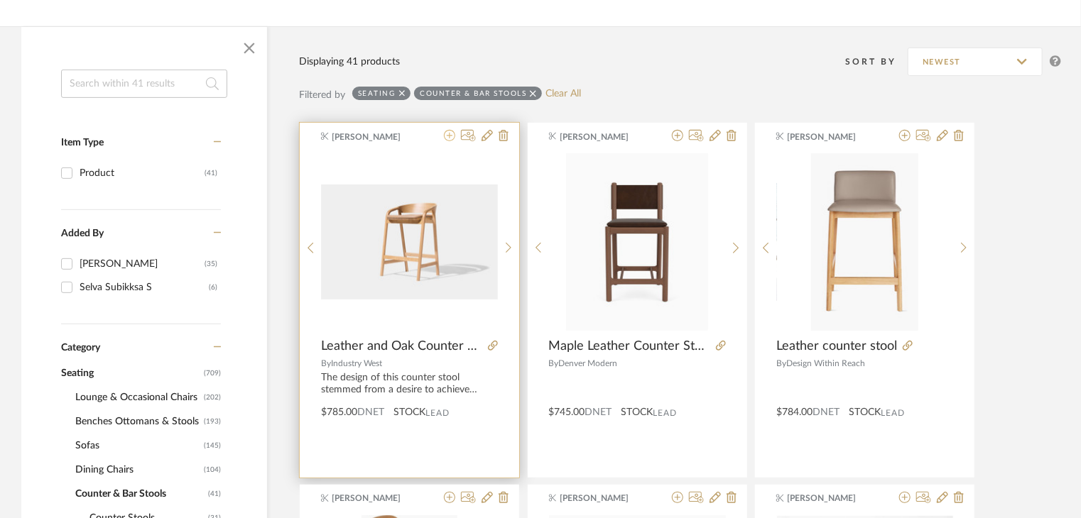
click at [452, 140] on icon at bounding box center [449, 135] width 11 height 11
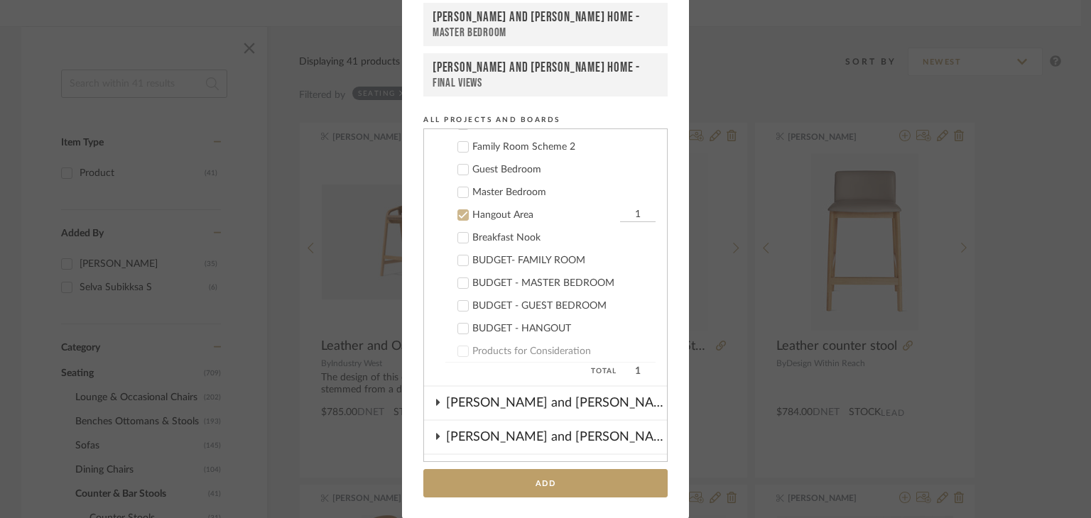
scroll to position [333, 0]
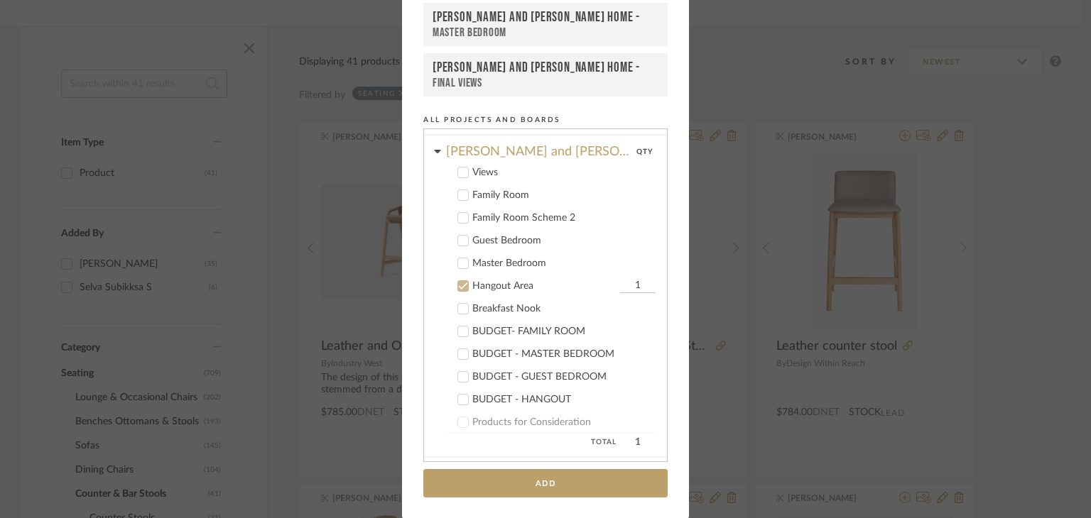
click at [628, 279] on input "1" at bounding box center [638, 286] width 36 height 14
type input "3"
click at [618, 484] on button "Add" at bounding box center [545, 483] width 244 height 29
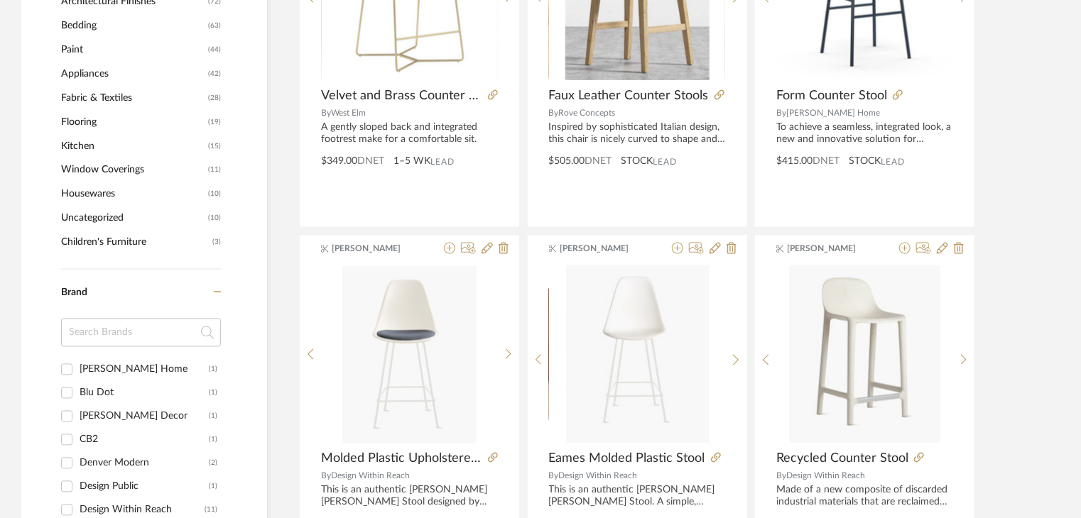
scroll to position [1420, 0]
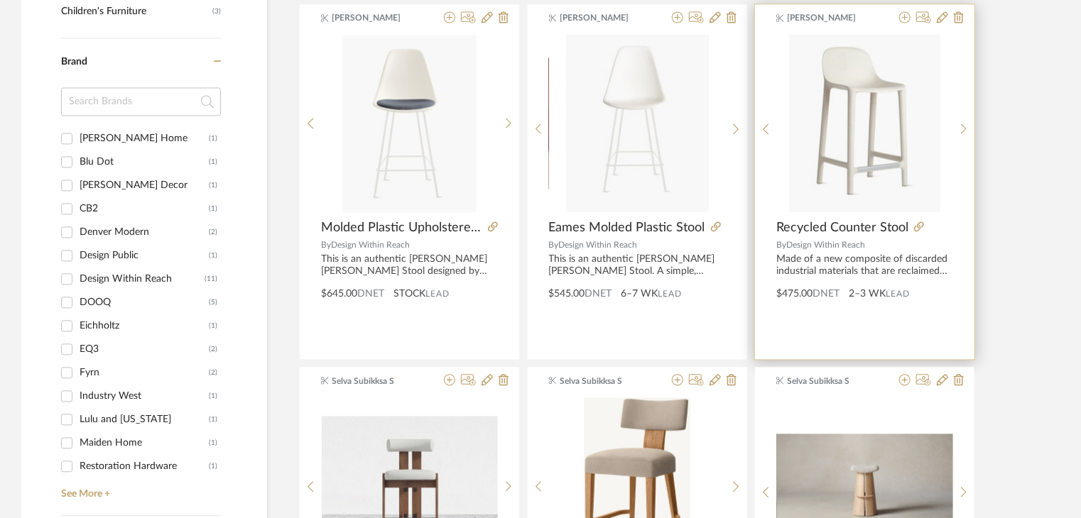
click at [918, 220] on div at bounding box center [930, 228] width 45 height 16
click at [918, 229] on icon at bounding box center [919, 227] width 10 height 10
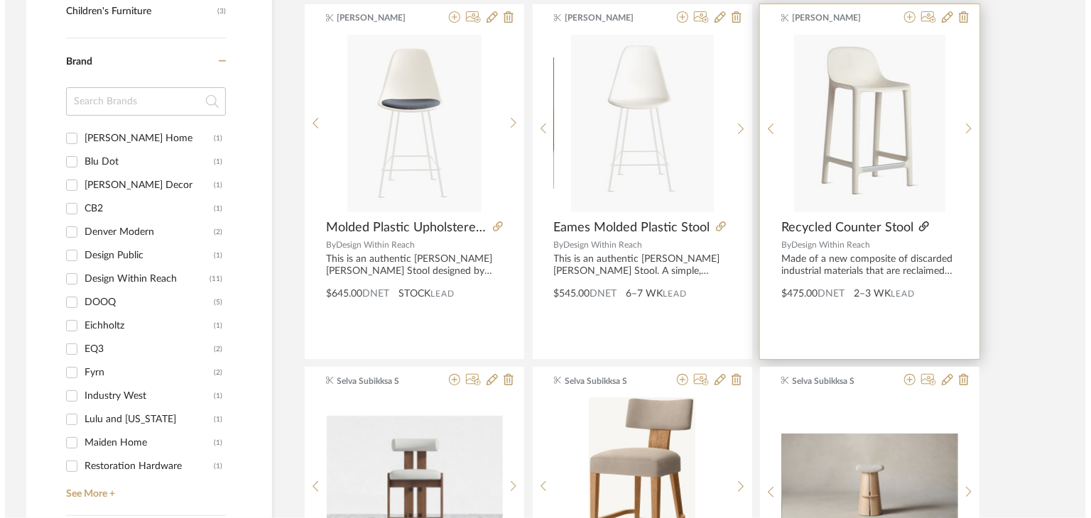
scroll to position [0, 0]
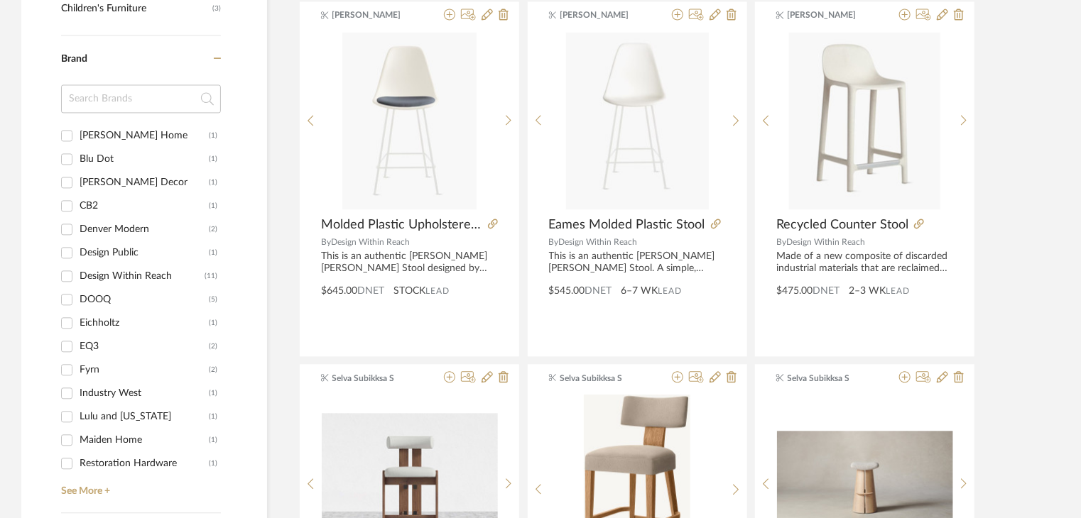
scroll to position [1420, 0]
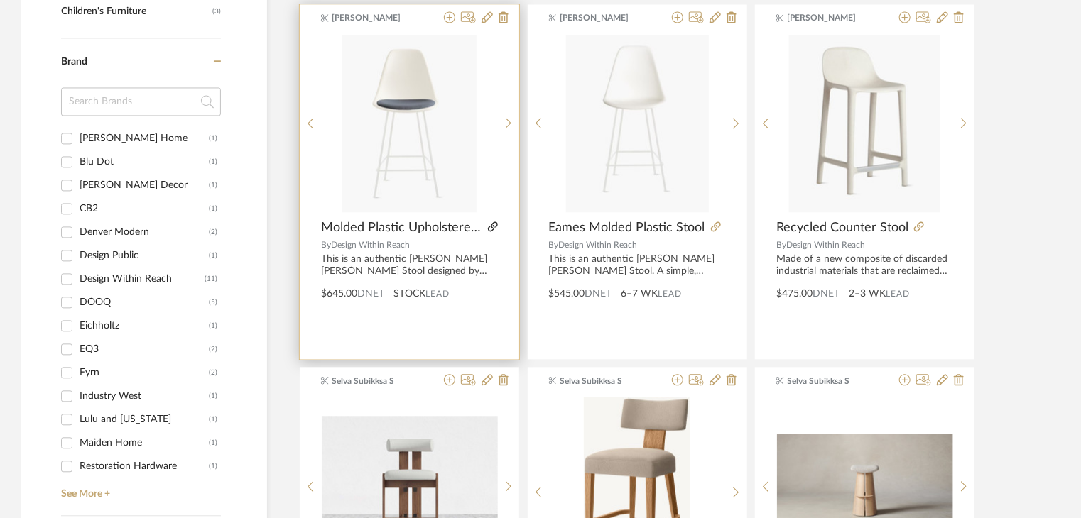
click at [491, 225] on icon at bounding box center [493, 227] width 10 height 10
